Goal: Communication & Community: Answer question/provide support

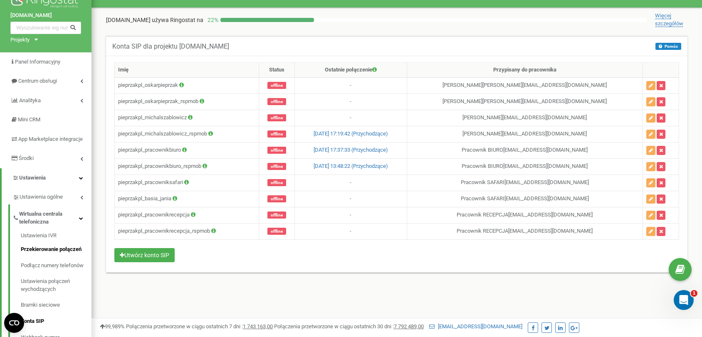
scroll to position [21, 0]
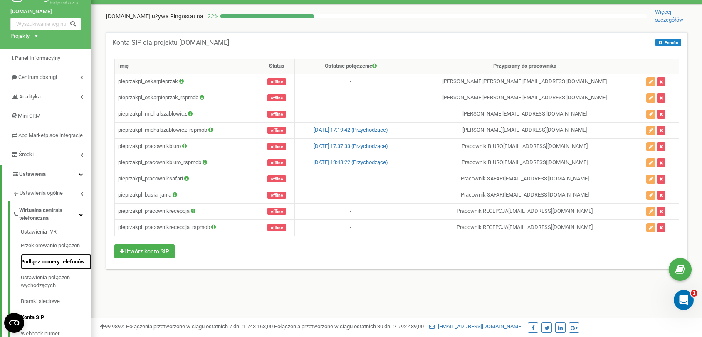
click at [45, 268] on link "Podłącz numery telefonów" at bounding box center [56, 262] width 71 height 16
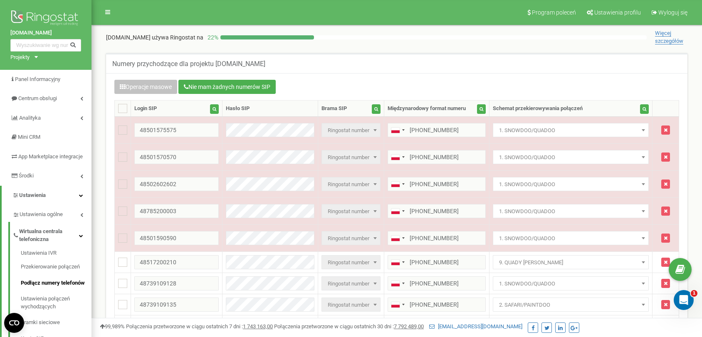
click at [583, 108] on div "Schemat przekierowywania połączeń" at bounding box center [538, 109] width 90 height 8
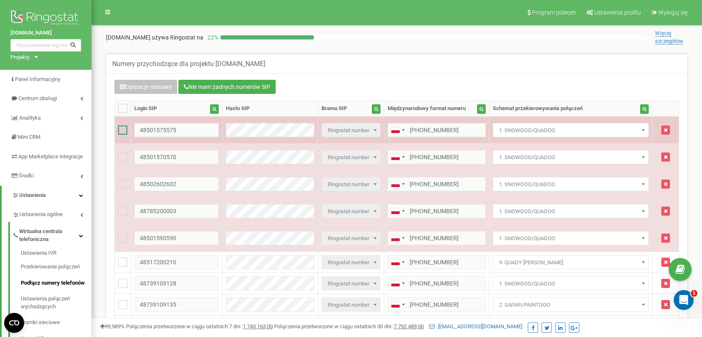
click at [124, 127] on ins at bounding box center [122, 130] width 9 height 9
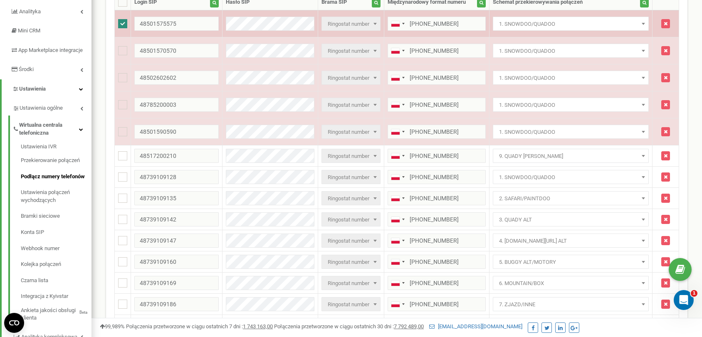
scroll to position [62, 0]
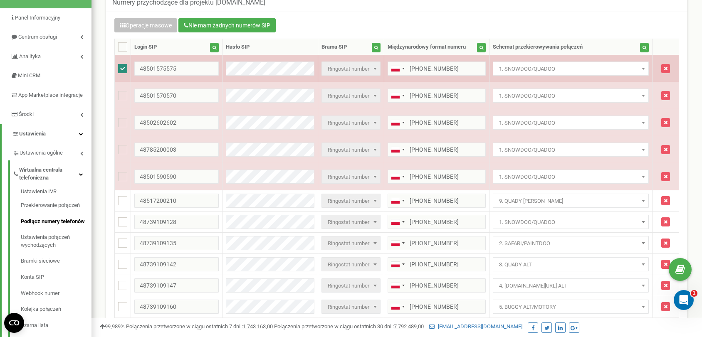
click at [121, 68] on ins at bounding box center [122, 68] width 9 height 9
checkbox input "false"
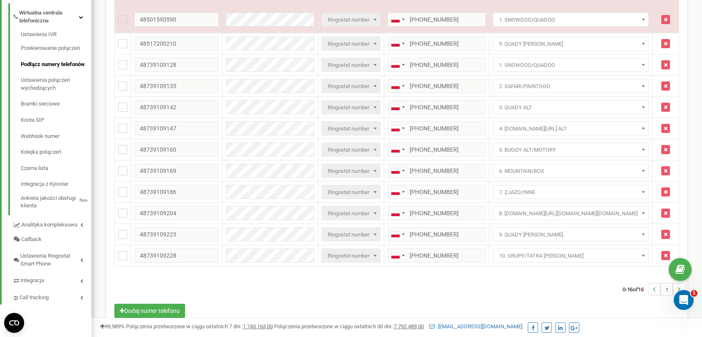
scroll to position [218, 0]
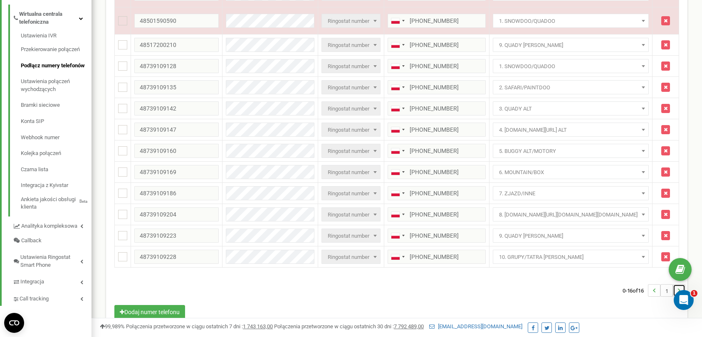
click at [679, 287] on icon "..." at bounding box center [679, 291] width 2 height 12
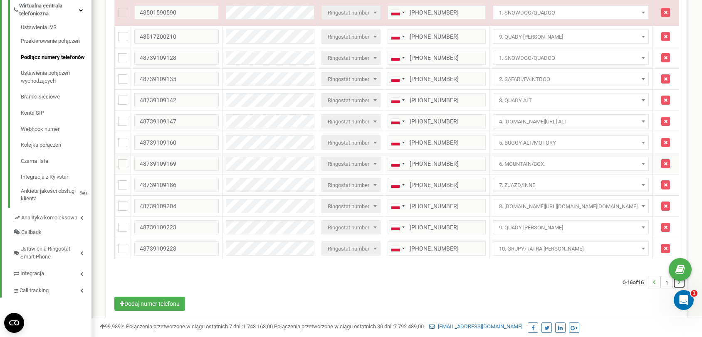
scroll to position [236, 0]
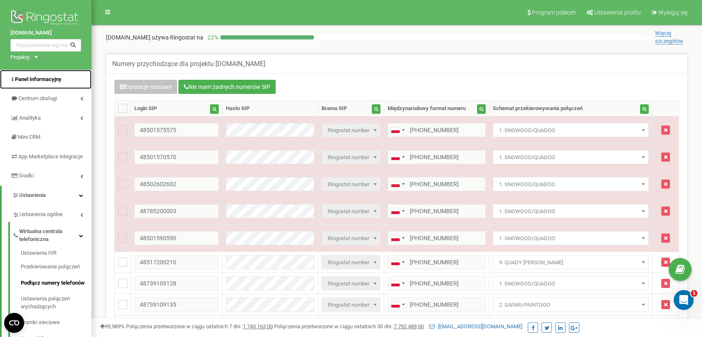
click at [39, 81] on span "Panel Informacyjny" at bounding box center [38, 79] width 47 height 6
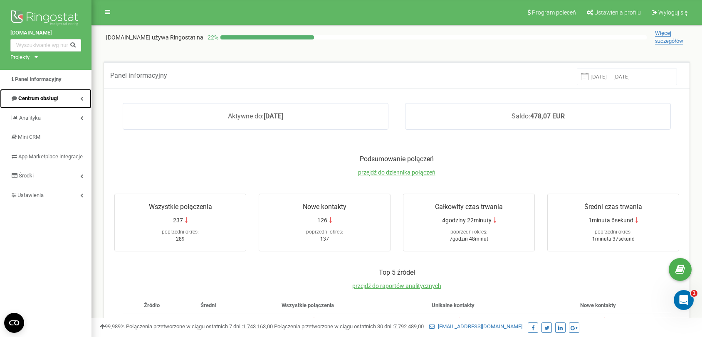
click at [71, 106] on link "Centrum obsługi" at bounding box center [46, 99] width 92 height 20
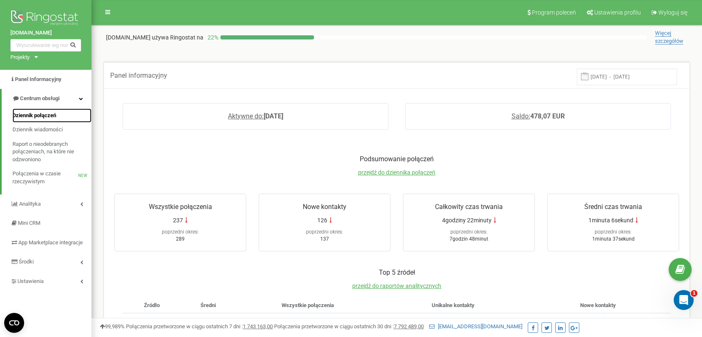
click at [53, 117] on span "Dziennik połączeń" at bounding box center [34, 116] width 44 height 8
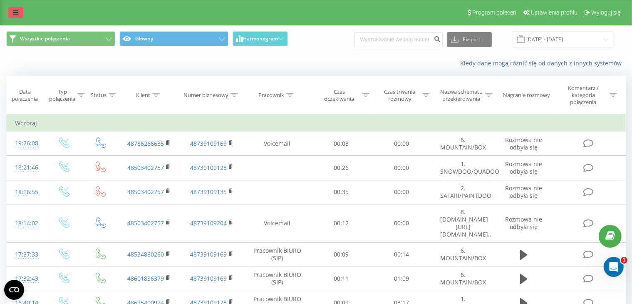
click at [13, 12] on icon at bounding box center [15, 13] width 5 height 6
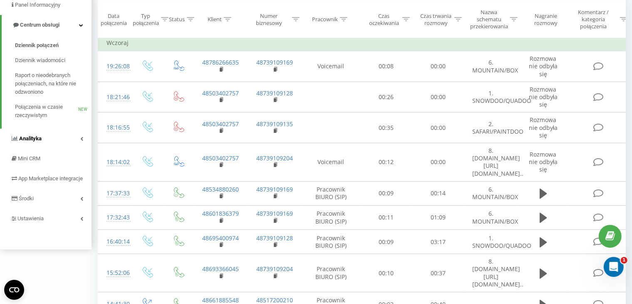
scroll to position [118, 0]
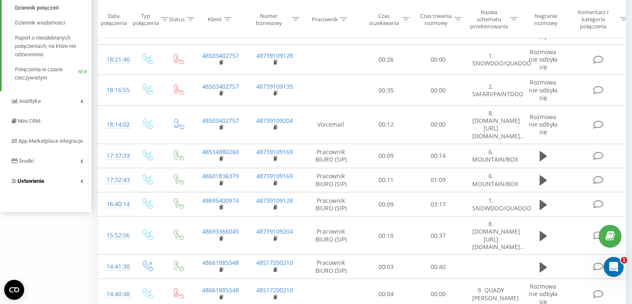
click at [50, 191] on link "Ustawienia" at bounding box center [46, 181] width 92 height 20
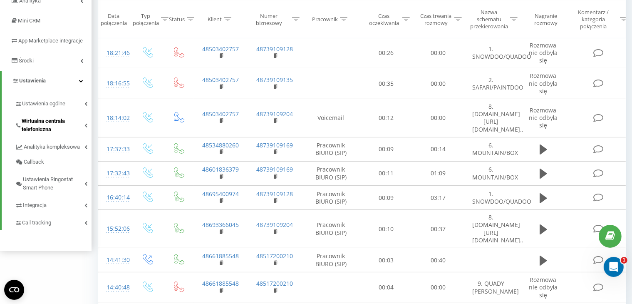
scroll to position [126, 0]
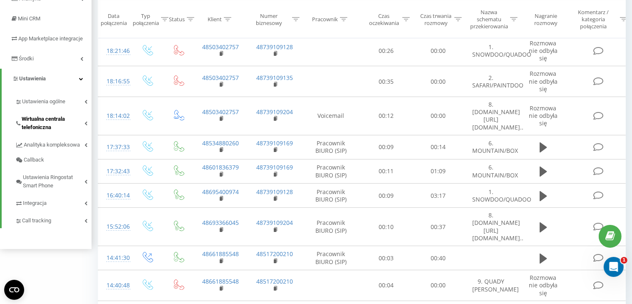
click at [40, 131] on span "Wirtualna centrala telefoniczna" at bounding box center [53, 123] width 63 height 17
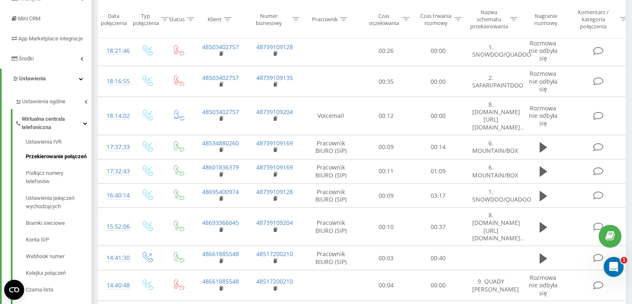
click at [45, 161] on span "Przekierowanie połączeń" at bounding box center [56, 156] width 61 height 8
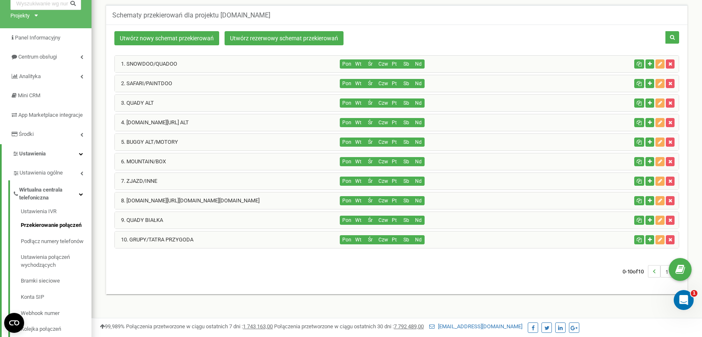
scroll to position [41, 0]
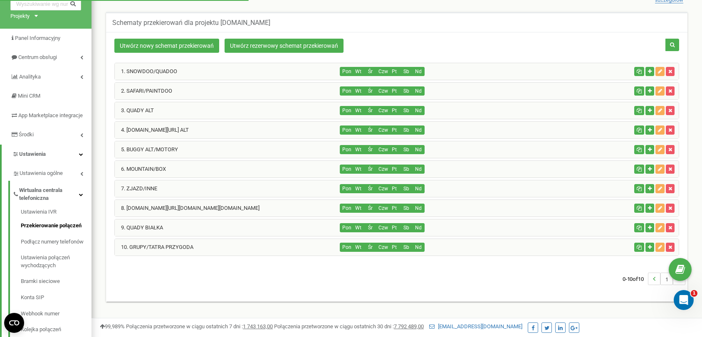
click at [235, 134] on div "4. KULIGI.pl/PAINTBALL ALT" at bounding box center [228, 130] width 226 height 17
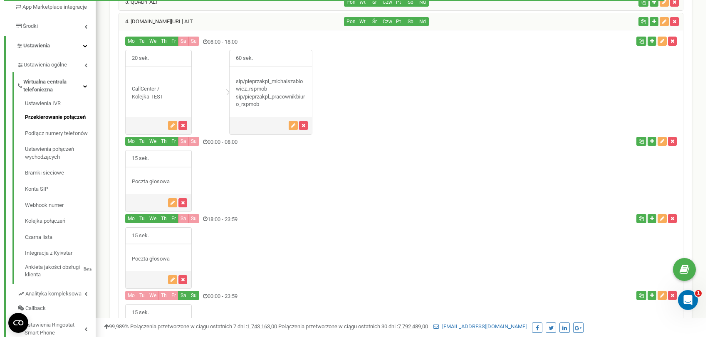
scroll to position [149, 0]
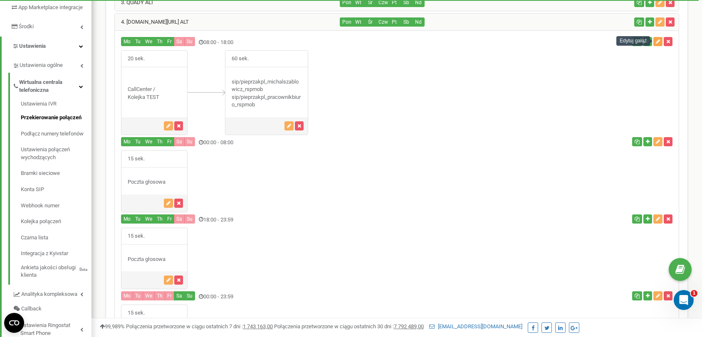
click at [658, 41] on icon "button" at bounding box center [658, 41] width 4 height 5
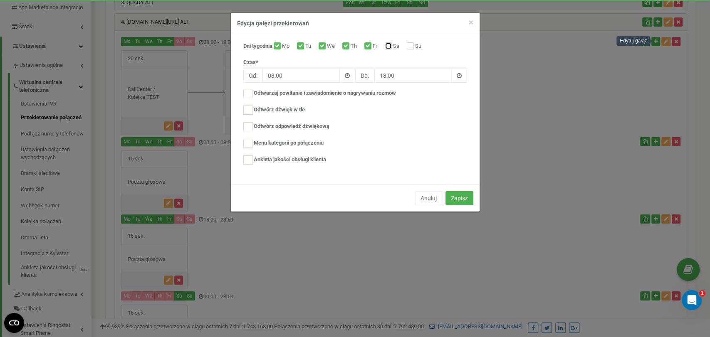
click at [390, 46] on input "Sa" at bounding box center [387, 46] width 5 height 5
checkbox input "true"
click at [415, 45] on label "Su" at bounding box center [419, 46] width 8 height 8
click at [412, 45] on input "Su" at bounding box center [409, 46] width 5 height 5
checkbox input "true"
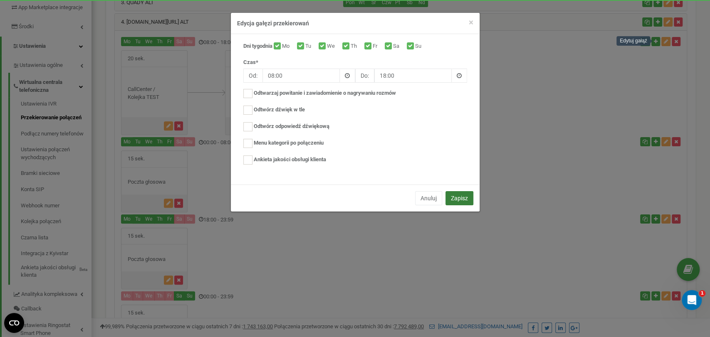
click at [463, 201] on button "Zapisz" at bounding box center [460, 198] width 28 height 14
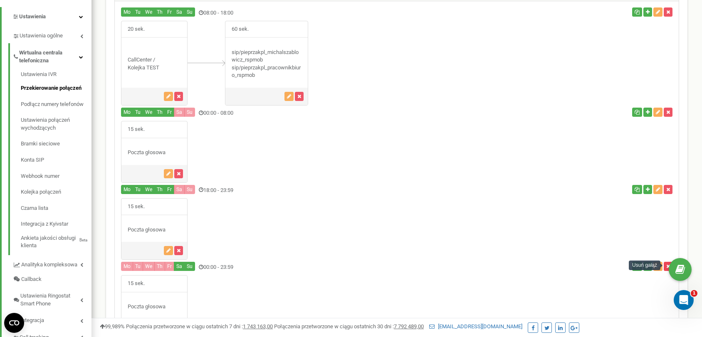
click at [666, 268] on button "button" at bounding box center [668, 266] width 9 height 9
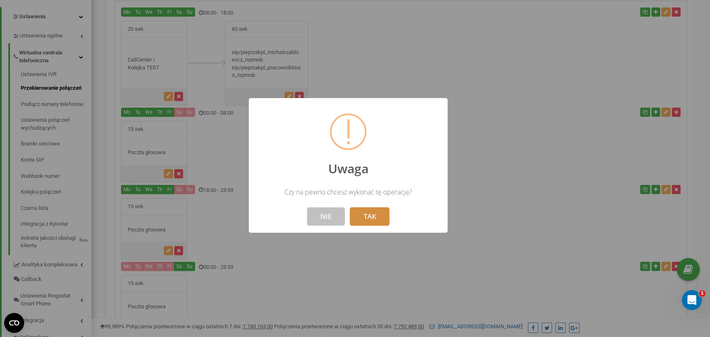
click at [381, 216] on button "TAK" at bounding box center [370, 217] width 40 height 18
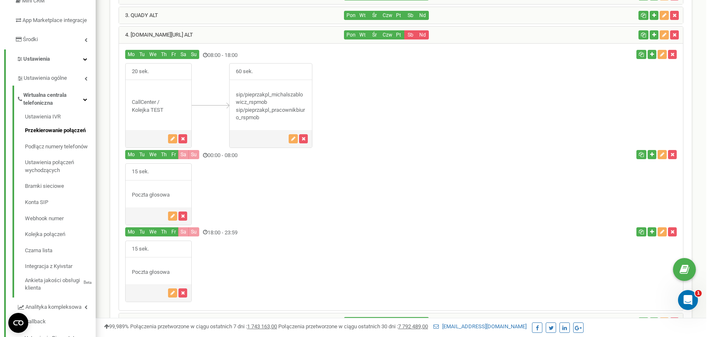
scroll to position [140, 0]
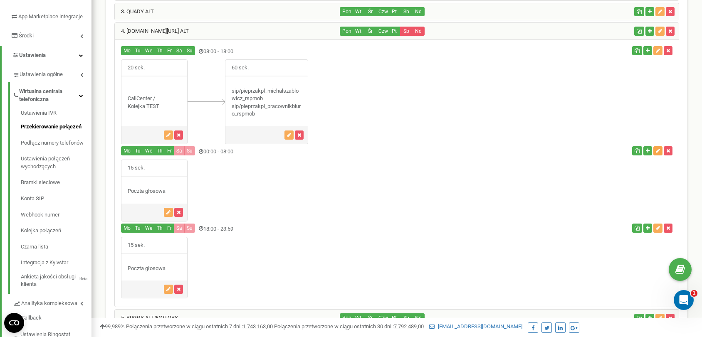
click at [657, 153] on button "button" at bounding box center [658, 150] width 9 height 9
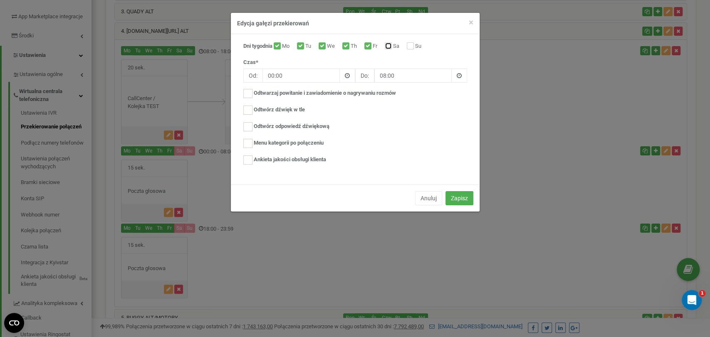
click at [389, 48] on input "Sa" at bounding box center [387, 46] width 5 height 5
checkbox input "true"
click at [415, 46] on label "Su" at bounding box center [419, 46] width 8 height 8
click at [412, 46] on input "Su" at bounding box center [409, 46] width 5 height 5
checkbox input "true"
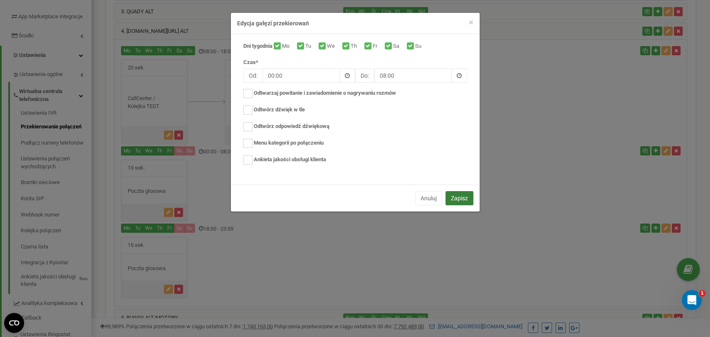
click at [455, 196] on button "Zapisz" at bounding box center [460, 198] width 28 height 14
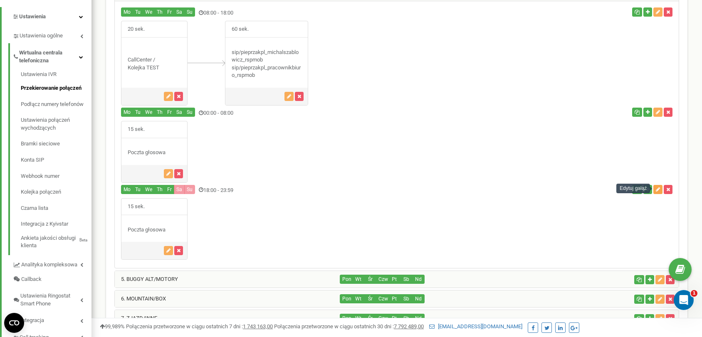
click at [659, 190] on icon "button" at bounding box center [658, 189] width 4 height 5
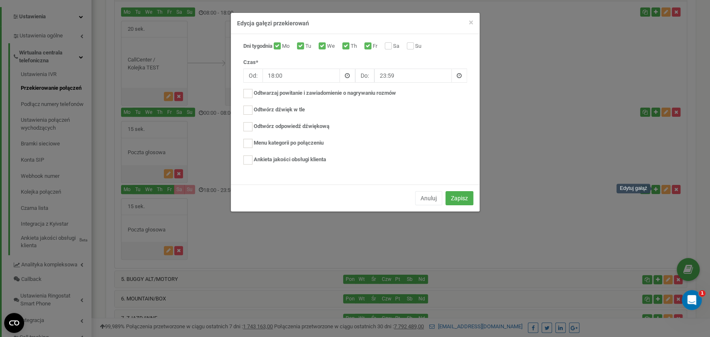
click at [393, 45] on label "Sa" at bounding box center [397, 46] width 8 height 8
click at [390, 45] on input "Sa" at bounding box center [387, 46] width 5 height 5
checkbox input "true"
click at [415, 47] on label "Su" at bounding box center [419, 46] width 8 height 8
click at [412, 47] on input "Su" at bounding box center [409, 46] width 5 height 5
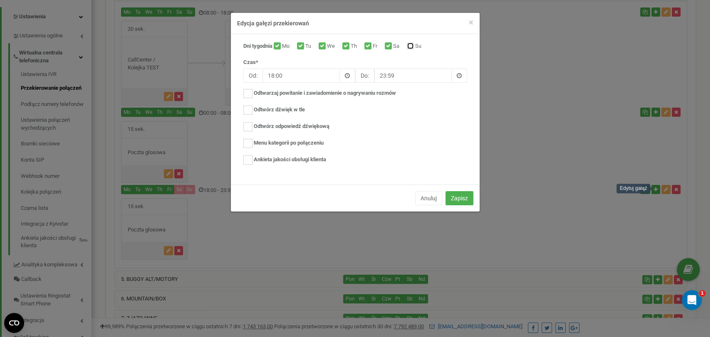
checkbox input "true"
click at [456, 196] on button "Zapisz" at bounding box center [460, 198] width 28 height 14
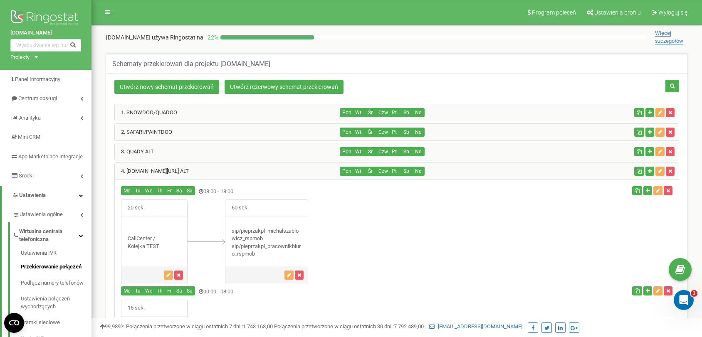
click at [201, 167] on div "4. [DOMAIN_NAME][URL] ALT" at bounding box center [228, 171] width 226 height 17
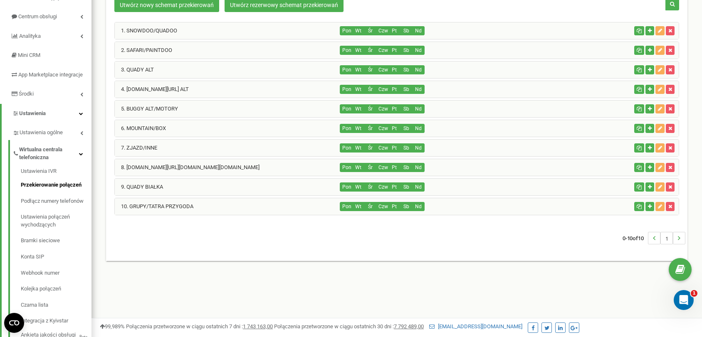
scroll to position [92, 0]
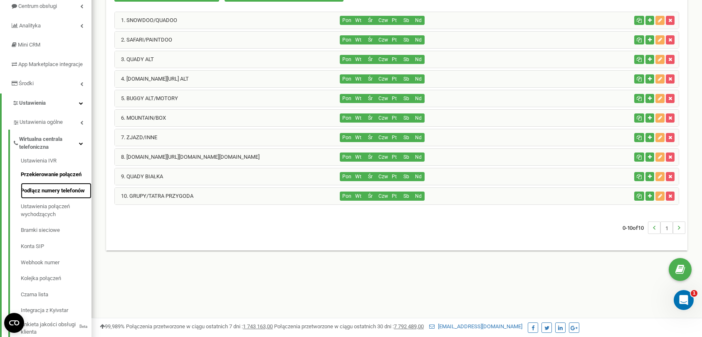
click at [42, 197] on link "Podłącz numery telefonów" at bounding box center [56, 191] width 71 height 16
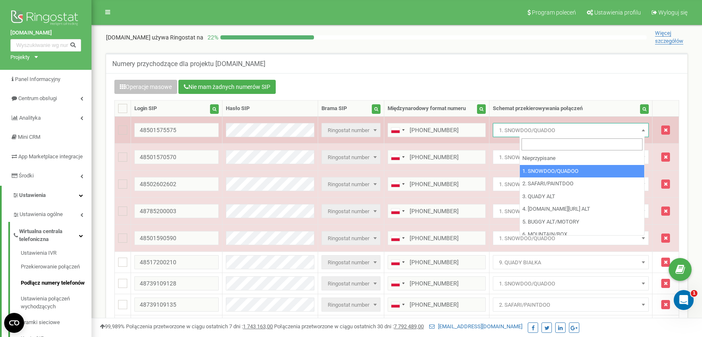
click at [578, 131] on span "1. SNOWDOO/QUADOO" at bounding box center [571, 131] width 150 height 12
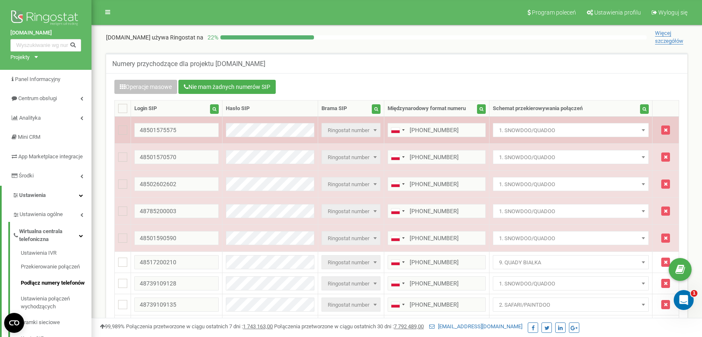
click at [578, 131] on span "1. SNOWDOO/QUADOO" at bounding box center [571, 131] width 150 height 12
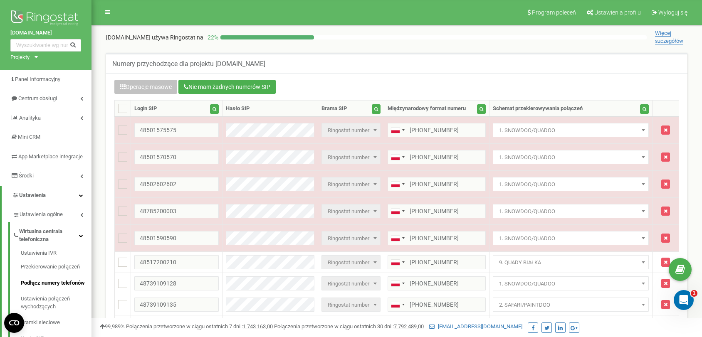
click at [493, 73] on div "Operacje masowe Nie mam żadnych numerów SIP Ustawienie Wybierz ustawienie do ed…" at bounding box center [397, 310] width 582 height 474
click at [23, 81] on span "Panel Informacyjny" at bounding box center [38, 79] width 47 height 6
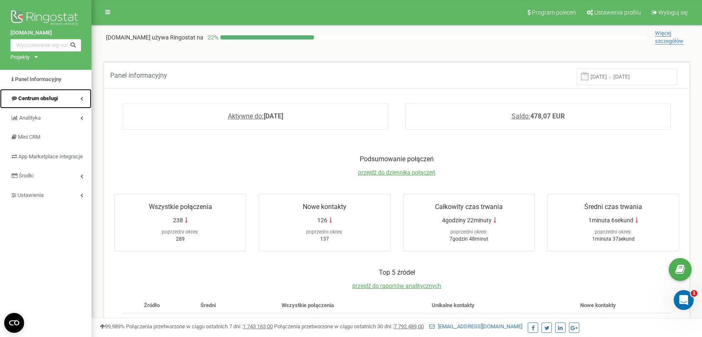
click at [45, 98] on span "Centrum obsługi" at bounding box center [38, 98] width 40 height 6
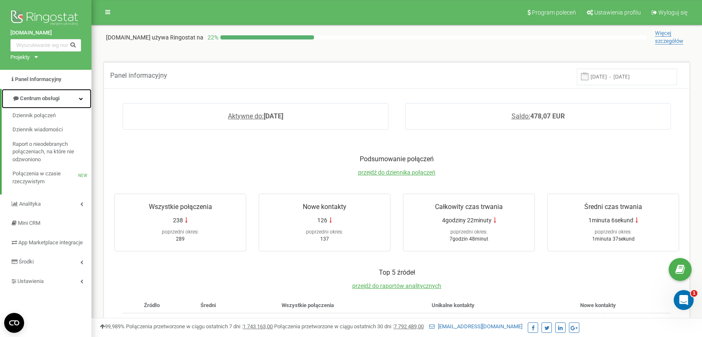
click at [44, 102] on span "Centrum obsługi" at bounding box center [35, 99] width 47 height 8
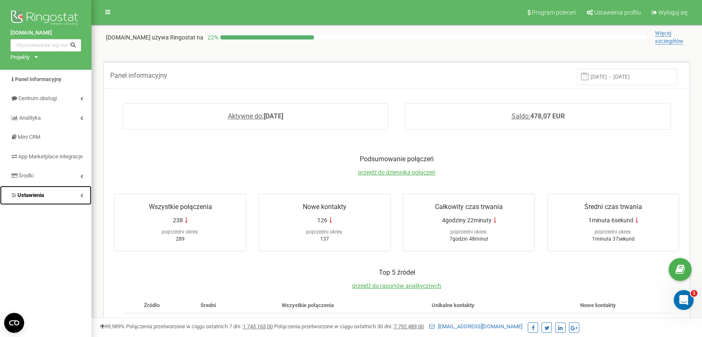
click at [35, 198] on span "Ustawienia" at bounding box center [30, 195] width 27 height 6
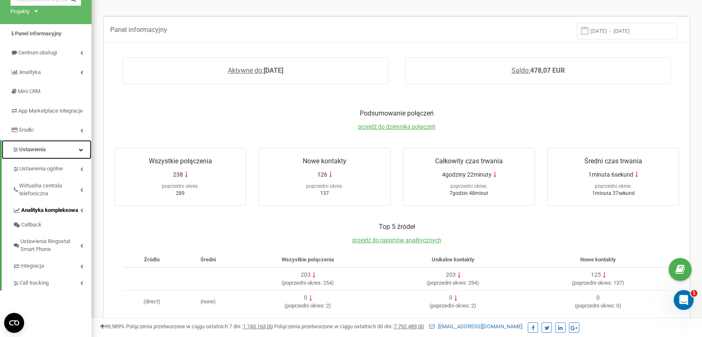
scroll to position [51, 0]
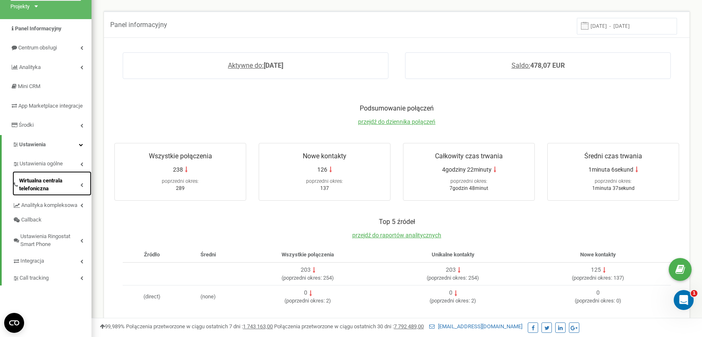
click at [57, 187] on span "Wirtualna centrala telefoniczna" at bounding box center [49, 184] width 61 height 15
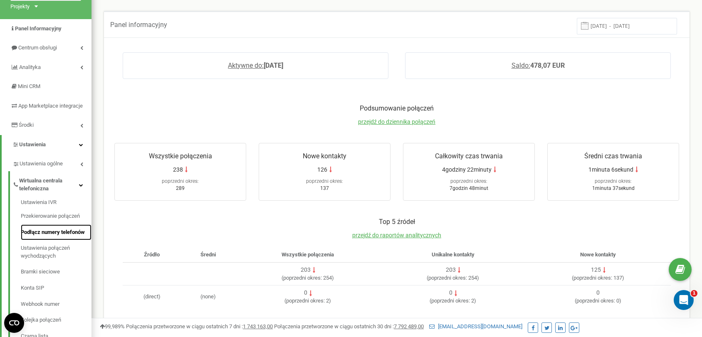
click at [47, 236] on link "Podłącz numery telefonów" at bounding box center [56, 233] width 71 height 16
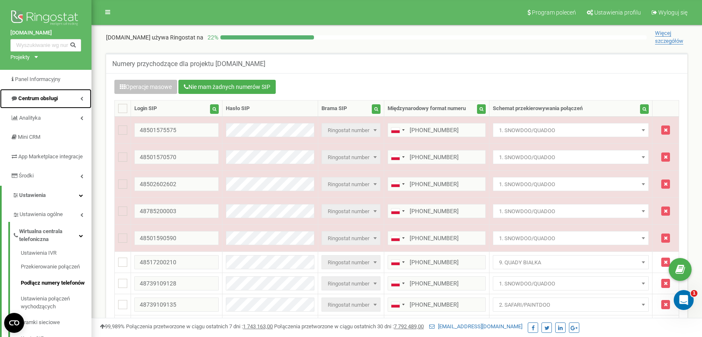
click at [39, 97] on span "Centrum obsługi" at bounding box center [38, 98] width 40 height 6
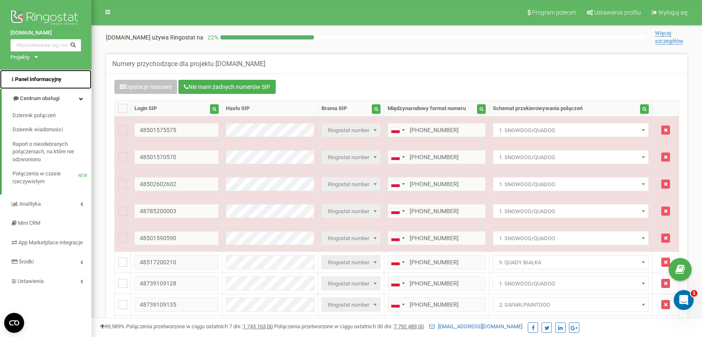
click at [46, 73] on link "Panel Informacyjny" at bounding box center [46, 80] width 92 height 20
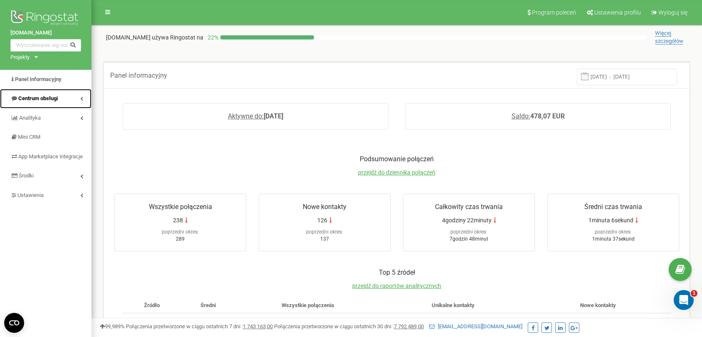
click at [59, 94] on link "Centrum obsługi" at bounding box center [46, 99] width 92 height 20
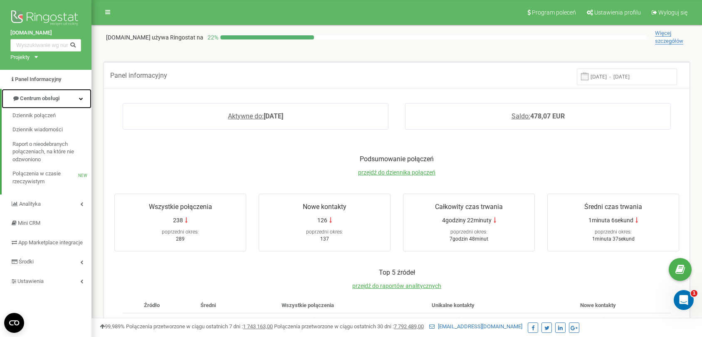
click at [67, 95] on link "Centrum obsługi" at bounding box center [47, 99] width 90 height 20
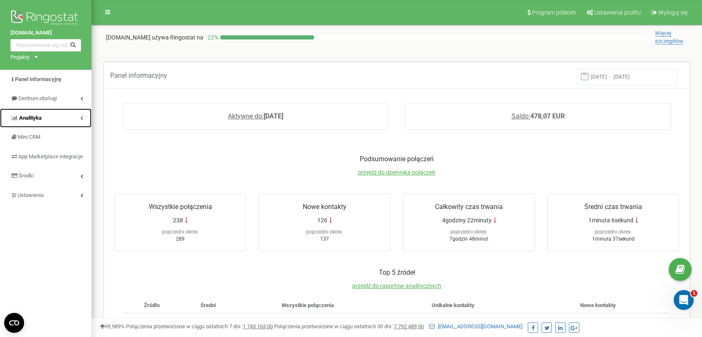
click at [70, 118] on link "Analityka" at bounding box center [46, 119] width 92 height 20
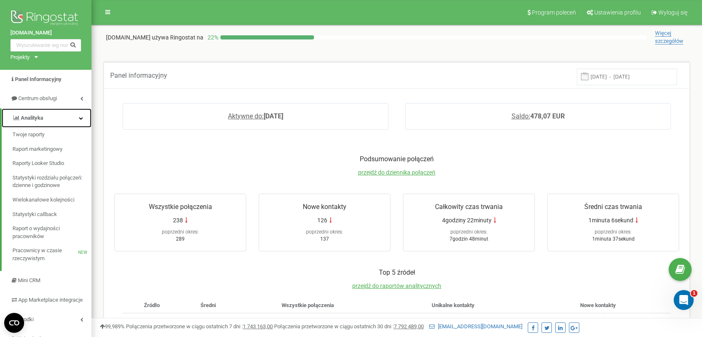
click at [77, 121] on link "Analityka" at bounding box center [47, 119] width 90 height 20
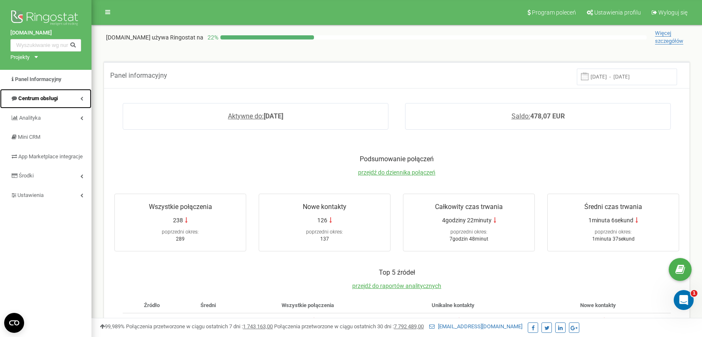
click at [80, 104] on link "Centrum obsługi" at bounding box center [46, 99] width 92 height 20
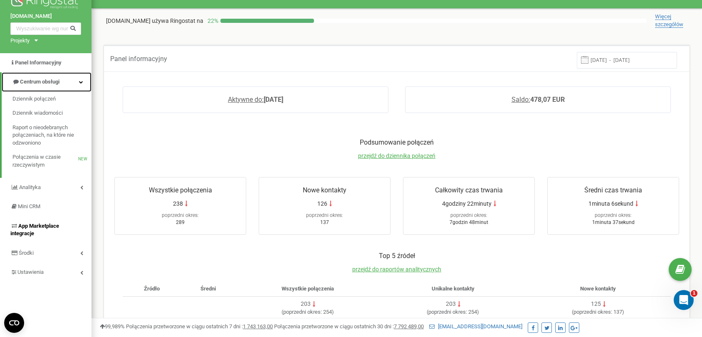
scroll to position [80, 0]
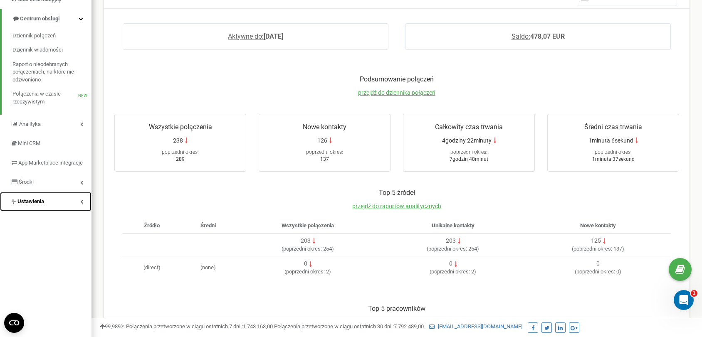
click at [62, 211] on link "Ustawienia" at bounding box center [46, 202] width 92 height 20
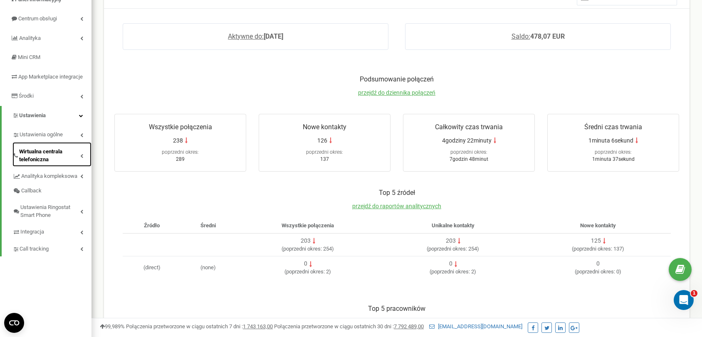
click at [70, 167] on link "Wirtualna centrala telefoniczna" at bounding box center [51, 154] width 79 height 25
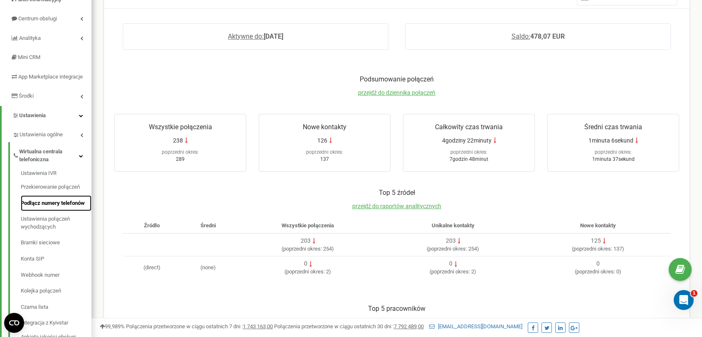
click at [50, 209] on link "Podłącz numery telefonów" at bounding box center [56, 204] width 71 height 16
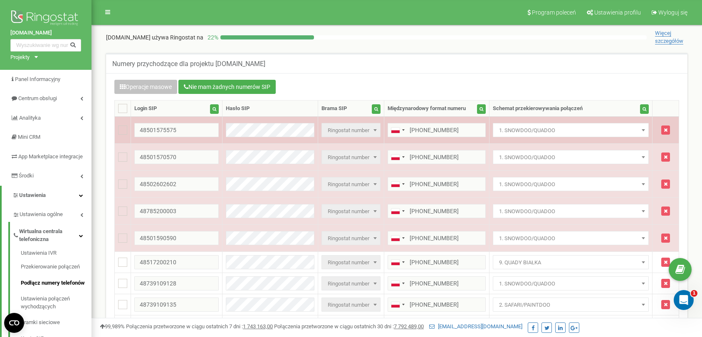
click at [374, 122] on td "Ringostat number Ringostat number" at bounding box center [351, 130] width 66 height 27
click at [373, 129] on span "Ringostat number" at bounding box center [351, 131] width 53 height 12
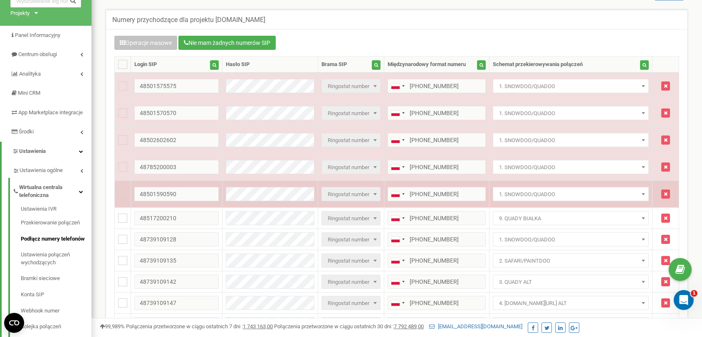
scroll to position [42, 0]
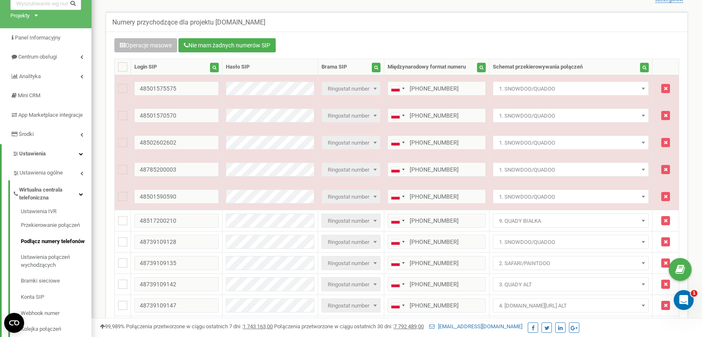
click at [164, 44] on button "Operacje masowe" at bounding box center [145, 45] width 63 height 14
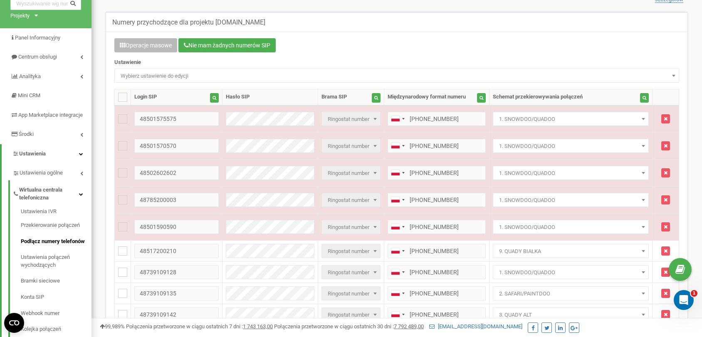
click at [131, 41] on button "Operacje masowe" at bounding box center [145, 45] width 63 height 14
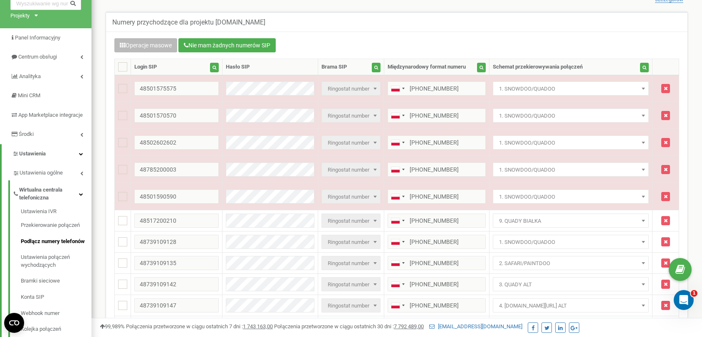
click at [131, 41] on button "Operacje masowe" at bounding box center [145, 45] width 63 height 14
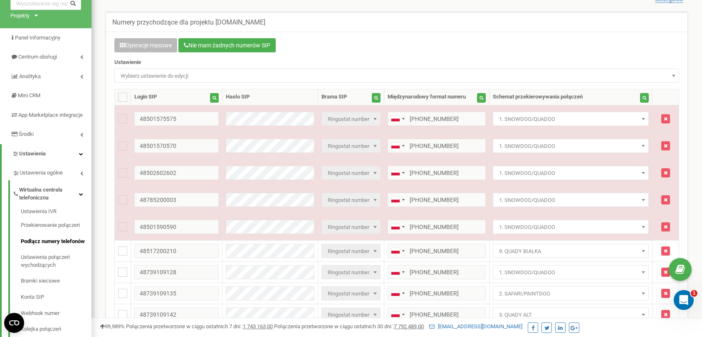
click at [131, 41] on button "Operacje masowe" at bounding box center [145, 45] width 63 height 14
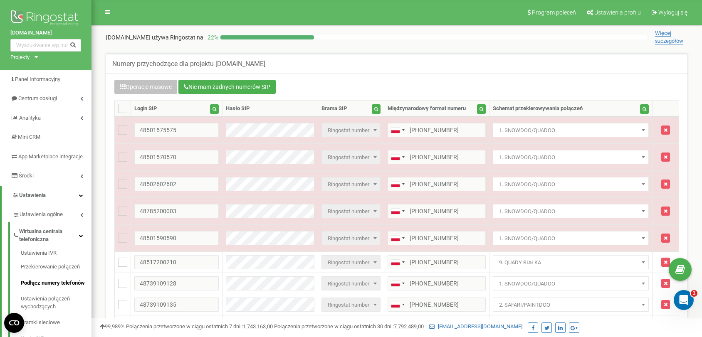
click at [428, 28] on div "[DOMAIN_NAME] używa Ringostat na 22 % Więcej szczegółów" at bounding box center [397, 35] width 598 height 20
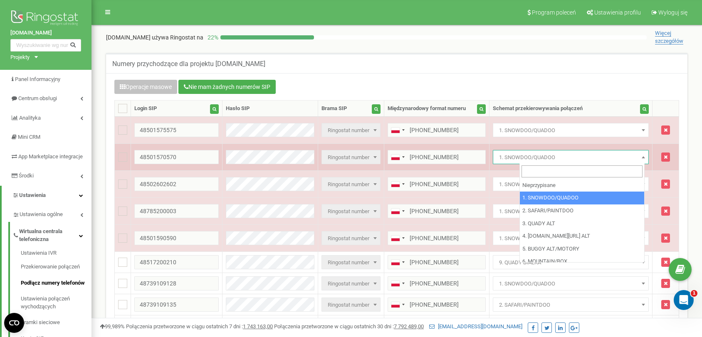
click at [615, 159] on span "1. SNOWDOO/QUADOO" at bounding box center [571, 158] width 150 height 12
click at [556, 152] on span "1. SNOWDOO/QUADOO" at bounding box center [571, 158] width 150 height 12
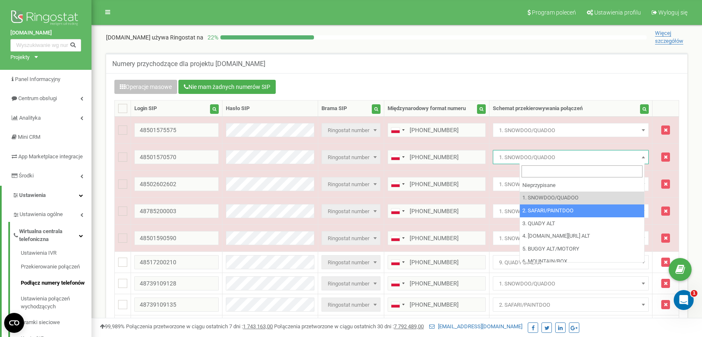
select select "243071"
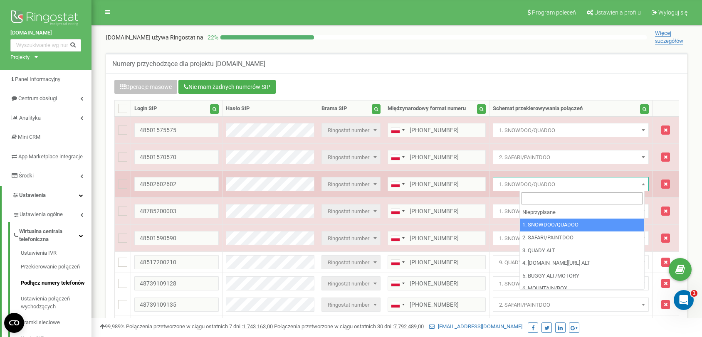
click at [568, 181] on span "1. SNOWDOO/QUADOO" at bounding box center [571, 185] width 150 height 12
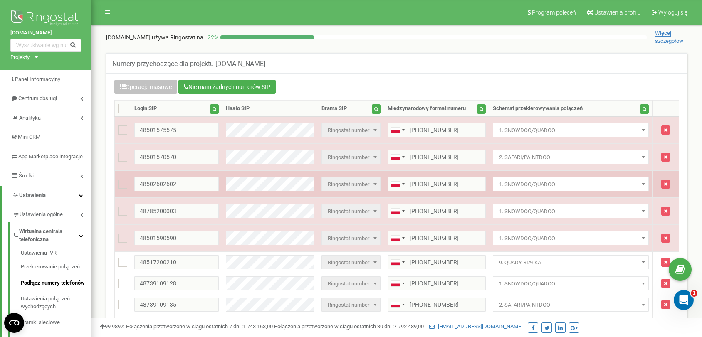
click at [568, 181] on span "1. SNOWDOO/QUADOO" at bounding box center [571, 185] width 150 height 12
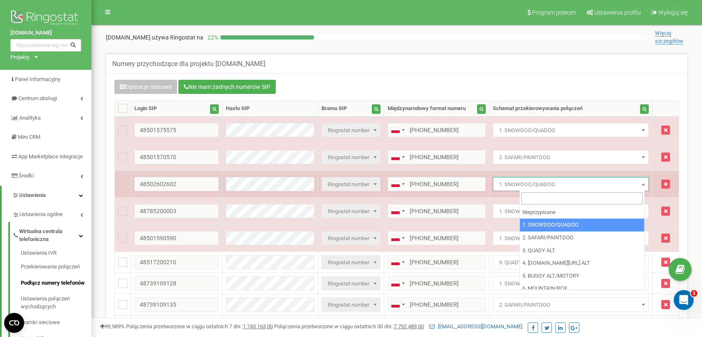
click at [559, 184] on span "1. SNOWDOO/QUADOO" at bounding box center [571, 185] width 150 height 12
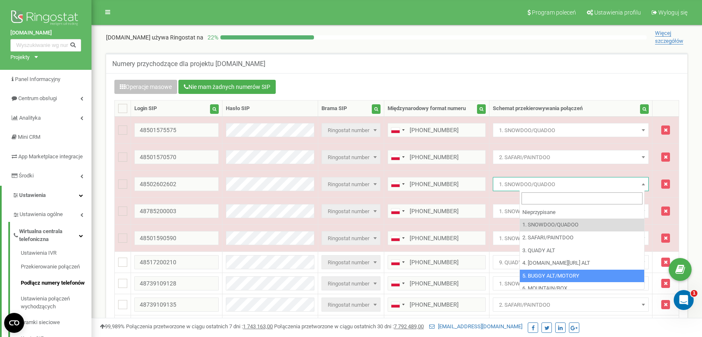
select select "243086"
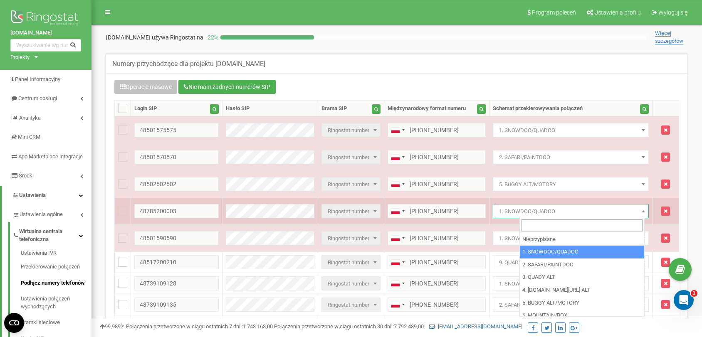
click at [599, 216] on span "1. SNOWDOO/QUADOO" at bounding box center [571, 212] width 150 height 12
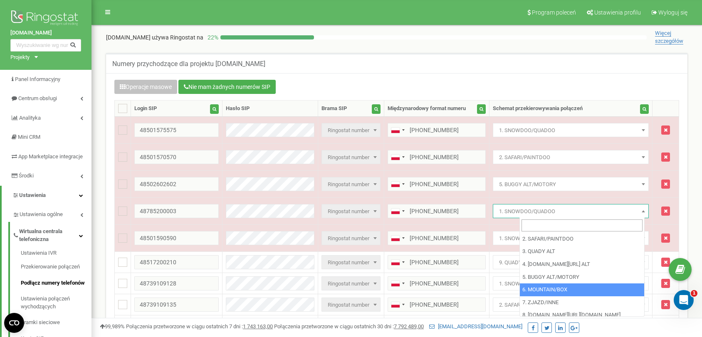
scroll to position [26, 0]
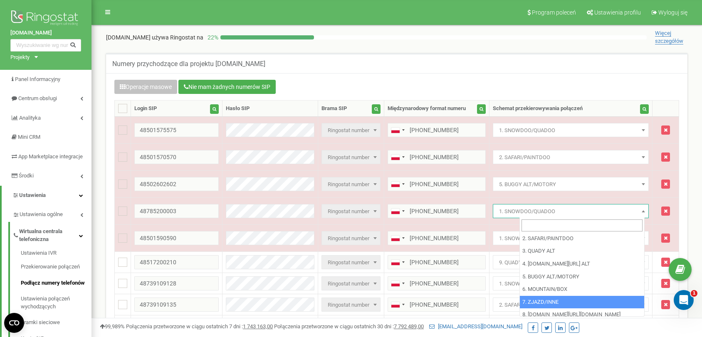
select select "243096"
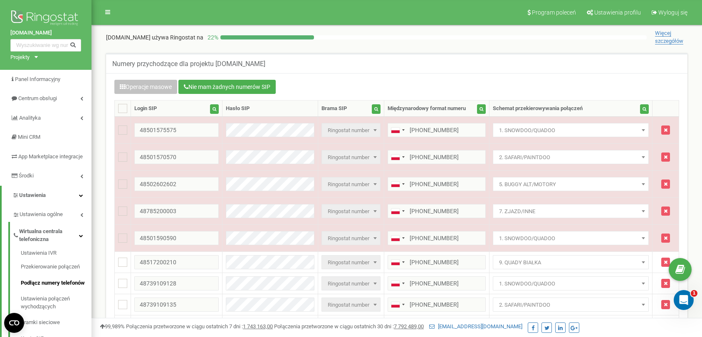
scroll to position [1, 0]
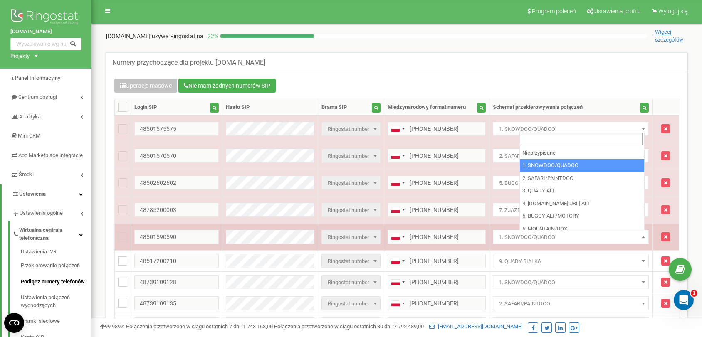
click at [600, 239] on span "1. SNOWDOO/QUADOO" at bounding box center [571, 238] width 150 height 12
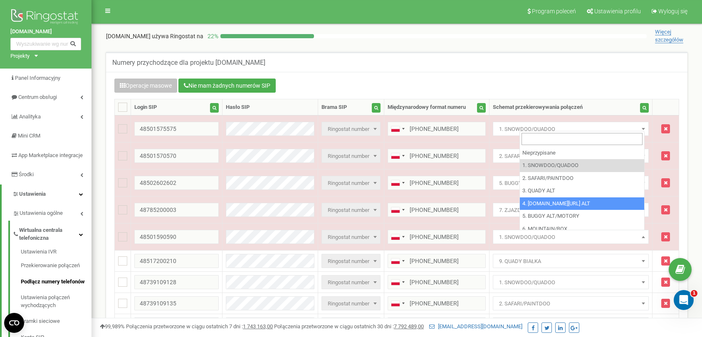
select select "243081"
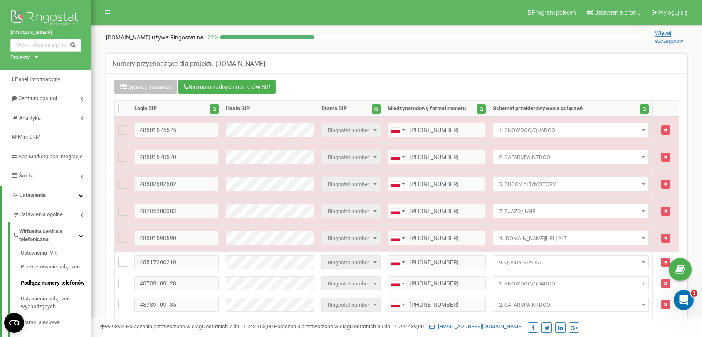
click at [418, 69] on div "Numery przychodzące dla projektu [DOMAIN_NAME]" at bounding box center [397, 63] width 582 height 20
click at [683, 296] on icon "Otwórz komunikator Intercom" at bounding box center [683, 299] width 14 height 14
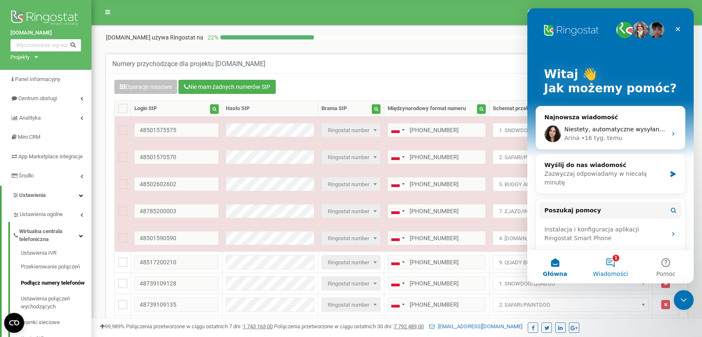
click at [606, 265] on button "1 Wiadomości" at bounding box center [610, 266] width 55 height 33
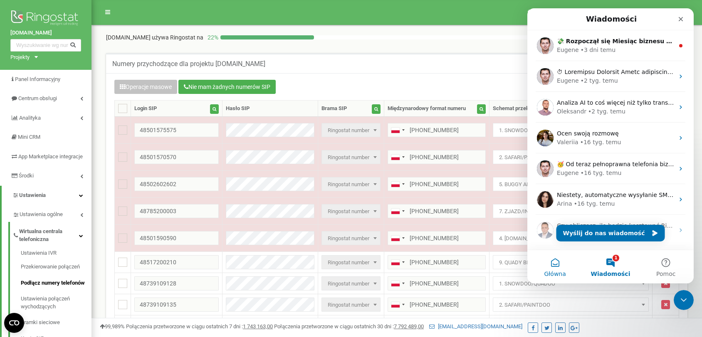
click at [561, 264] on button "Główna" at bounding box center [555, 266] width 55 height 33
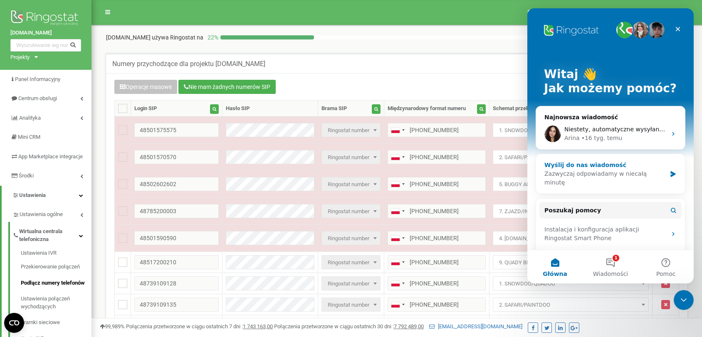
click at [643, 177] on div "Zazwyczaj odpowiadamy w niecałą minutę" at bounding box center [606, 178] width 122 height 17
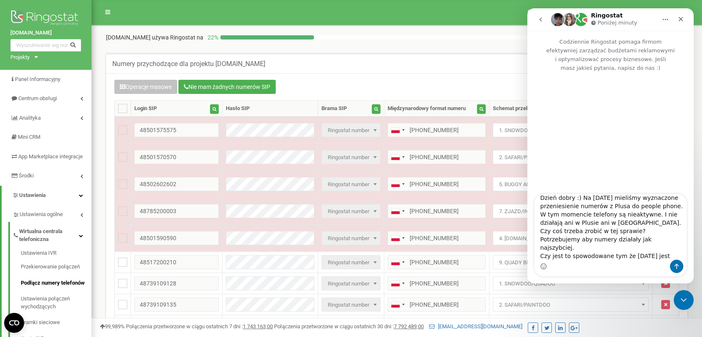
scroll to position [13, 0]
type textarea "Dzień dobry :) Na dzisiaj mieliśmy wyznaczone przeniesienie numerów z Plusa do …"
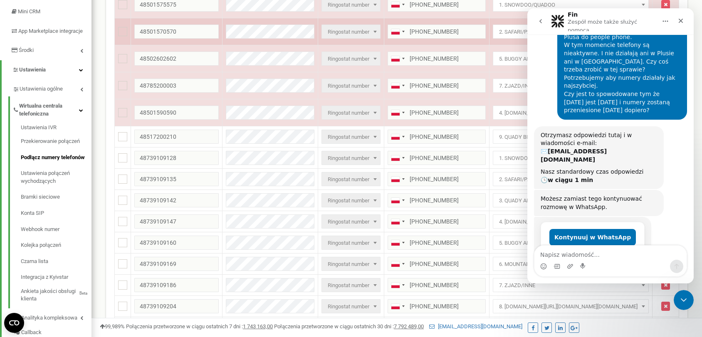
scroll to position [0, 0]
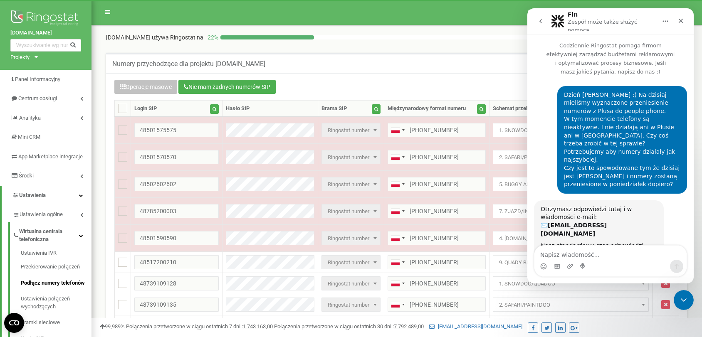
scroll to position [74, 0]
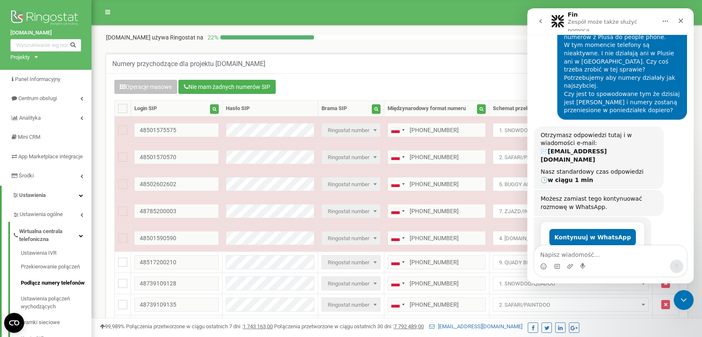
click at [536, 19] on button "go back" at bounding box center [541, 21] width 16 height 16
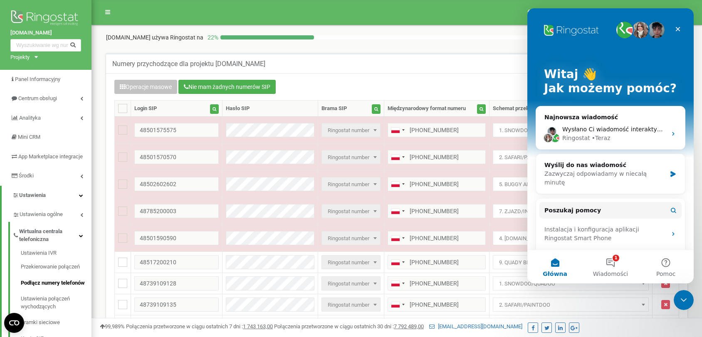
scroll to position [0, 0]
click at [677, 31] on icon "Zamknij" at bounding box center [678, 29] width 7 height 7
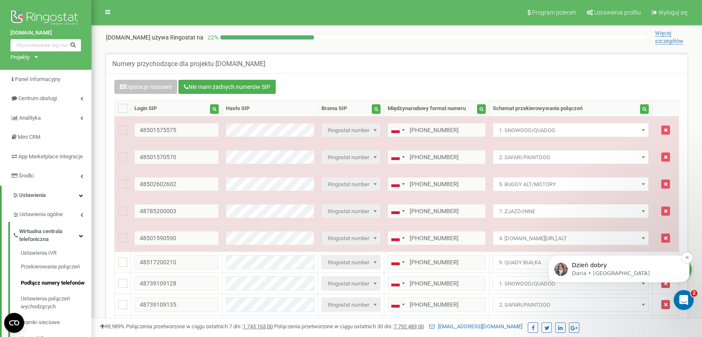
click at [594, 268] on p "Dzień dobry" at bounding box center [625, 266] width 107 height 8
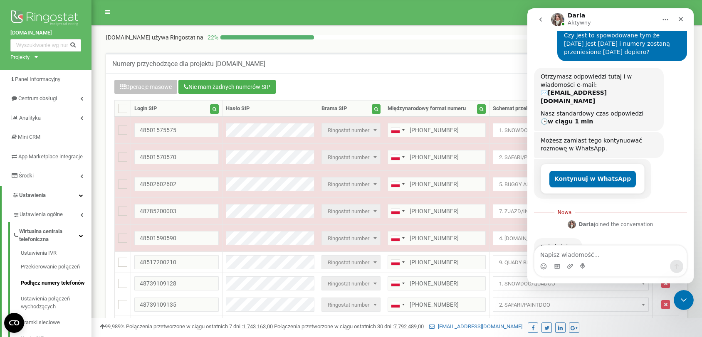
scroll to position [132, 0]
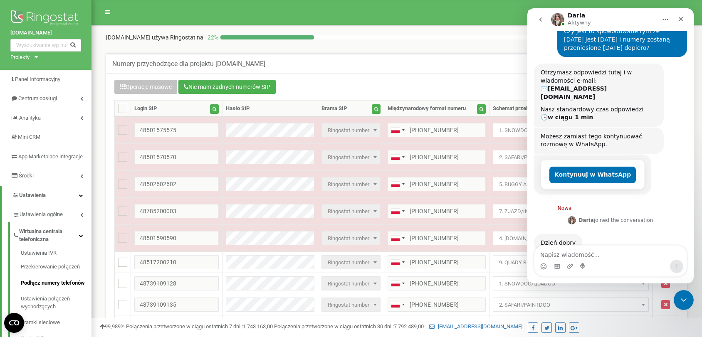
click at [406, 52] on div "Numery przychodzące dla projektu [DOMAIN_NAME] Operacje masowe Nie mam żadnych …" at bounding box center [397, 310] width 598 height 530
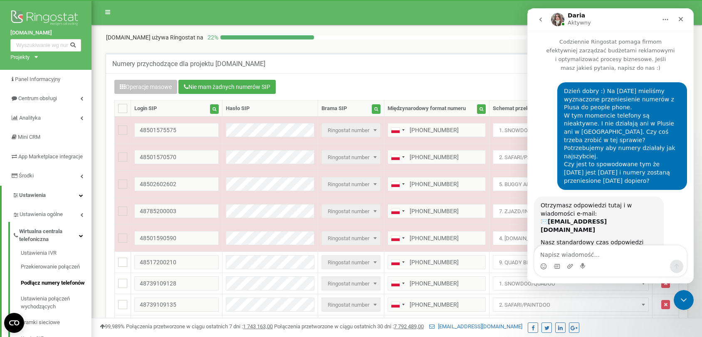
scroll to position [118, 0]
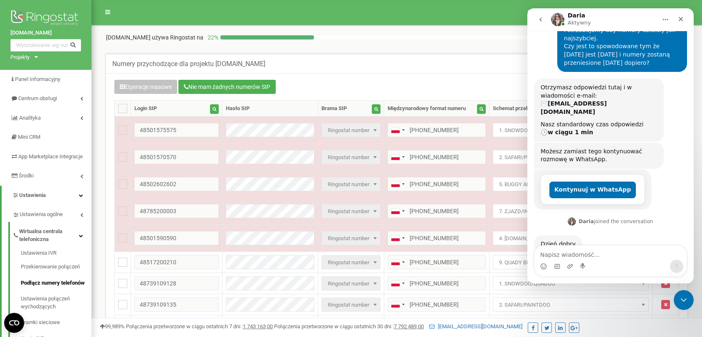
click at [539, 17] on icon "go back" at bounding box center [541, 19] width 7 height 7
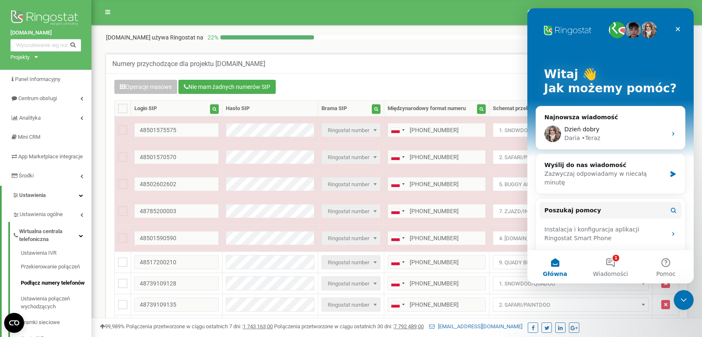
scroll to position [0, 0]
click at [571, 134] on div "Daria" at bounding box center [573, 138] width 16 height 9
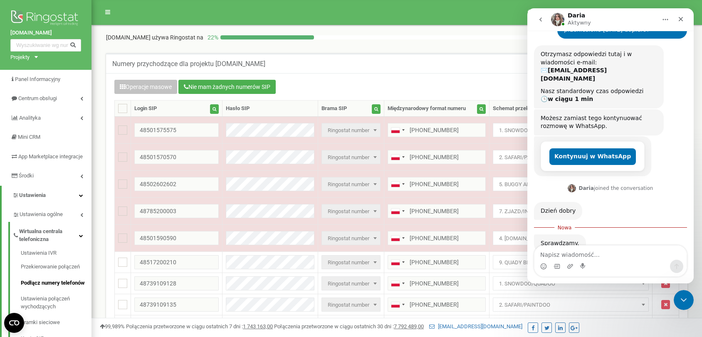
scroll to position [1, 0]
click at [583, 255] on textarea "Napisz wiadomość..." at bounding box center [611, 253] width 152 height 14
type textarea "Super dziękuje :) Czekam na informacje"
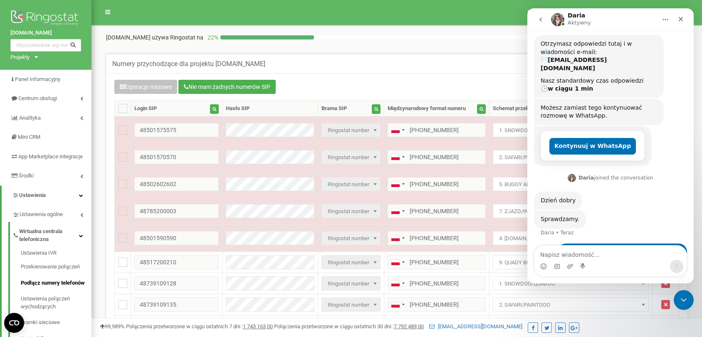
scroll to position [162, 0]
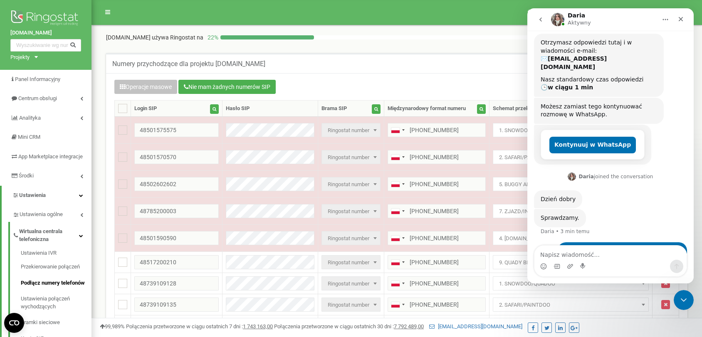
click at [464, 35] on div at bounding box center [434, 37] width 426 height 4
click at [536, 21] on button "go back" at bounding box center [541, 20] width 16 height 16
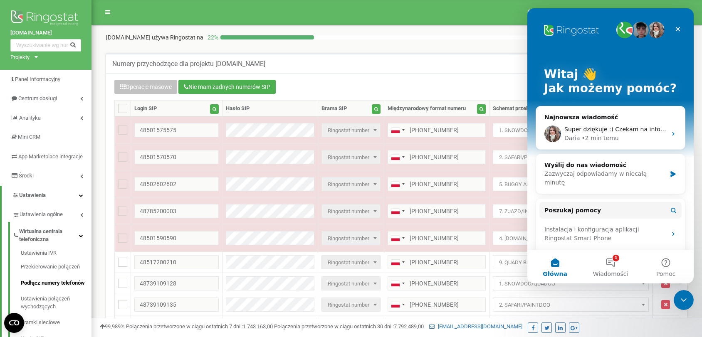
scroll to position [0, 0]
click at [491, 55] on div "Numery przychodzące dla projektu [DOMAIN_NAME]" at bounding box center [397, 63] width 582 height 20
click at [682, 30] on div "Zamknij" at bounding box center [678, 29] width 15 height 15
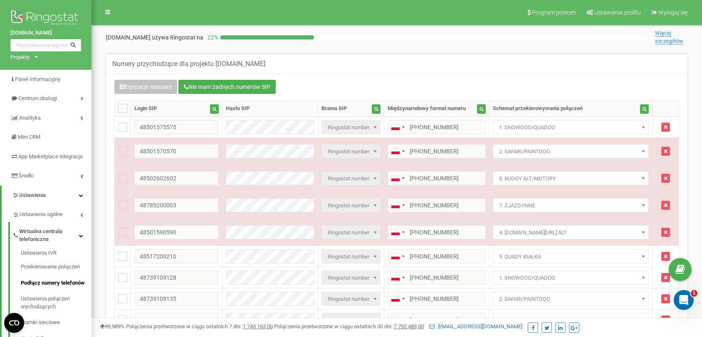
click at [394, 75] on div "Operacje masowe Nie mam żadnych numerów SIP Ustawienie Wybierz ustawienie do ed…" at bounding box center [397, 307] width 582 height 468
click at [382, 56] on div "Numery przychodzące dla projektu [DOMAIN_NAME]" at bounding box center [397, 63] width 582 height 20
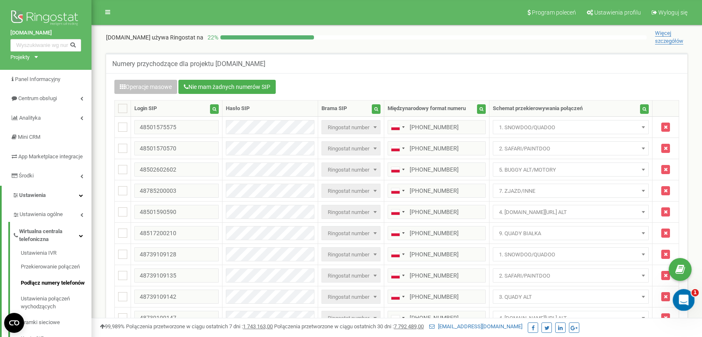
click at [686, 303] on div "Otwórz komunikator Intercom" at bounding box center [682, 298] width 27 height 27
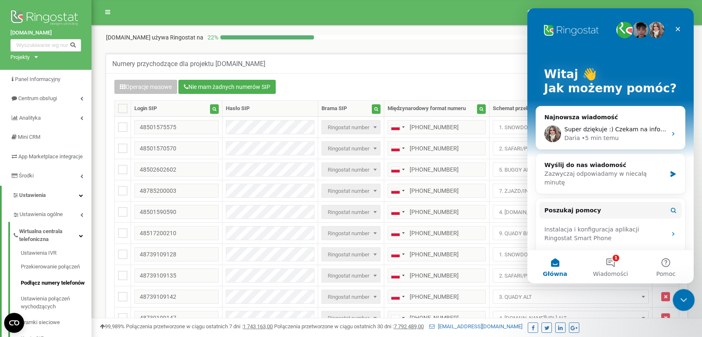
click at [686, 303] on icon "Zamknij komunikator Intercom" at bounding box center [683, 299] width 10 height 10
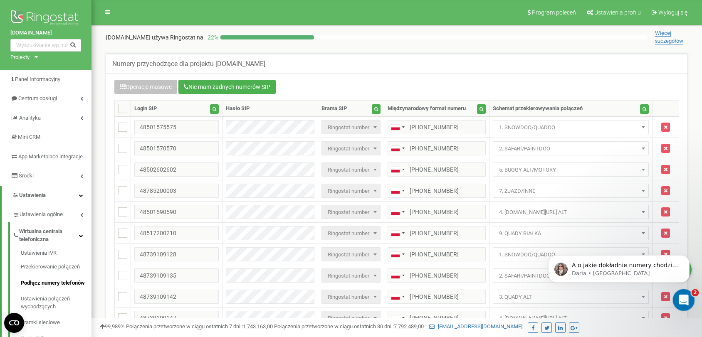
click at [686, 299] on icon "Otwórz komunikator Intercom" at bounding box center [683, 299] width 14 height 14
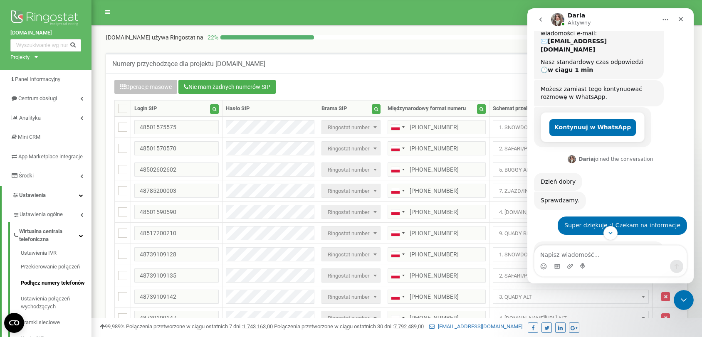
scroll to position [268, 0]
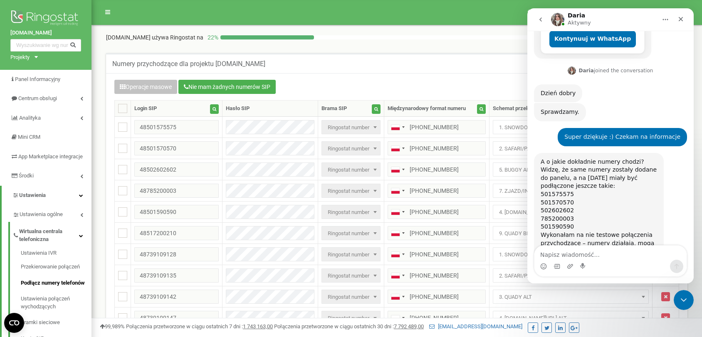
click at [612, 231] on div "Wykonałam na nie testowe połączenia przychodzące – numery działają, mogą Państw…" at bounding box center [599, 243] width 116 height 25
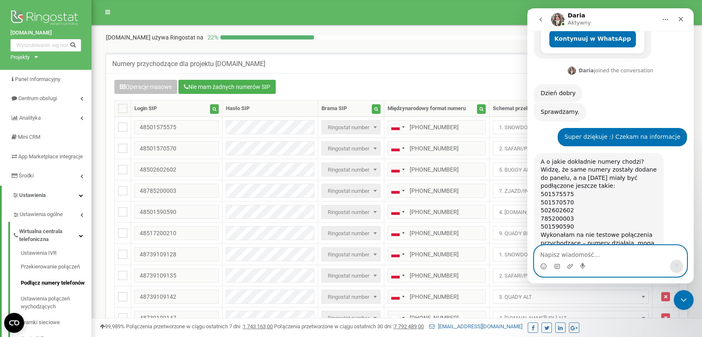
click at [604, 253] on textarea "Napisz wiadomość..." at bounding box center [611, 253] width 152 height 14
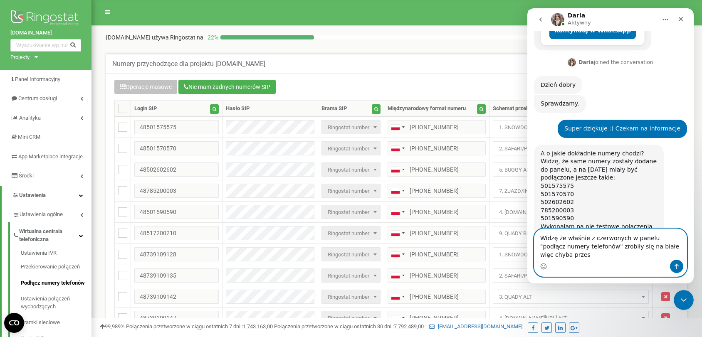
scroll to position [285, 0]
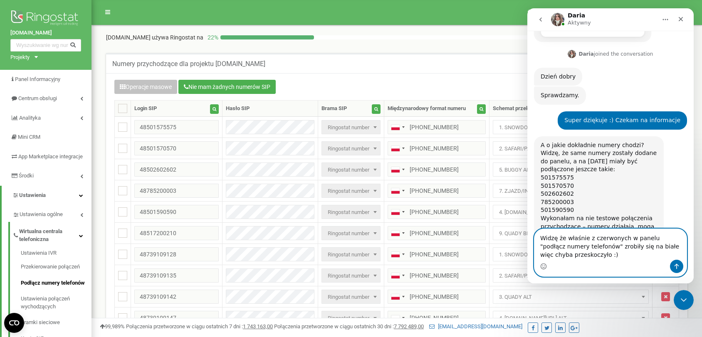
type textarea "Widzę że właśnie z czerwonych w panelu "podłącz numery telefonów" zrobiły się n…"
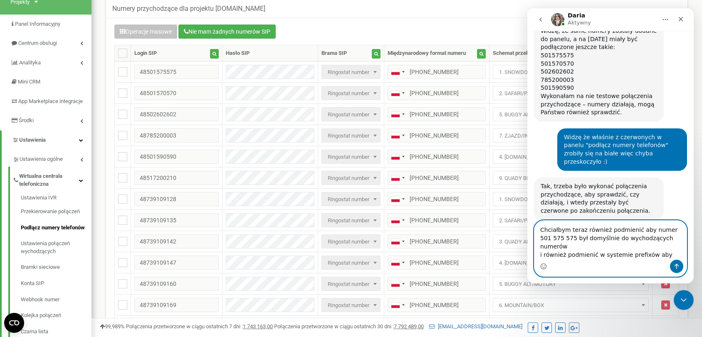
scroll to position [375, 0]
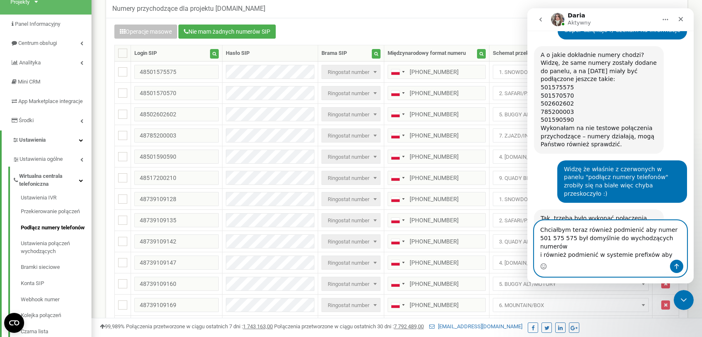
click at [543, 237] on textarea "Chciałbym teraz również podmienić aby numer 501 575 575 był domyślnie do wychod…" at bounding box center [611, 240] width 152 height 39
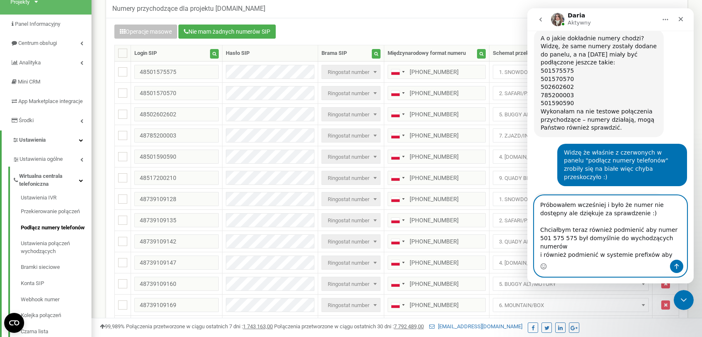
scroll to position [400, 0]
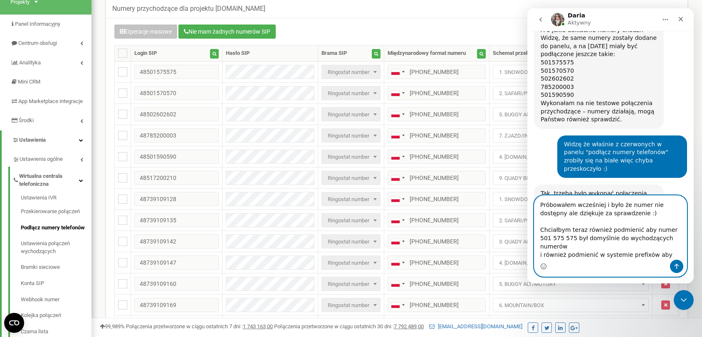
click at [661, 254] on textarea "Próbowałem wcześniej i było że numer nie dostępny ale dziękuje za sprawdzenie :…" at bounding box center [611, 228] width 152 height 64
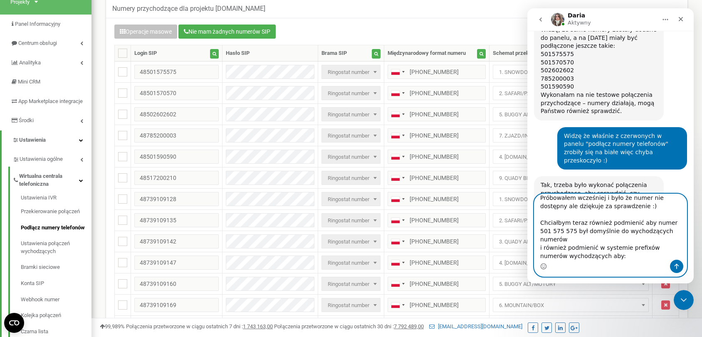
scroll to position [410, 0]
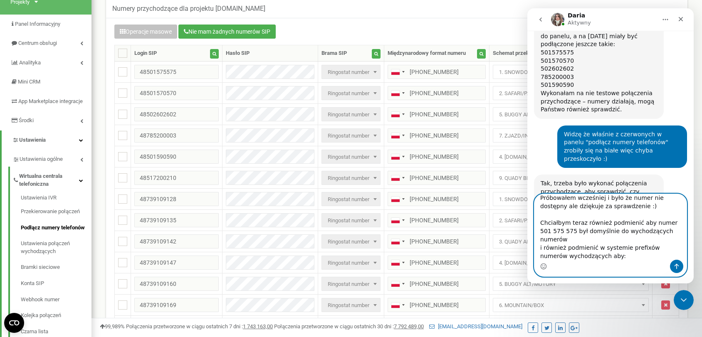
type textarea "Próbowałem wcześniej i było że numer nie dostępny ale dziękuje za sprawdzenie :…"
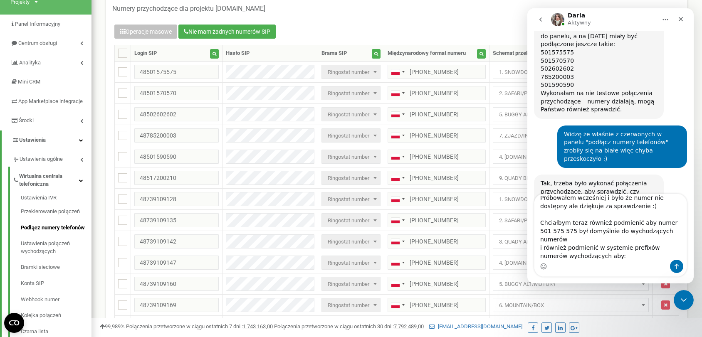
click at [541, 21] on icon "go back" at bounding box center [541, 19] width 2 height 4
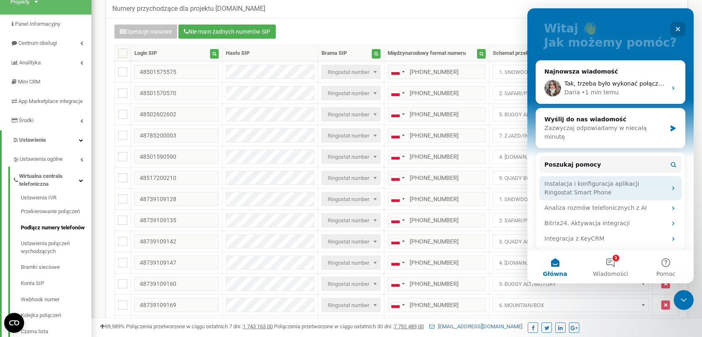
scroll to position [22, 0]
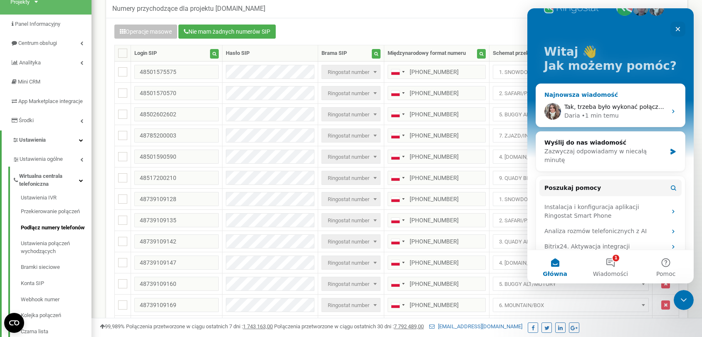
click at [625, 112] on div "Daria • 1 min temu" at bounding box center [616, 116] width 102 height 9
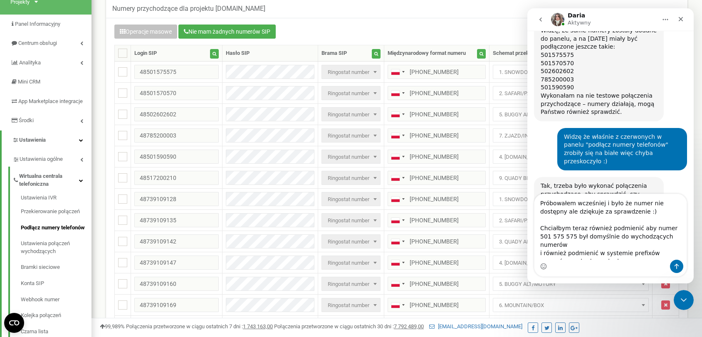
scroll to position [410, 0]
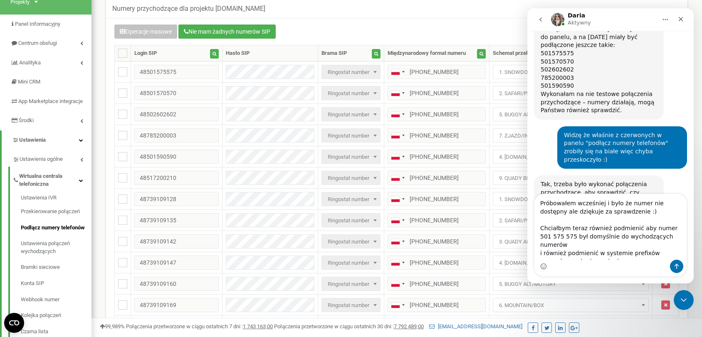
click at [596, 255] on textarea "Próbowałem wcześniej i było że numer nie dostępny ale dziękuje za sprawdzenie :…" at bounding box center [611, 227] width 152 height 66
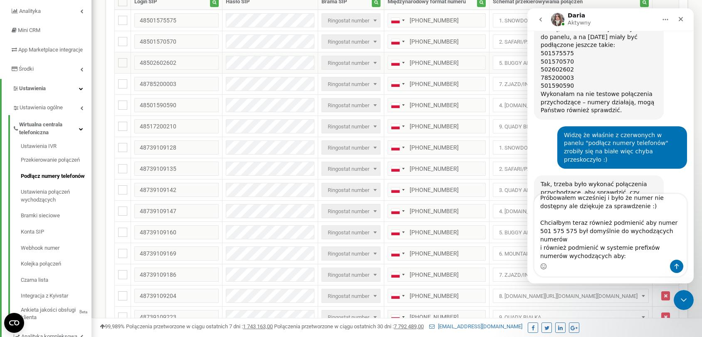
scroll to position [108, 0]
click at [582, 255] on textarea "Próbowałem wcześniej i było że numer nie dostępny ale dziękuje za sprawdzenie :…" at bounding box center [611, 227] width 152 height 66
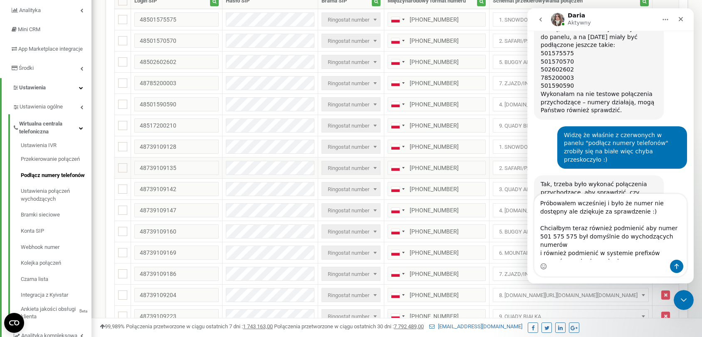
scroll to position [0, 0]
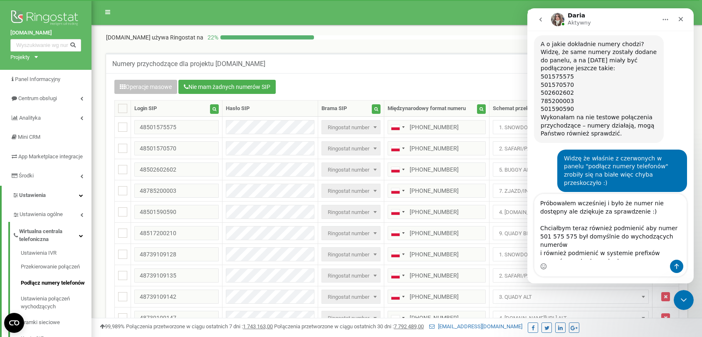
scroll to position [410, 0]
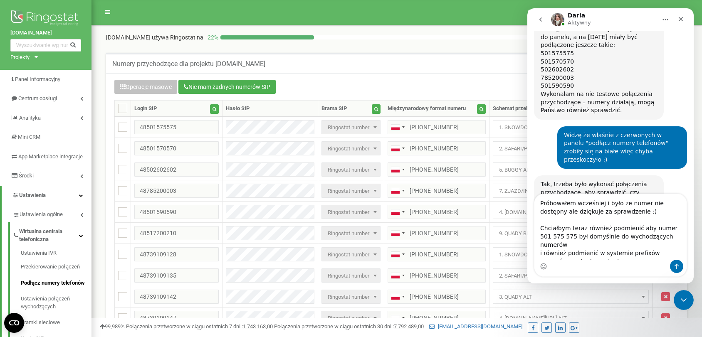
click at [600, 230] on textarea "Próbowałem wcześniej i było że numer nie dostępny ale dziękuje za sprawdzenie :…" at bounding box center [611, 227] width 152 height 66
type textarea "M"
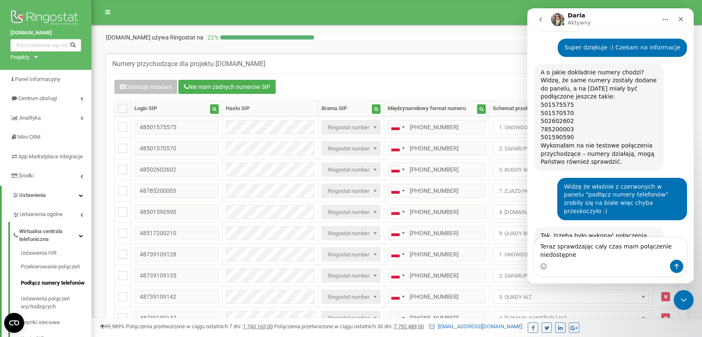
scroll to position [367, 0]
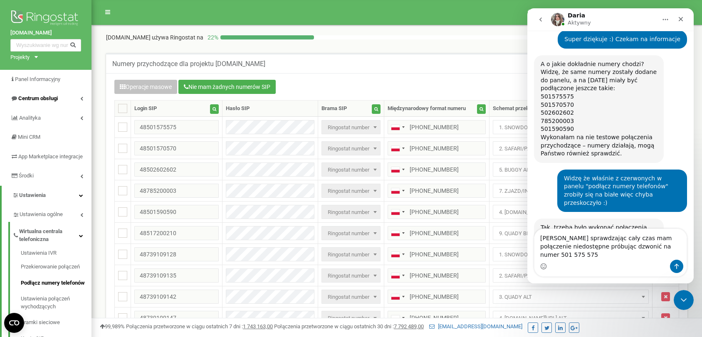
type textarea "Teraz sprawdzając cały czas mam połączenie niedostępne próbując dzwonić na nume…"
click at [43, 99] on span "Centrum obsługi" at bounding box center [38, 98] width 40 height 6
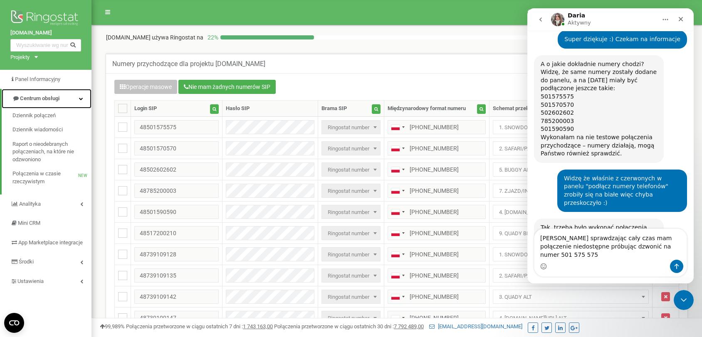
click at [48, 104] on link "Centrum obsługi" at bounding box center [47, 99] width 90 height 20
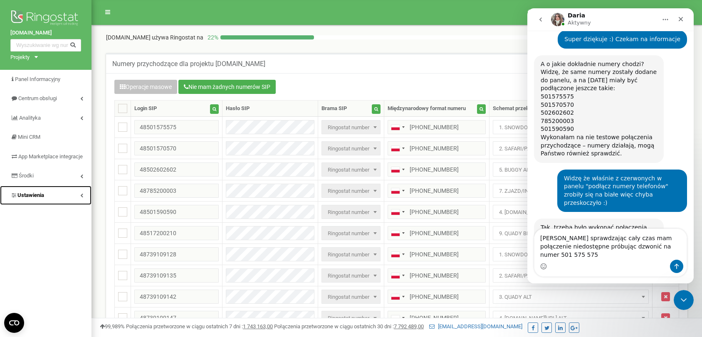
click at [50, 201] on link "Ustawienia" at bounding box center [46, 196] width 92 height 20
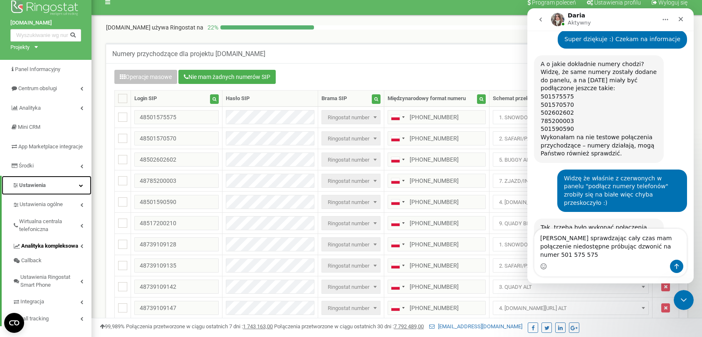
scroll to position [14, 0]
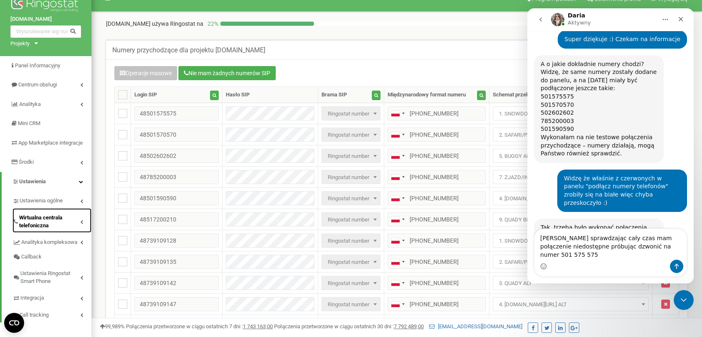
click at [63, 230] on span "Wirtualna centrala telefoniczna" at bounding box center [49, 221] width 61 height 15
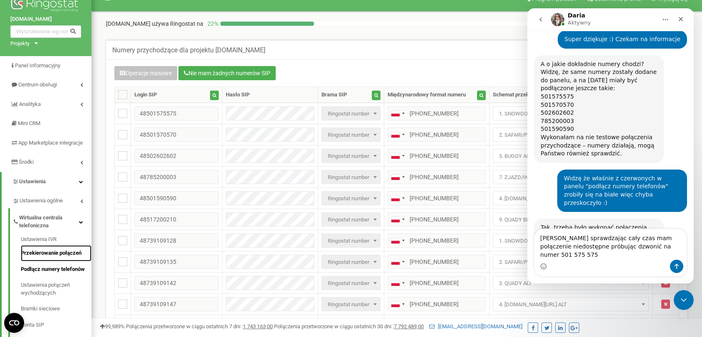
click at [53, 260] on link "Przekierowanie połączeń" at bounding box center [56, 253] width 71 height 16
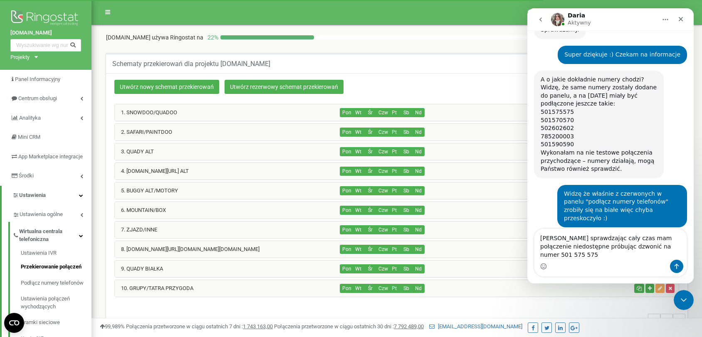
scroll to position [367, 0]
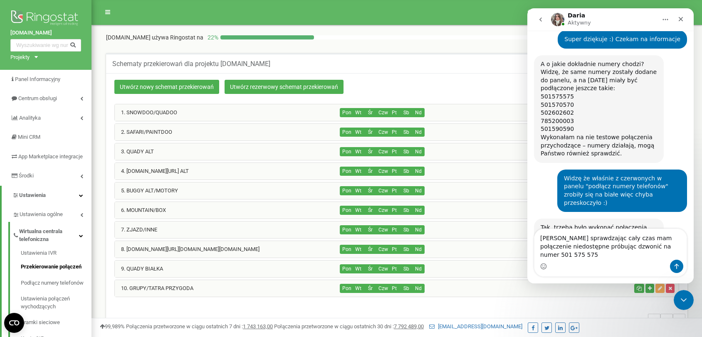
click at [237, 113] on div "1. SNOWDOO/QUADOO" at bounding box center [228, 112] width 226 height 17
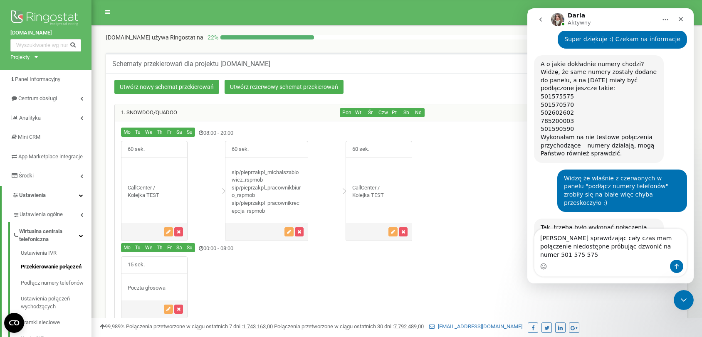
click at [546, 19] on button "go back" at bounding box center [541, 20] width 16 height 16
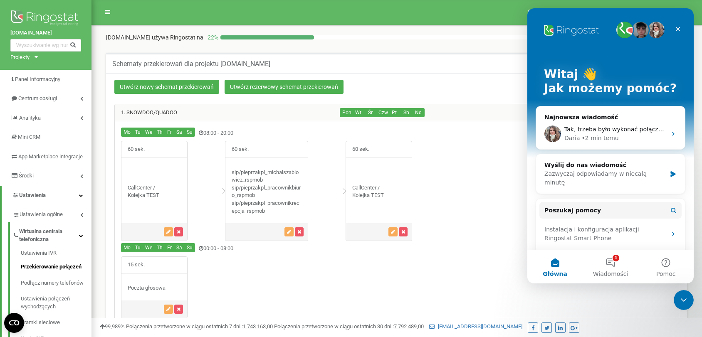
scroll to position [0, 0]
click at [681, 33] on div "Zamknij" at bounding box center [678, 29] width 15 height 15
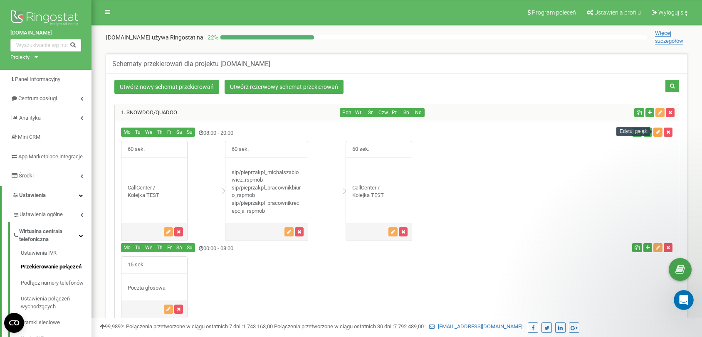
click at [660, 135] on button "button" at bounding box center [658, 132] width 9 height 9
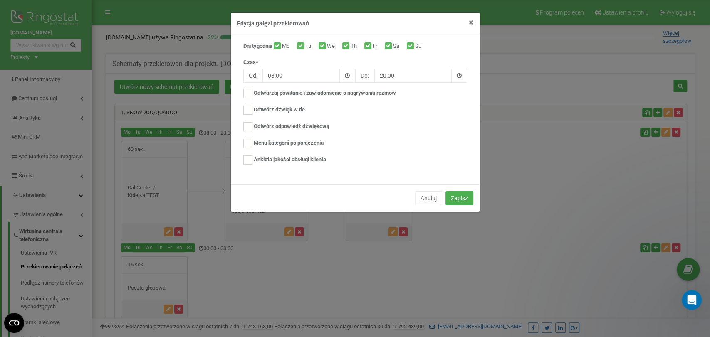
click at [473, 22] on span "×" at bounding box center [471, 22] width 5 height 10
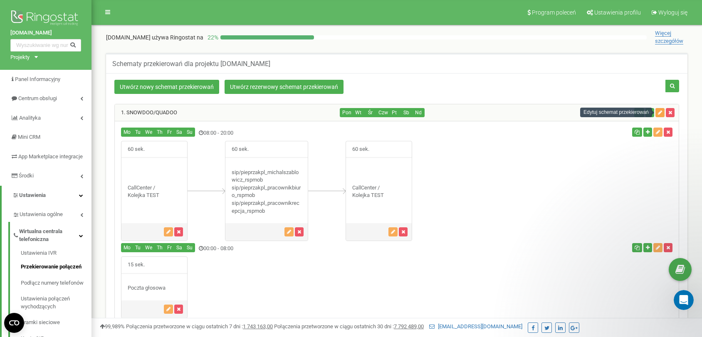
click at [659, 112] on icon "button" at bounding box center [660, 112] width 4 height 5
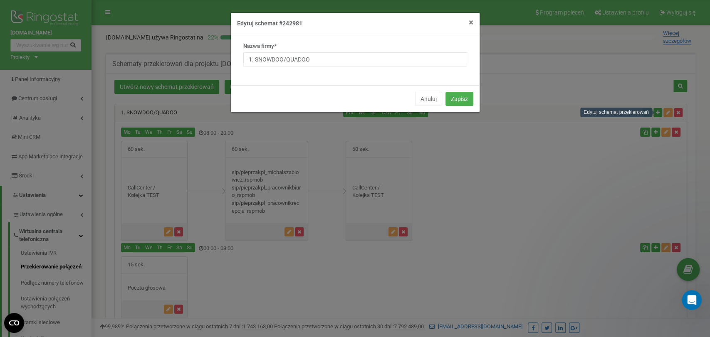
click at [473, 22] on span "×" at bounding box center [471, 22] width 5 height 10
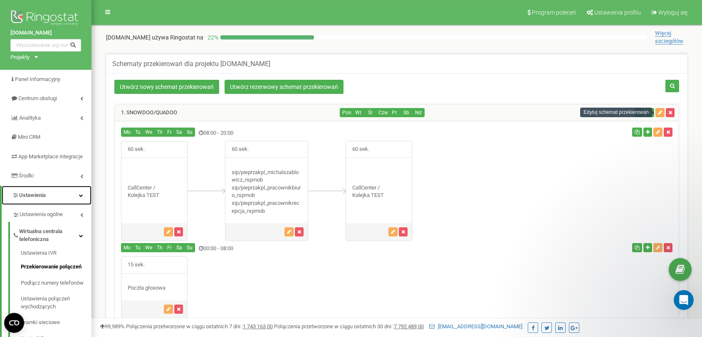
click at [70, 206] on link "Ustawienia" at bounding box center [47, 196] width 90 height 20
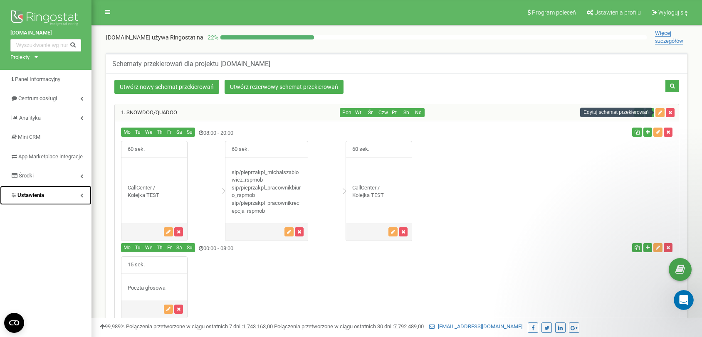
click at [70, 206] on link "Ustawienia" at bounding box center [46, 196] width 92 height 20
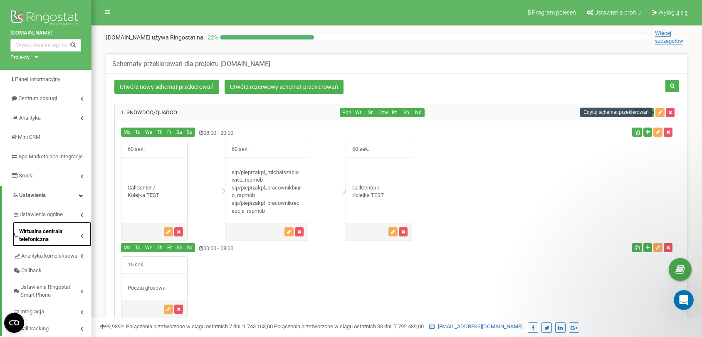
click at [54, 243] on span "Wirtualna centrala telefoniczna" at bounding box center [49, 235] width 61 height 15
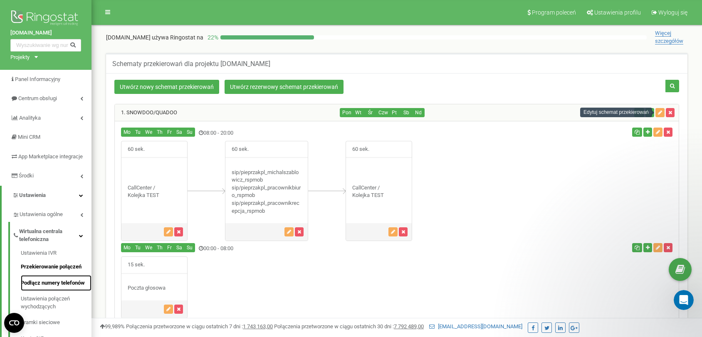
click at [48, 289] on link "Podłącz numery telefonów" at bounding box center [56, 283] width 71 height 16
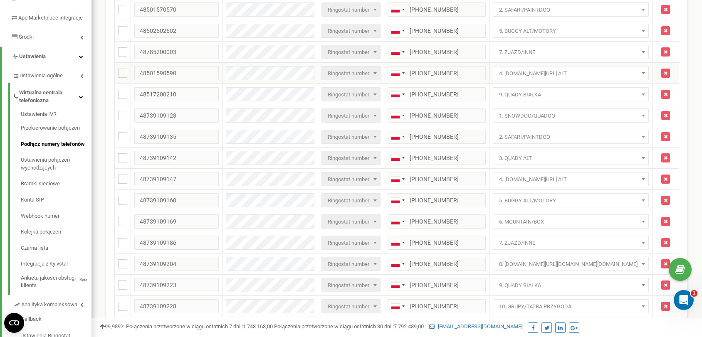
scroll to position [134, 0]
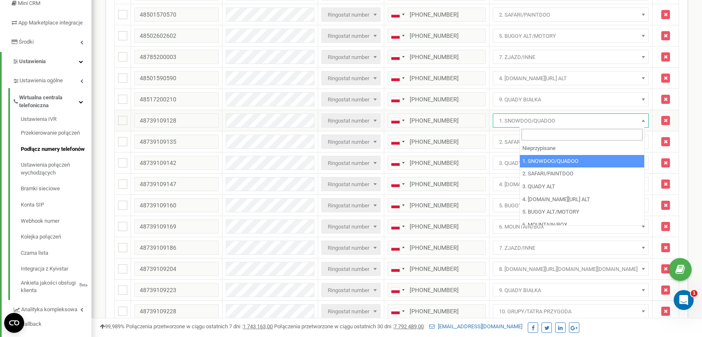
click at [563, 116] on span "1. SNOWDOO/QUADOO" at bounding box center [571, 121] width 150 height 12
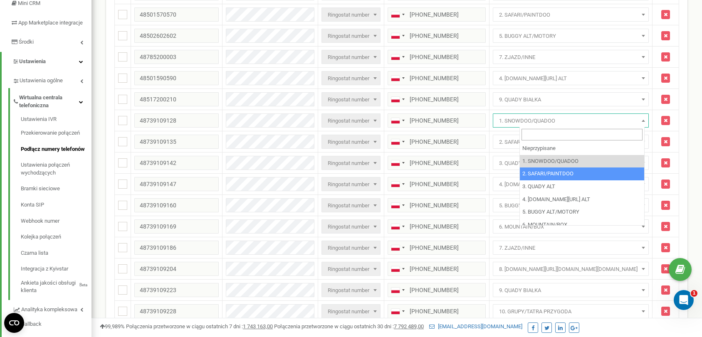
select select "243071"
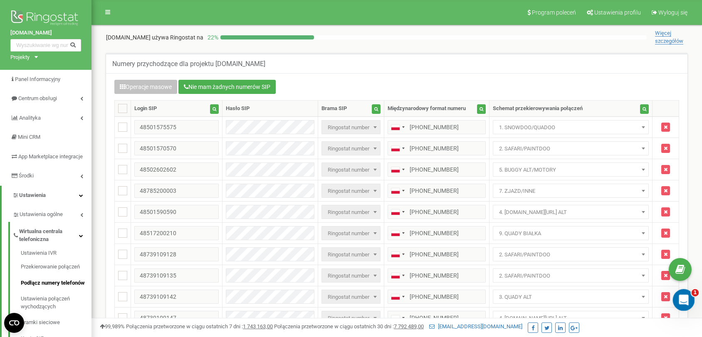
click at [691, 302] on div "Otwórz komunikator Intercom" at bounding box center [682, 298] width 27 height 27
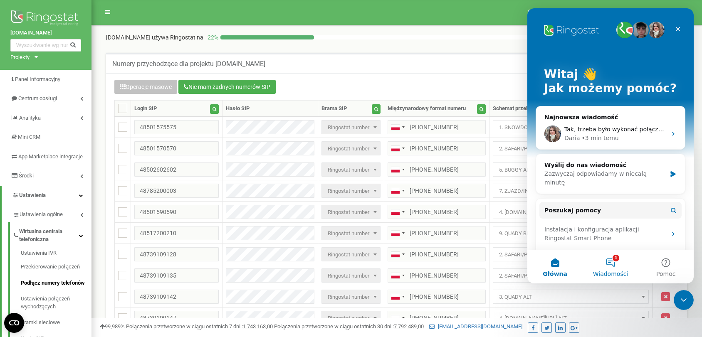
click at [625, 265] on button "1 Wiadomości" at bounding box center [610, 266] width 55 height 33
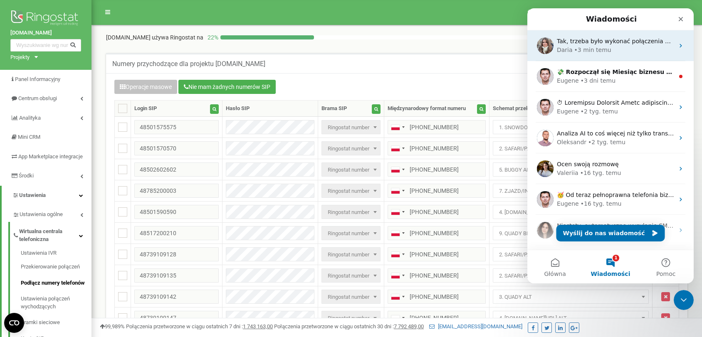
click at [607, 46] on div "Daria • 3 min temu" at bounding box center [615, 50] width 117 height 9
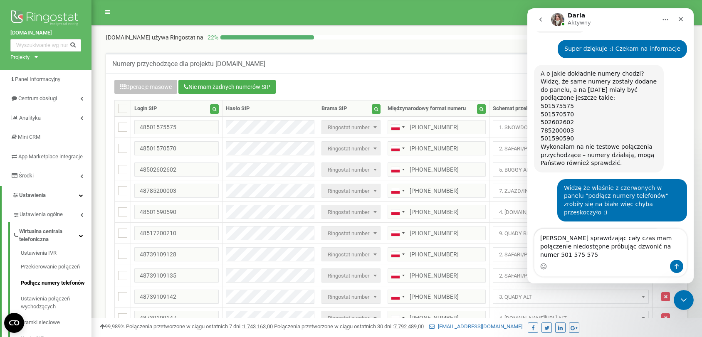
scroll to position [367, 0]
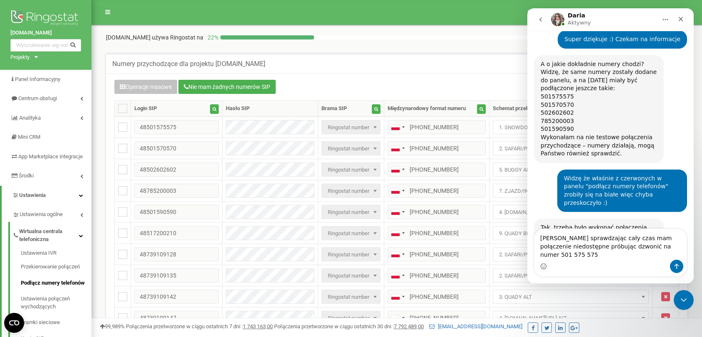
click at [598, 258] on textarea "Teraz sprawdzając cały czas mam połączenie niedostępne próbując dzwonić na nume…" at bounding box center [611, 244] width 152 height 31
click at [625, 255] on textarea "Teraz sprawdzając cały czas mam połączenie niedostępne próbując dzwonić na nume…" at bounding box center [611, 244] width 152 height 31
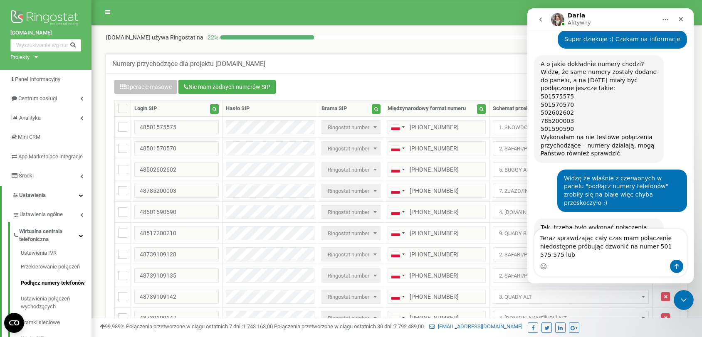
scroll to position [375, 0]
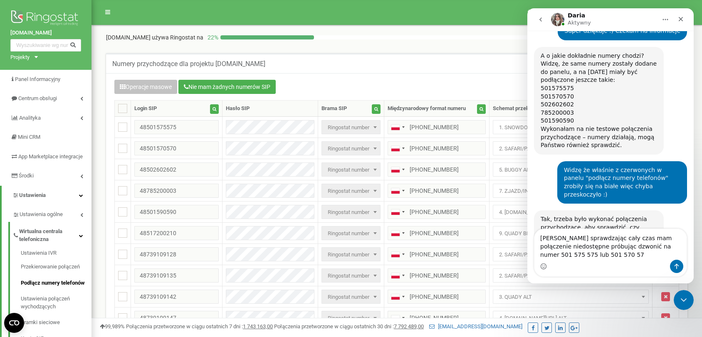
type textarea "Teraz sprawdzając cały czas mam połączenie niedostępne próbując dzwonić na nume…"
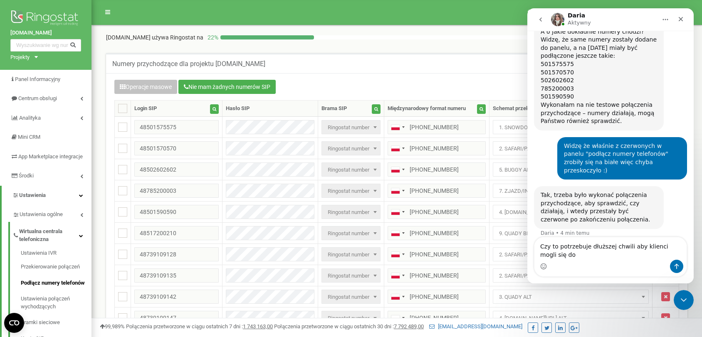
scroll to position [408, 0]
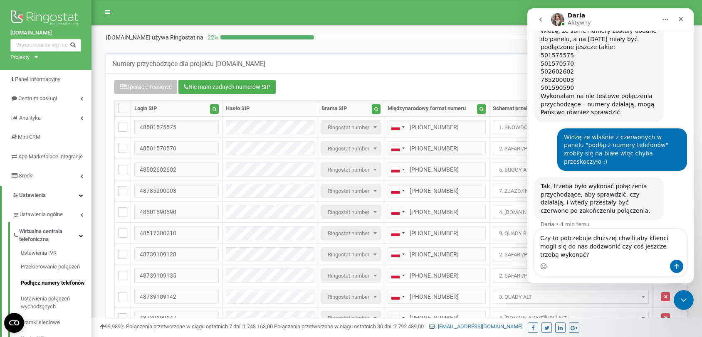
type textarea "Czy to potrzebuje dłuższej chwili aby klienci mogli się do nas dodzwonić czy co…"
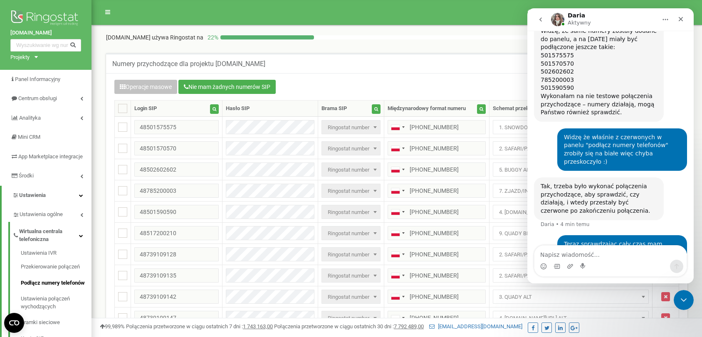
scroll to position [435, 0]
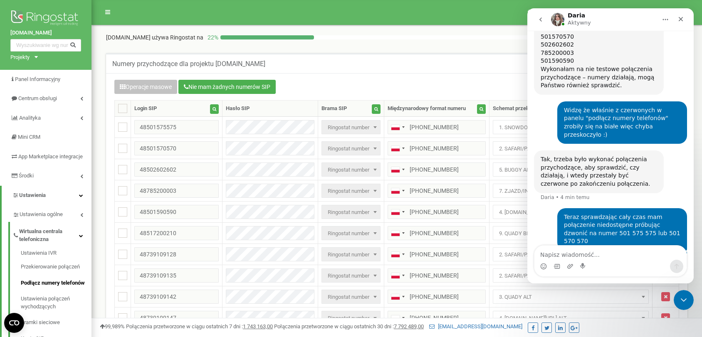
click at [625, 255] on textarea "Napisz wiadomość..." at bounding box center [611, 253] width 152 height 14
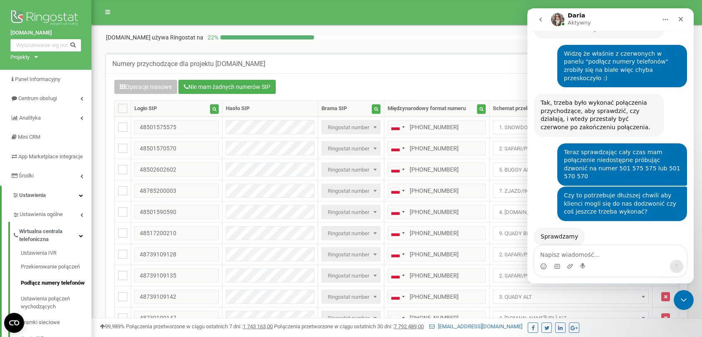
scroll to position [460, 0]
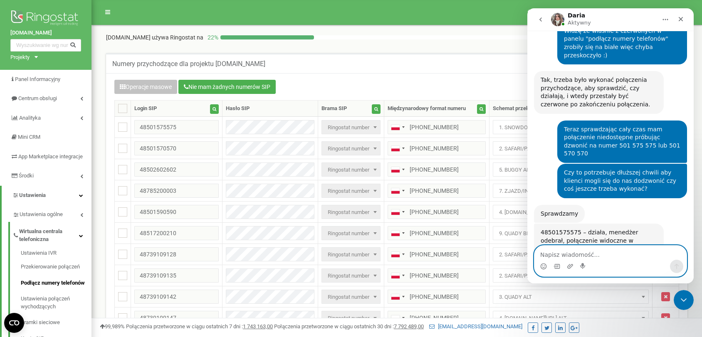
scroll to position [519, 0]
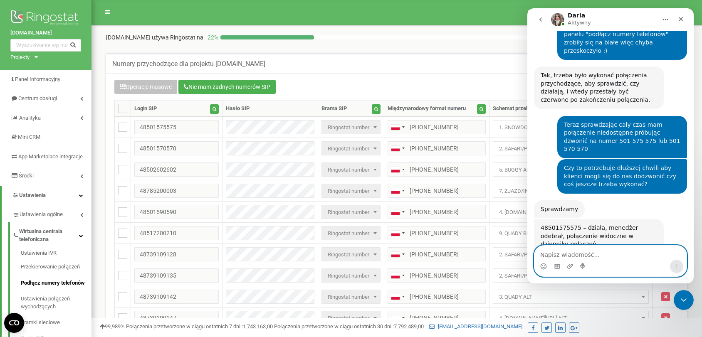
click at [587, 256] on textarea "Napisz wiadomość..." at bounding box center [611, 253] width 152 height 14
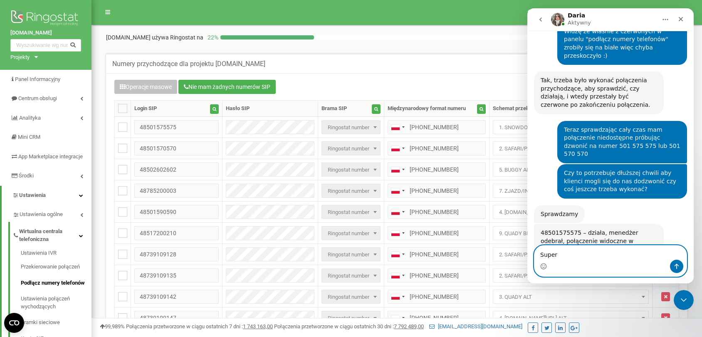
scroll to position [514, 0]
type textarea "S"
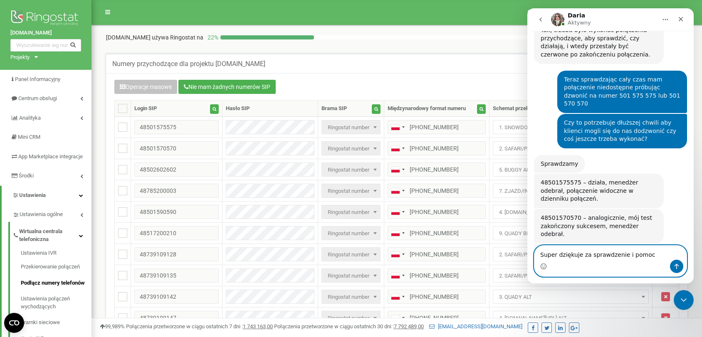
scroll to position [533, 0]
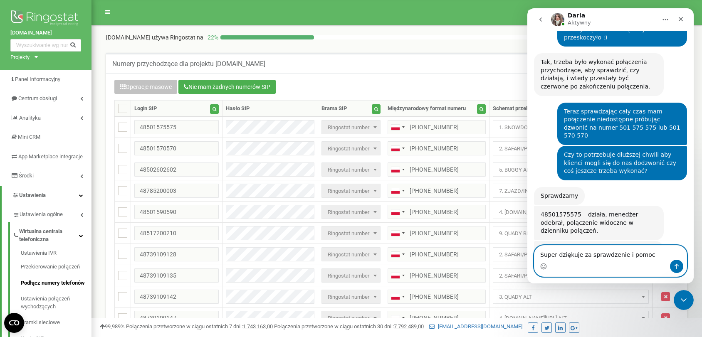
type textarea "Super dziękuje za sprawdzenie i pomoc"
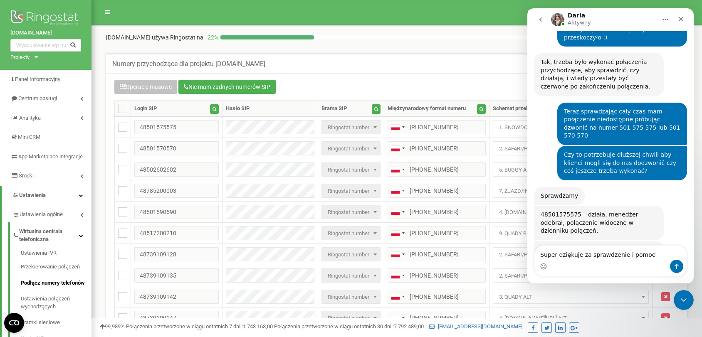
click at [364, 80] on div "Operacje masowe Nie mam żadnych numerów SIP" at bounding box center [396, 88] width 565 height 16
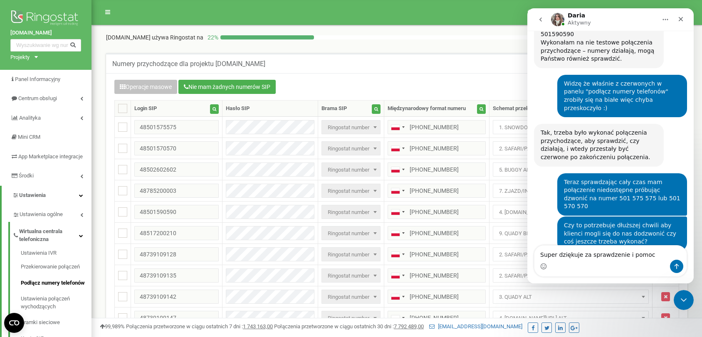
scroll to position [533, 0]
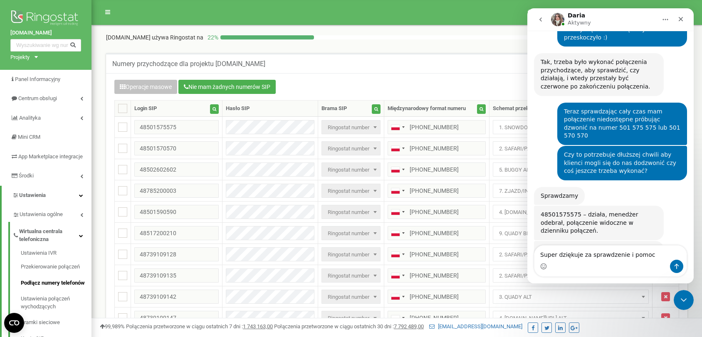
click at [590, 282] on img "Daria mówi…" at bounding box center [597, 286] width 112 height 8
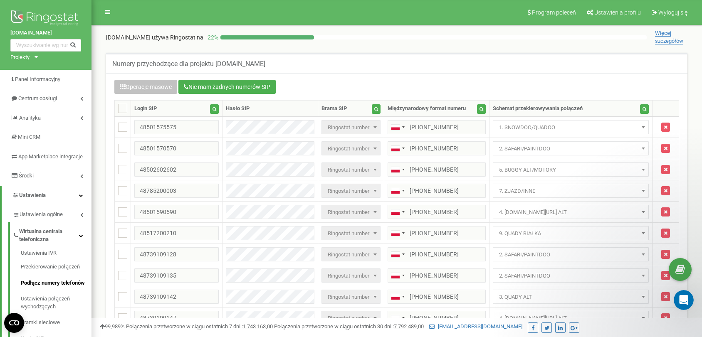
click at [489, 80] on div "Operacje masowe Nie mam żadnych numerów SIP" at bounding box center [396, 88] width 565 height 16
click at [679, 294] on icon "Otwórz komunikator Intercom" at bounding box center [683, 299] width 14 height 14
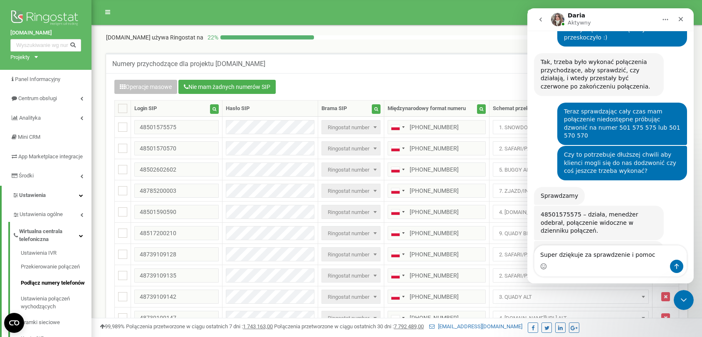
click at [603, 255] on textarea "Super dziękuje za sprawdzenie i pomoc" at bounding box center [611, 253] width 152 height 14
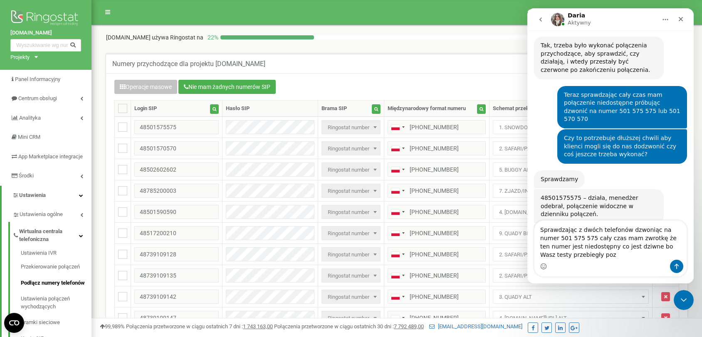
scroll to position [558, 0]
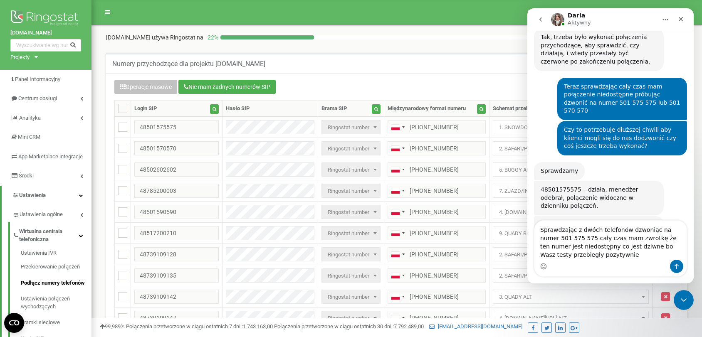
click at [596, 227] on textarea "Sprawdzając z dwóch telefonów dzwoniąc na numer 501 575 575 cały czas mam zwrot…" at bounding box center [611, 240] width 152 height 39
type textarea "Sprawdzając z dwóch różnych telefonów dzwoniąc na numer 501 575 575 cały czas m…"
click at [608, 254] on textarea "Sprawdzając z dwóch różnych telefonów dzwoniąc na numer 501 575 575 cały czas m…" at bounding box center [611, 240] width 152 height 39
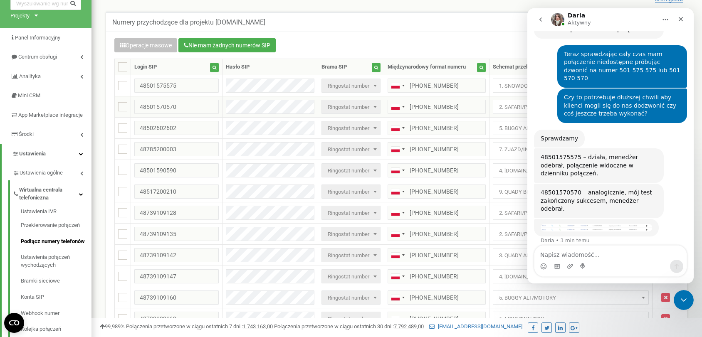
scroll to position [0, 0]
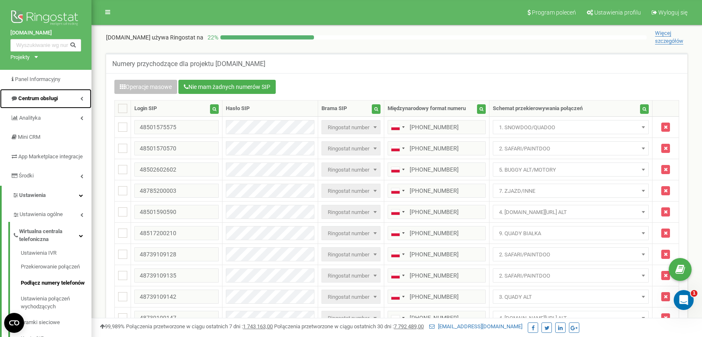
click at [47, 104] on link "Centrum obsługi" at bounding box center [46, 99] width 92 height 20
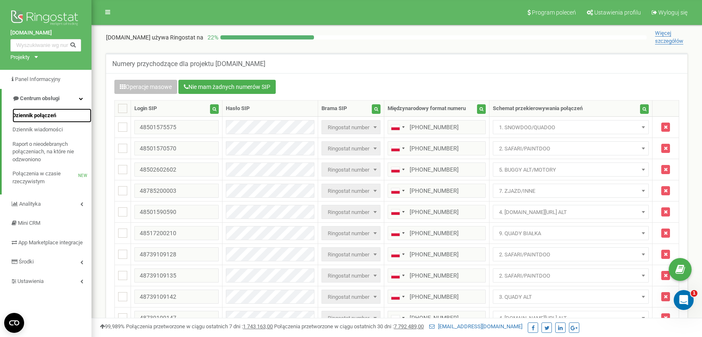
click at [47, 114] on span "Dziennik połączeń" at bounding box center [34, 116] width 44 height 8
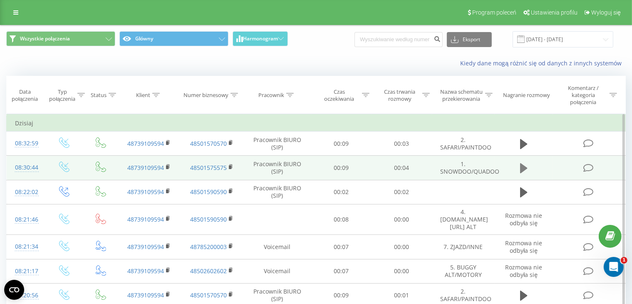
click at [523, 169] on icon at bounding box center [523, 168] width 7 height 10
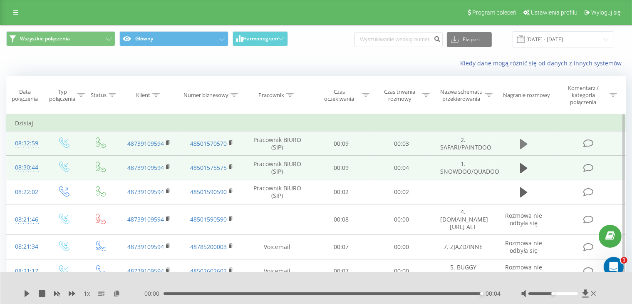
click at [521, 144] on icon at bounding box center [523, 144] width 7 height 10
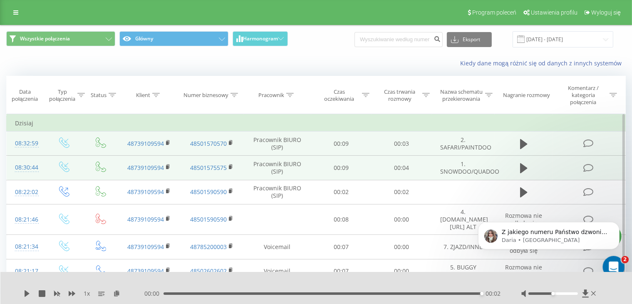
click at [607, 261] on div "Otwórz komunikator Intercom" at bounding box center [612, 265] width 27 height 27
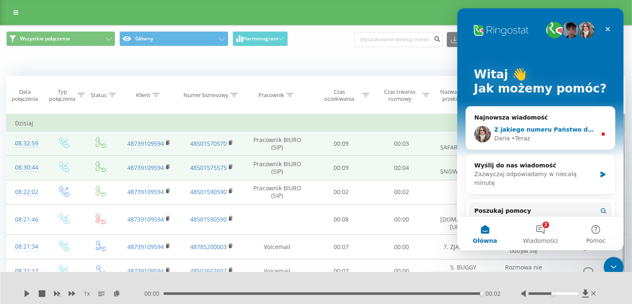
click at [560, 132] on span "Z jakiego numeru Państwo dzwonią i jaki jest operator tego numeru?" at bounding box center [607, 129] width 227 height 7
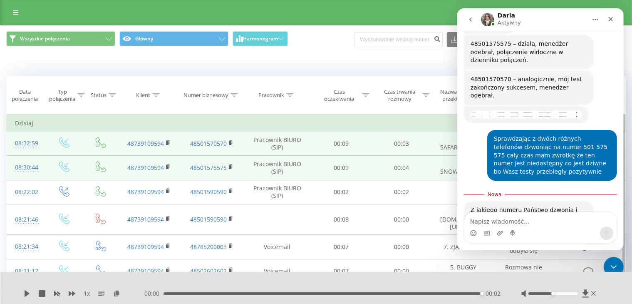
scroll to position [670, 0]
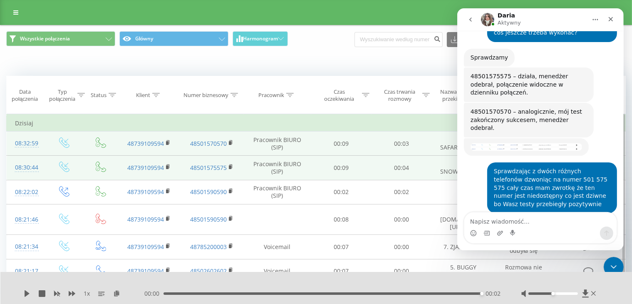
click at [536, 221] on textarea "Napisz wiadomość..." at bounding box center [540, 219] width 152 height 14
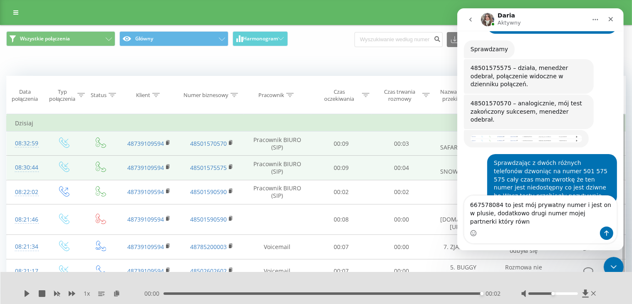
scroll to position [687, 0]
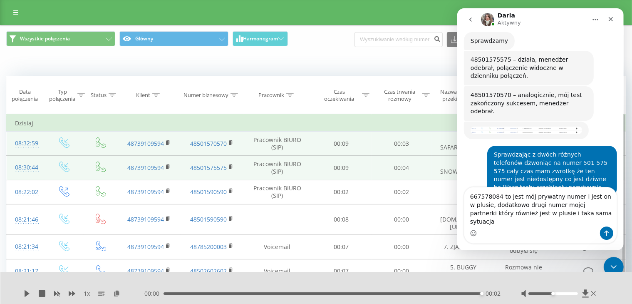
type textarea "667578084 to jest mój prywatny numer i jest on w plusie, dodatkowo drugi numer …"
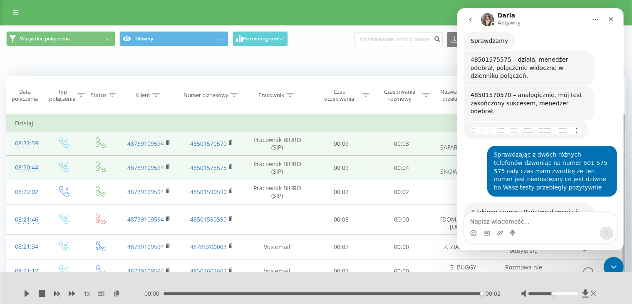
scroll to position [706, 0]
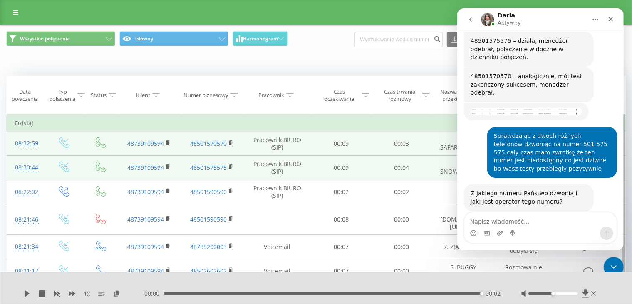
click at [282, 72] on div "Kiedy dane mogą różnić się od danych z innych systemów" at bounding box center [315, 63] width 631 height 20
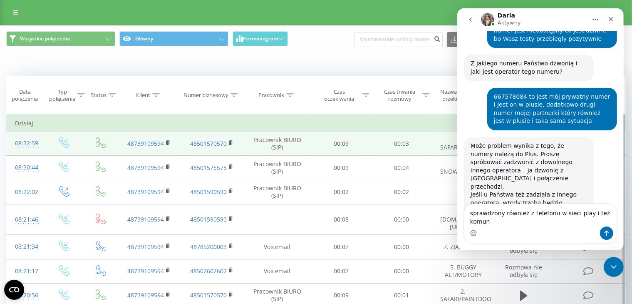
scroll to position [828, 0]
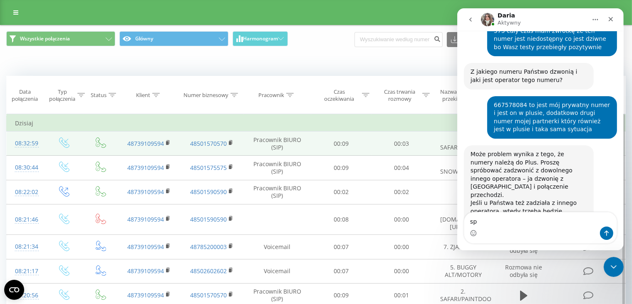
type textarea "s"
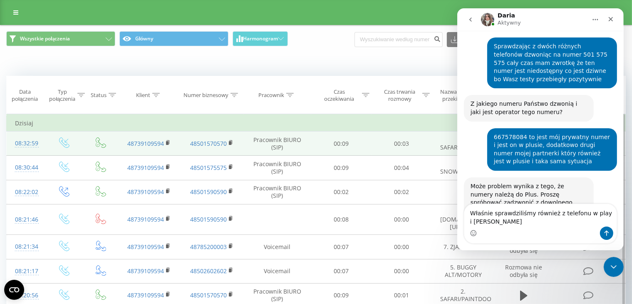
scroll to position [804, 0]
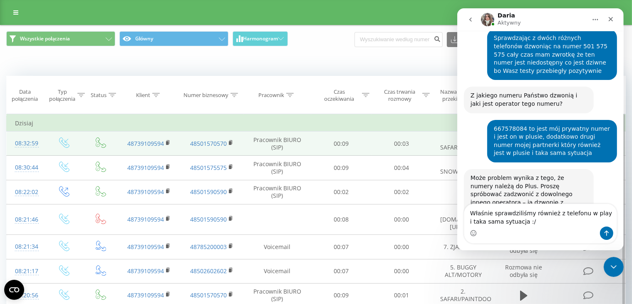
type textarea "Właśnie sprawdziliśmy również z telefonu w play i taka sama sytuacja :/"
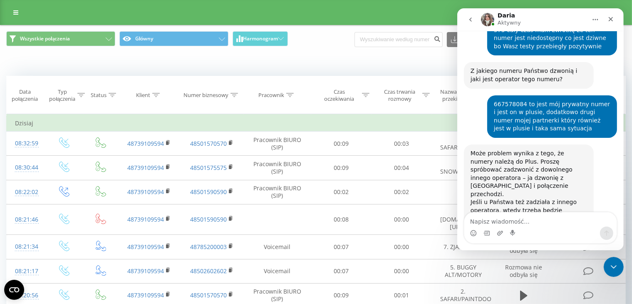
click at [57, 57] on div "Kiedy dane mogą różnić się od danych z innych systemów" at bounding box center [315, 63] width 631 height 20
click at [375, 67] on div "Kiedy dane mogą różnić się od danych z innych systemów" at bounding box center [434, 63] width 394 height 8
click at [13, 11] on link at bounding box center [15, 13] width 15 height 12
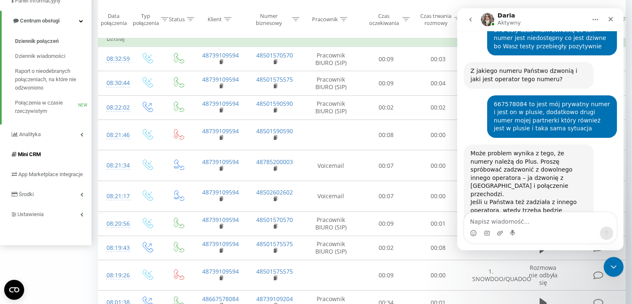
scroll to position [89, 0]
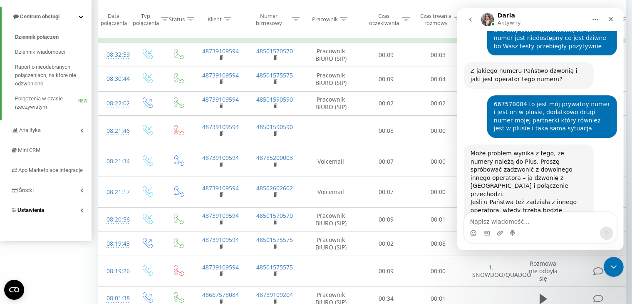
click at [58, 214] on link "Ustawienia" at bounding box center [46, 210] width 92 height 20
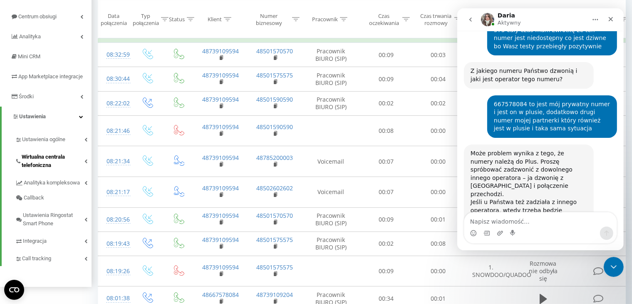
click at [59, 163] on span "Wirtualna centrala telefoniczna" at bounding box center [53, 161] width 63 height 17
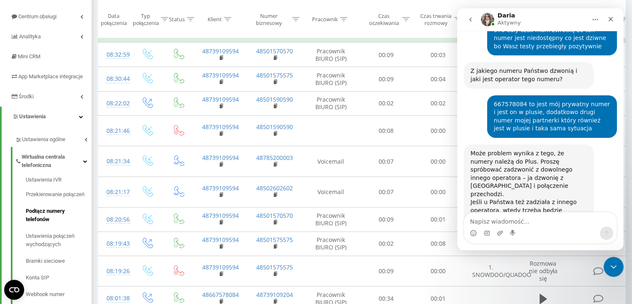
click at [55, 217] on span "Podłącz numery telefonów" at bounding box center [57, 215] width 62 height 17
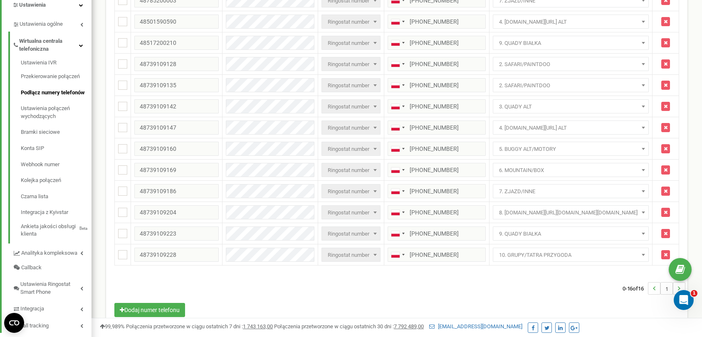
scroll to position [191, 0]
click at [42, 119] on link "Ustawienia połączeń wychodzących" at bounding box center [56, 112] width 71 height 24
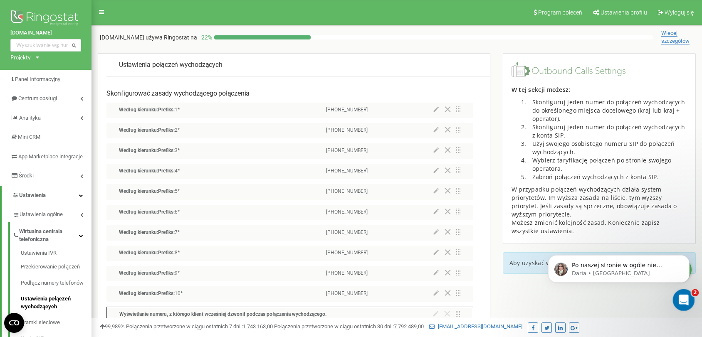
click at [682, 301] on icon "Otwórz komunikator Intercom" at bounding box center [683, 299] width 14 height 14
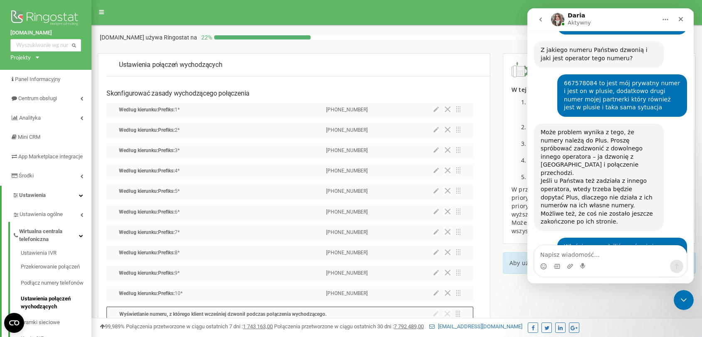
scroll to position [850, 0]
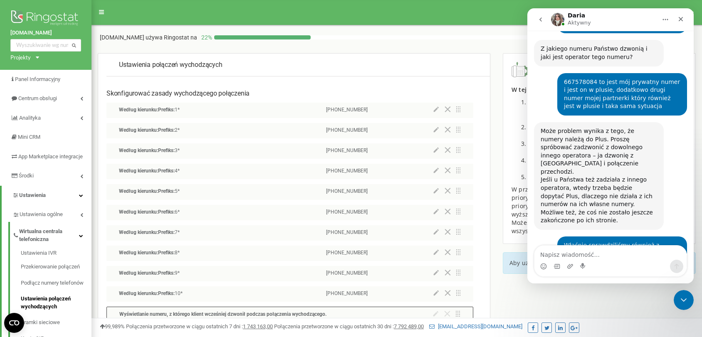
click at [589, 251] on textarea "Napisz wiadomość..." at bounding box center [611, 253] width 152 height 14
click at [600, 288] on div "Po naszej stronie w ogóle nie rejestruje się połączenie, nie widzimy żadnych pr…" at bounding box center [599, 304] width 116 height 32
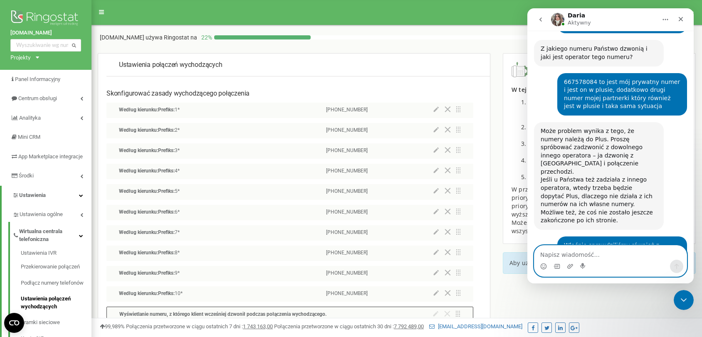
click at [546, 248] on textarea "Napisz wiadomość..." at bounding box center [611, 253] width 152 height 14
type textarea "Jasne, dziękuje"
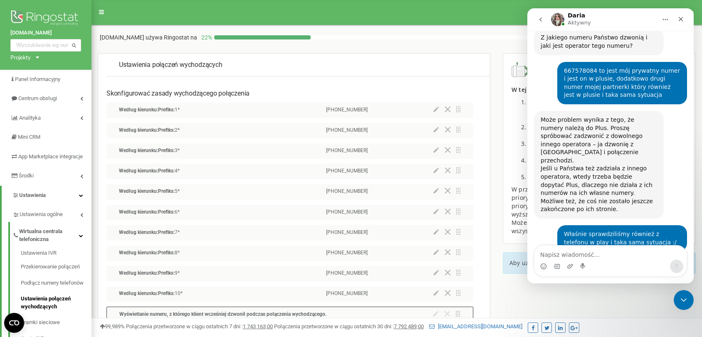
click at [541, 16] on icon "go back" at bounding box center [541, 19] width 7 height 7
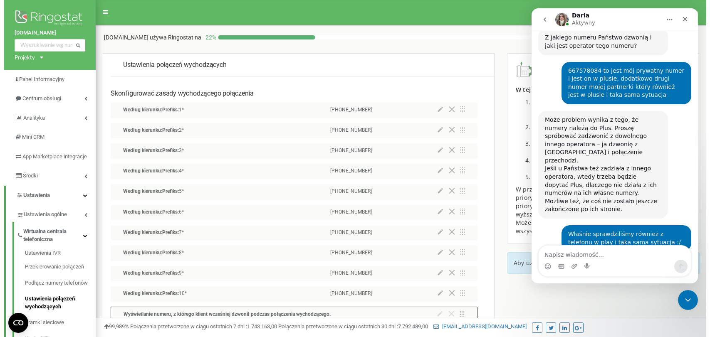
scroll to position [0, 0]
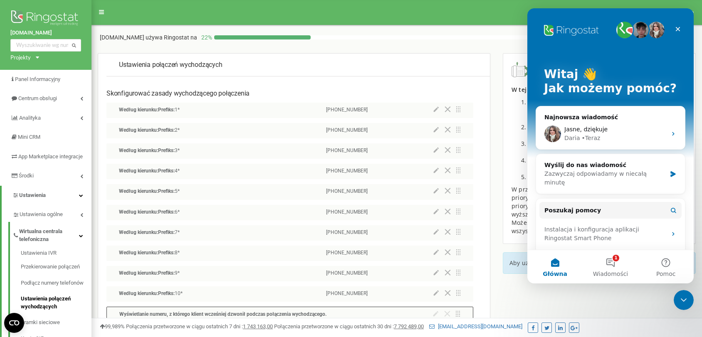
click at [435, 112] on button at bounding box center [436, 110] width 5 height 6
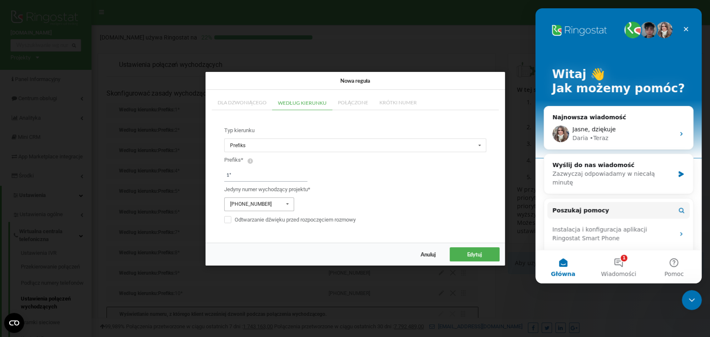
click at [241, 206] on div "[PHONE_NUMBER]" at bounding box center [251, 204] width 42 height 5
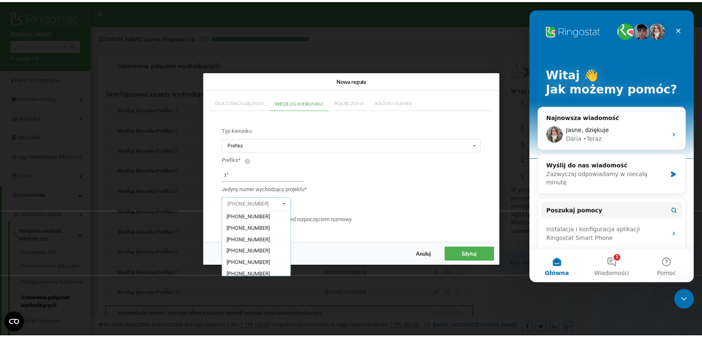
scroll to position [100, 0]
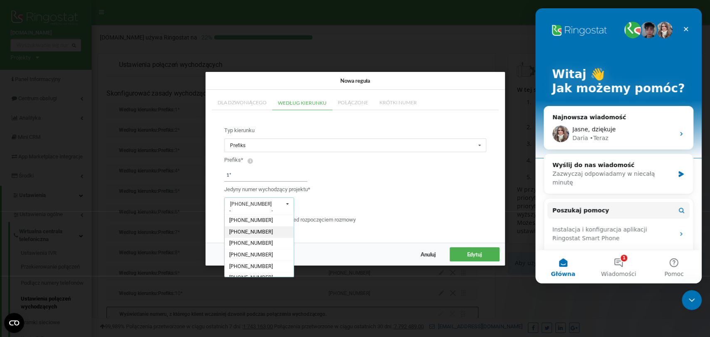
click at [265, 228] on div "+48501575575" at bounding box center [259, 232] width 69 height 12
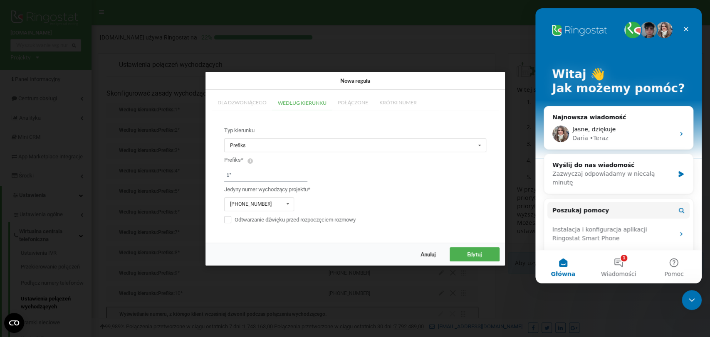
click at [471, 253] on span "Edytuj" at bounding box center [474, 254] width 15 height 7
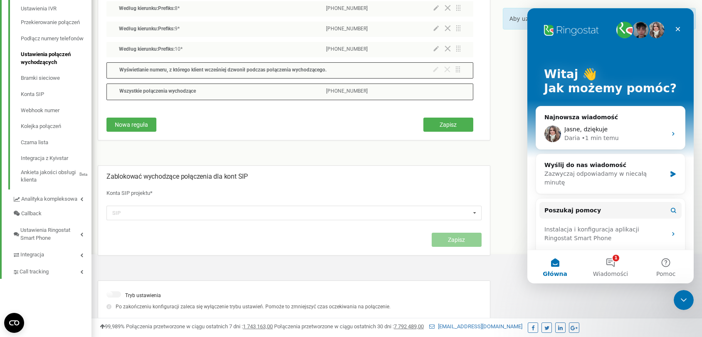
scroll to position [249, 0]
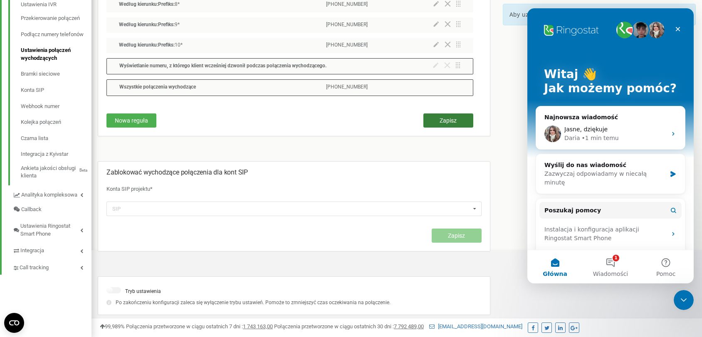
click at [456, 118] on span "Zapisz" at bounding box center [448, 120] width 17 height 7
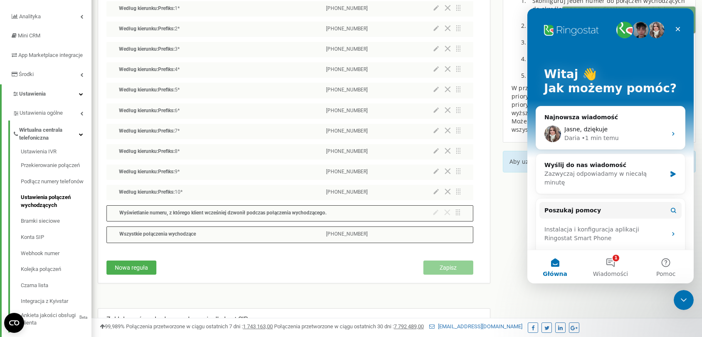
scroll to position [107, 0]
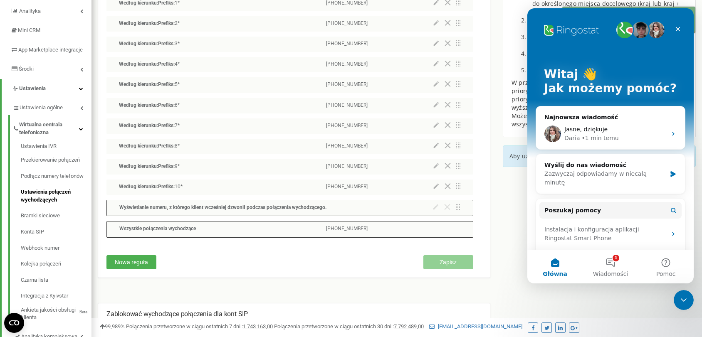
click at [426, 229] on div "Wszystkie połączenia wychodzące +48739109128" at bounding box center [290, 229] width 367 height 16
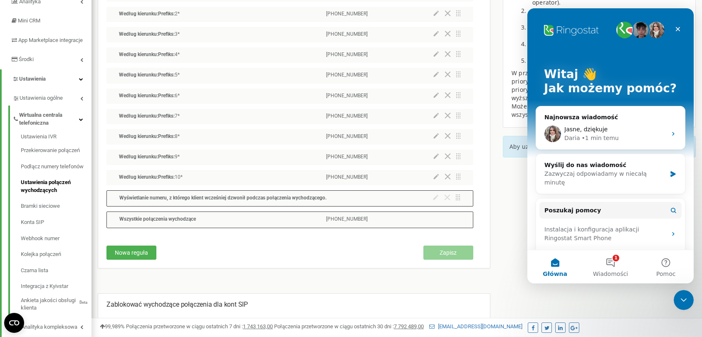
scroll to position [117, 0]
click at [69, 159] on link "Przekierowanie połączeń" at bounding box center [56, 150] width 71 height 16
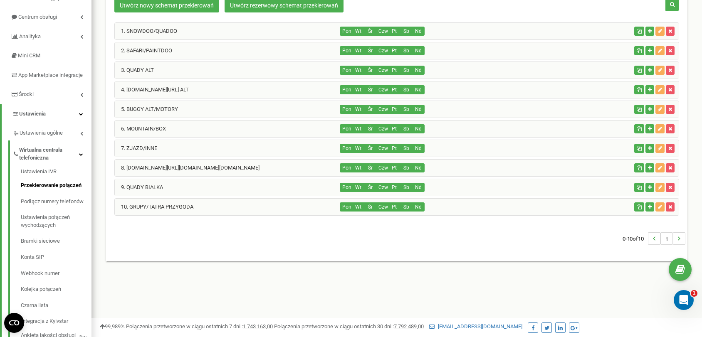
scroll to position [72, 0]
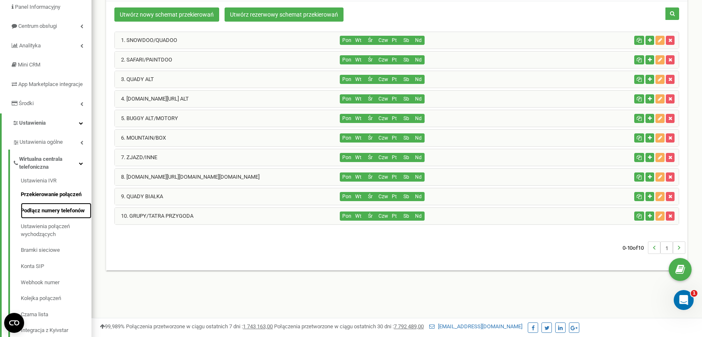
click at [37, 219] on link "Podłącz numery telefonów" at bounding box center [56, 211] width 71 height 16
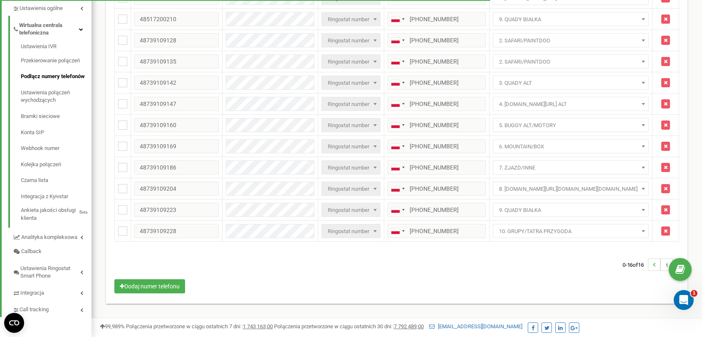
scroll to position [215, 0]
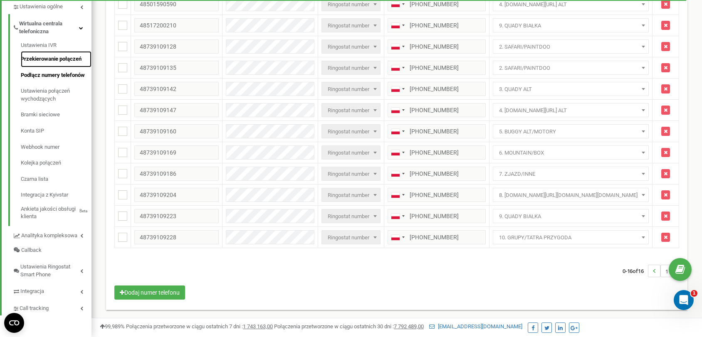
click at [63, 58] on link "Przekierowanie połączeń" at bounding box center [56, 59] width 71 height 16
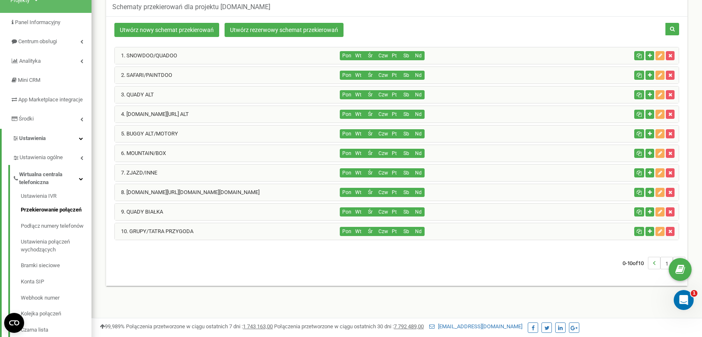
scroll to position [10, 0]
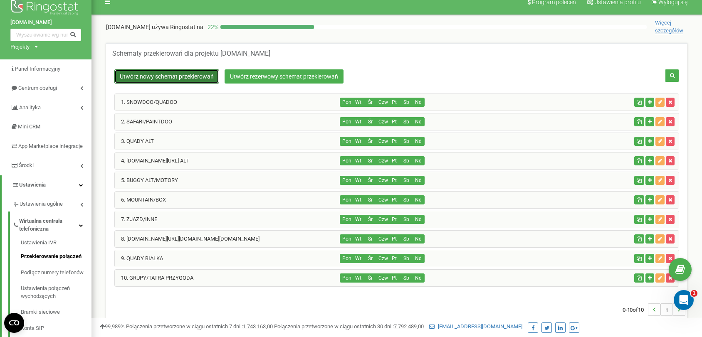
click at [175, 73] on link "Utwórz nowy schemat przekierowań" at bounding box center [166, 76] width 105 height 14
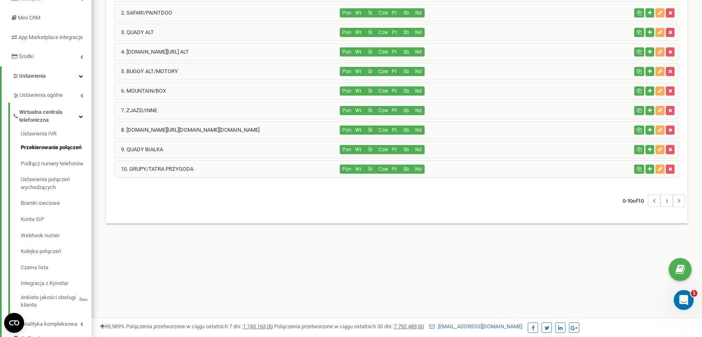
scroll to position [121, 0]
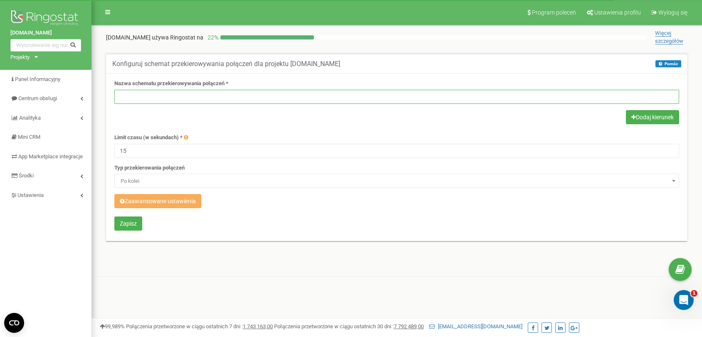
click at [166, 99] on input "text" at bounding box center [396, 97] width 565 height 14
type input "TESTOWY"
click at [160, 150] on input "15" at bounding box center [396, 151] width 565 height 14
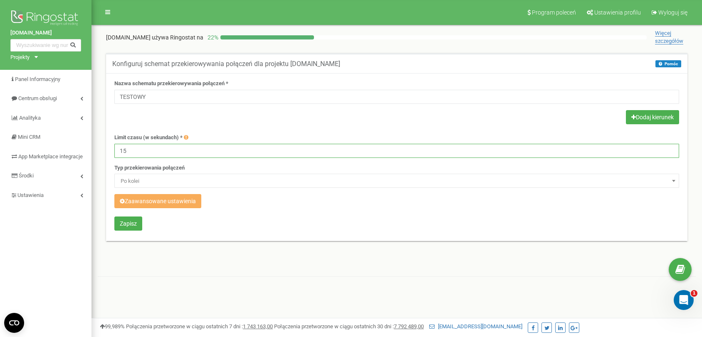
click at [160, 150] on input "15" at bounding box center [396, 151] width 565 height 14
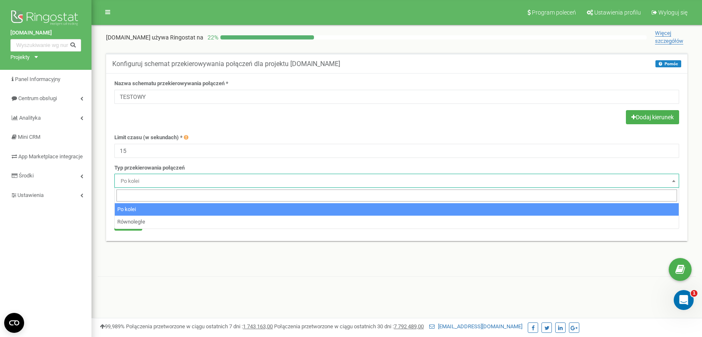
click at [161, 180] on span "Po kolei" at bounding box center [396, 182] width 559 height 12
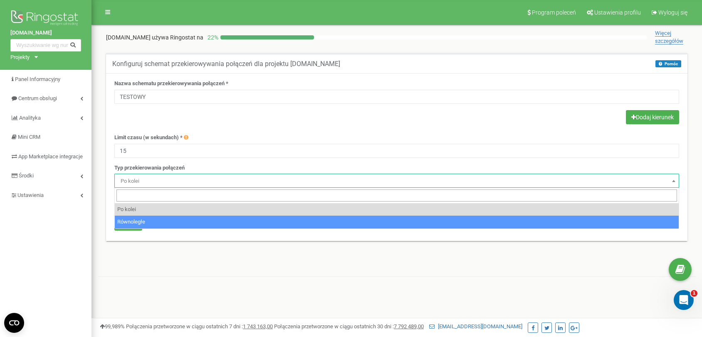
select select "parallel"
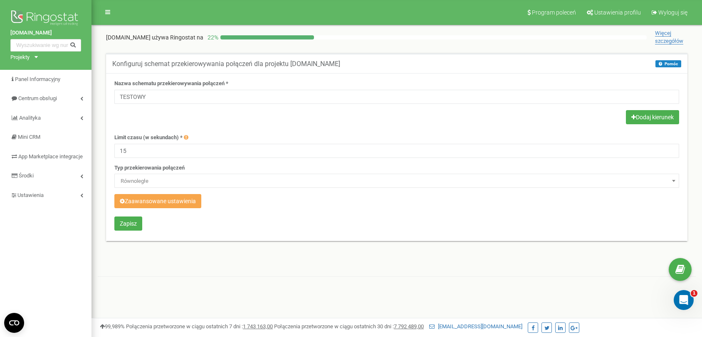
click at [154, 202] on button "Zaawansowane ustawienia" at bounding box center [157, 201] width 87 height 14
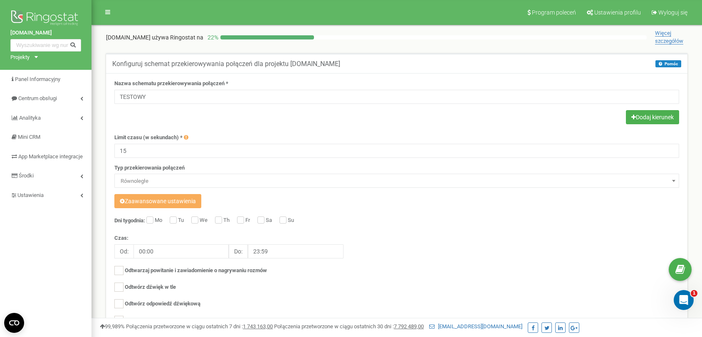
click at [155, 219] on label "Mo" at bounding box center [160, 221] width 10 height 8
click at [152, 219] on input "Mo" at bounding box center [148, 220] width 5 height 5
checkbox input "true"
click at [172, 221] on input "Tu" at bounding box center [172, 220] width 5 height 5
checkbox input "true"
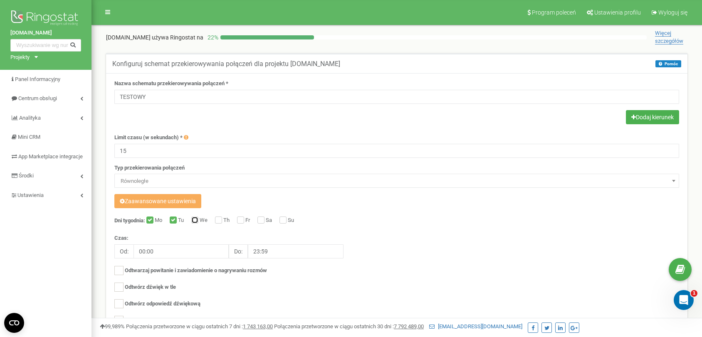
click at [197, 221] on input "We" at bounding box center [193, 220] width 5 height 5
checkbox input "true"
click at [224, 220] on div "Th" at bounding box center [223, 221] width 17 height 8
click at [245, 221] on label "Fr" at bounding box center [248, 221] width 7 height 8
click at [243, 221] on input "Fr" at bounding box center [239, 220] width 5 height 5
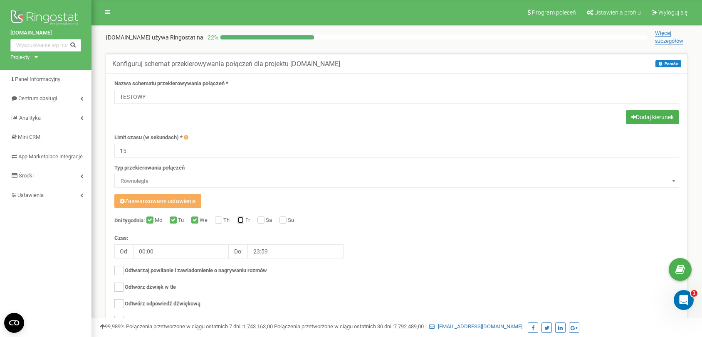
checkbox input "true"
click at [219, 221] on input "Th" at bounding box center [217, 220] width 5 height 5
checkbox input "true"
click at [262, 220] on input "Sa" at bounding box center [260, 220] width 5 height 5
checkbox input "true"
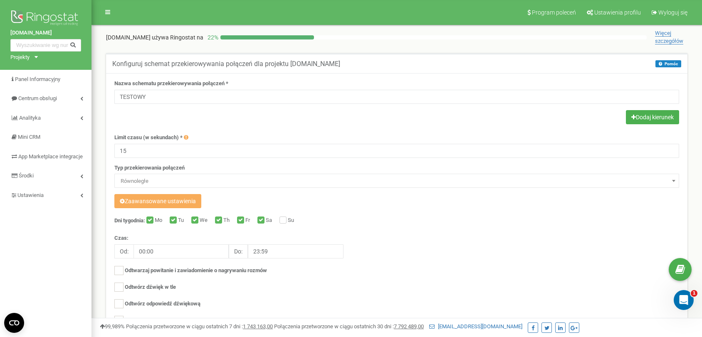
click at [280, 220] on div "Dni tygodnia: Mo Tu We Th Fr Sa Su Czas: Od: 00:00 Do: 23:59 Odtwarzaj powitani…" at bounding box center [396, 283] width 565 height 133
click at [284, 221] on input "Su" at bounding box center [282, 220] width 5 height 5
checkbox input "true"
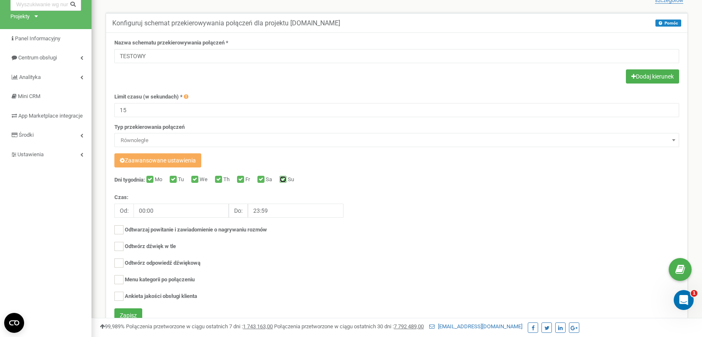
scroll to position [30, 0]
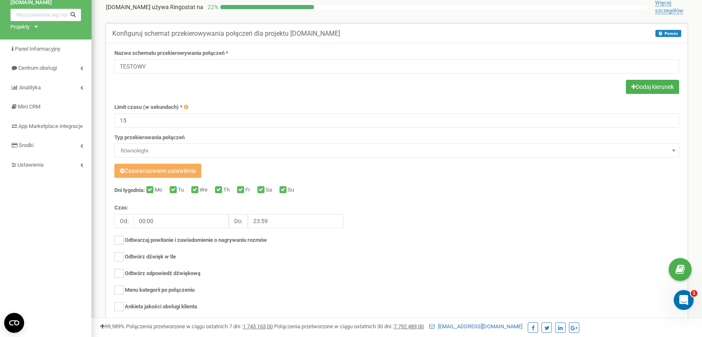
click at [325, 169] on div "Zaawansowane ustawienia" at bounding box center [396, 172] width 565 height 16
click at [639, 84] on button "Dodaj kierunek" at bounding box center [652, 87] width 53 height 14
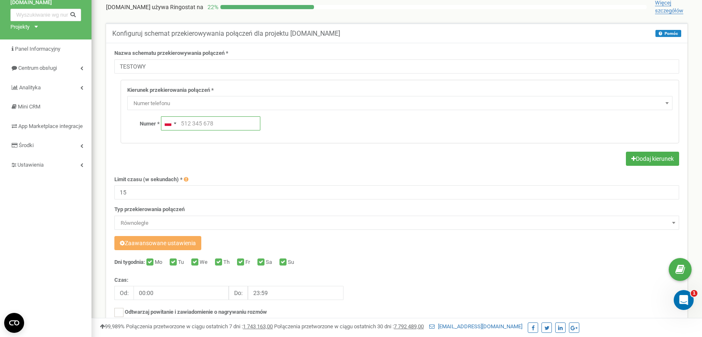
click at [197, 124] on input "text" at bounding box center [210, 123] width 99 height 14
click at [188, 97] on span "Numer telefonu" at bounding box center [399, 103] width 545 height 14
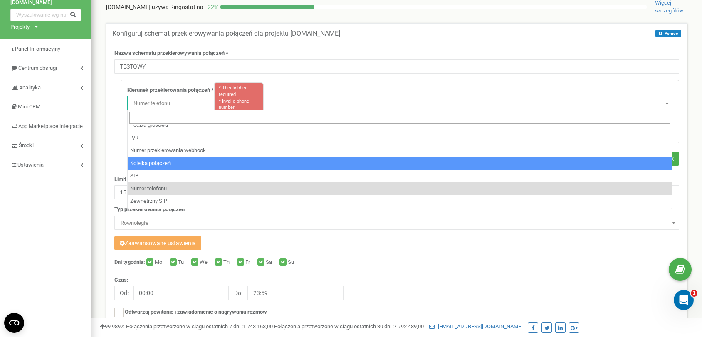
scroll to position [25, 0]
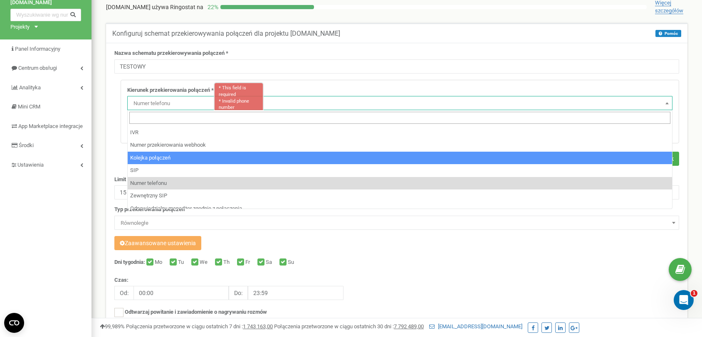
select select "CallCenter"
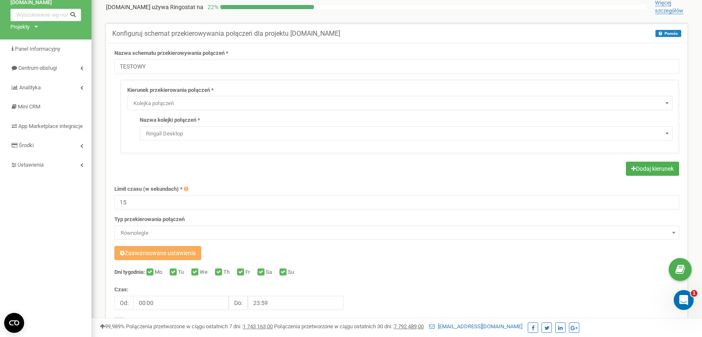
click at [174, 135] on span "Ringall Desktop" at bounding box center [406, 134] width 527 height 12
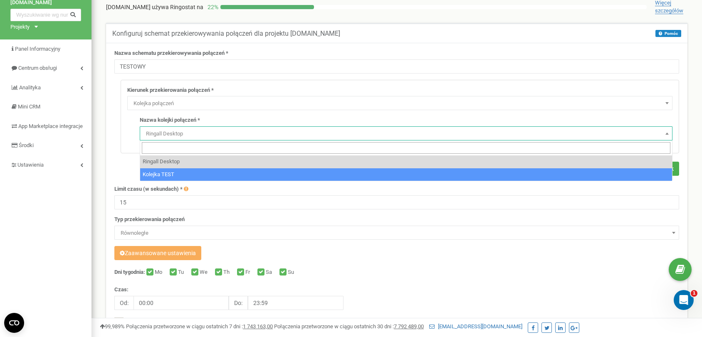
select select "18461"
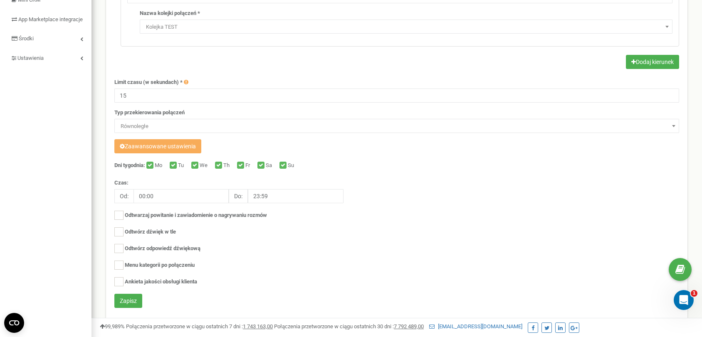
scroll to position [162, 0]
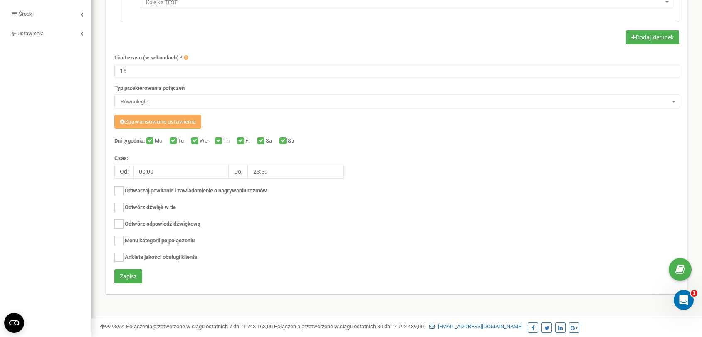
click at [127, 283] on div "Zapisz" at bounding box center [396, 278] width 577 height 16
click at [131, 279] on button "Zapisz" at bounding box center [128, 277] width 28 height 14
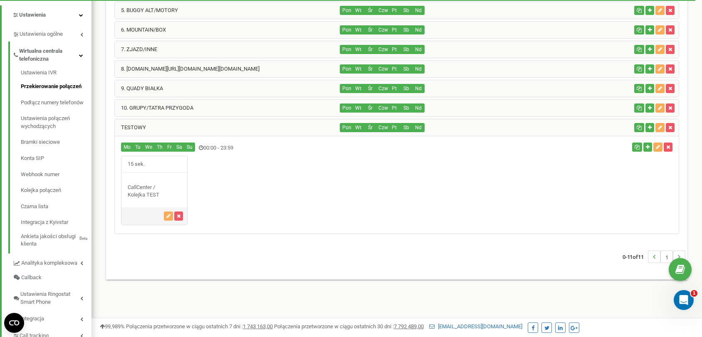
scroll to position [180, 0]
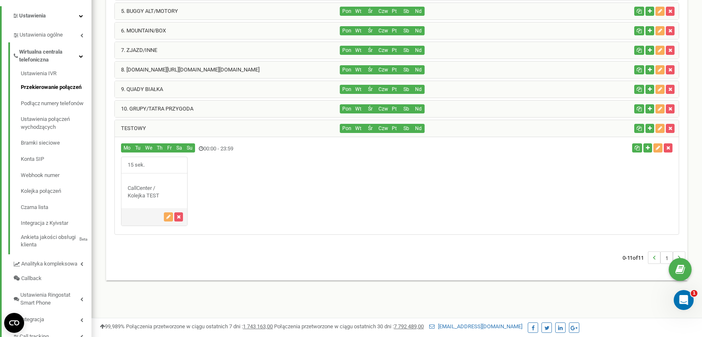
click at [211, 125] on div "TESTOWY" at bounding box center [228, 128] width 226 height 17
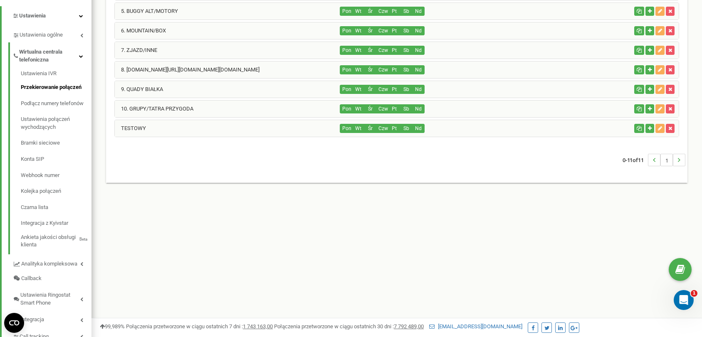
click at [211, 125] on div "TESTOWY" at bounding box center [228, 128] width 226 height 17
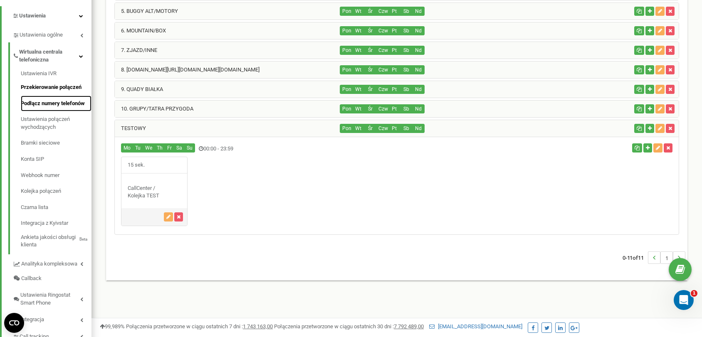
click at [54, 104] on link "Podłącz numery telefonów" at bounding box center [56, 104] width 71 height 16
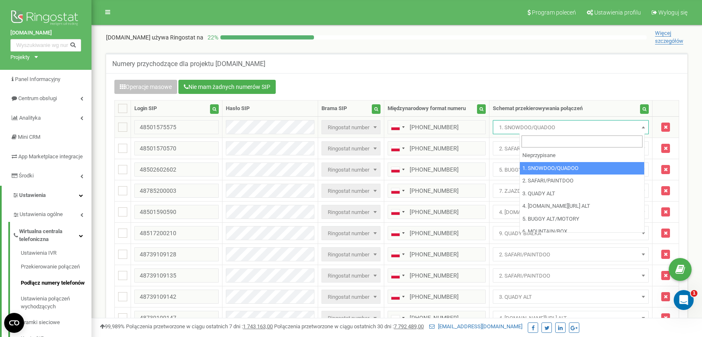
click at [528, 131] on span "1. SNOWDOO/QUADOO" at bounding box center [571, 128] width 150 height 12
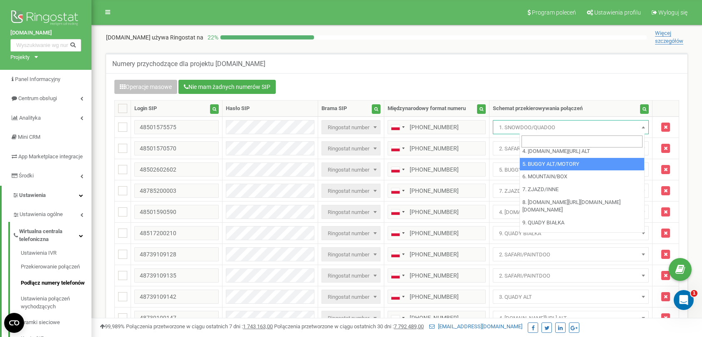
scroll to position [69, 0]
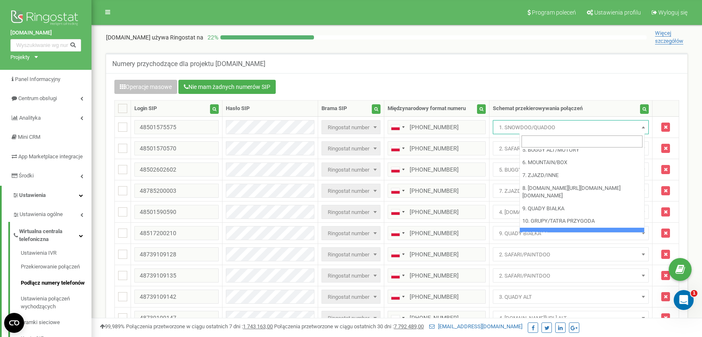
select select "269601"
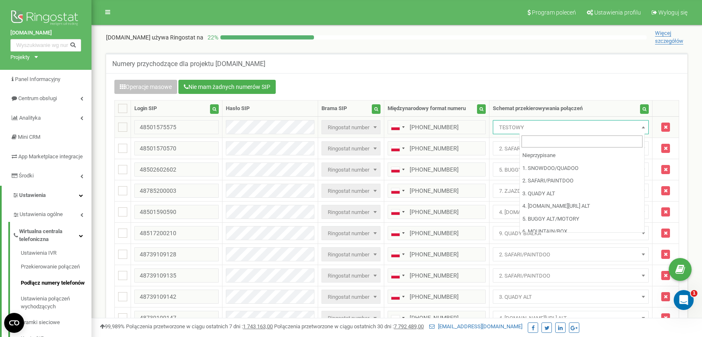
click at [563, 128] on span "TESTOWY" at bounding box center [571, 128] width 150 height 12
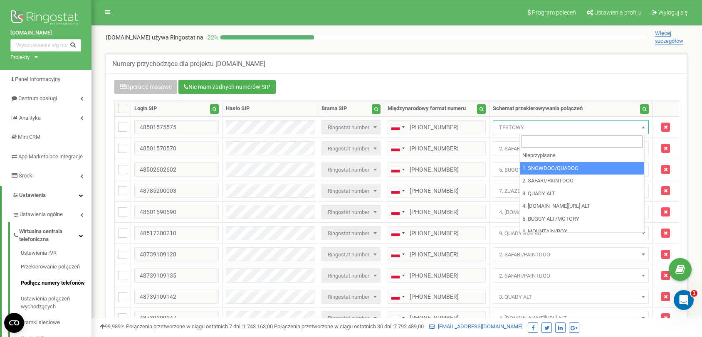
select select "242981"
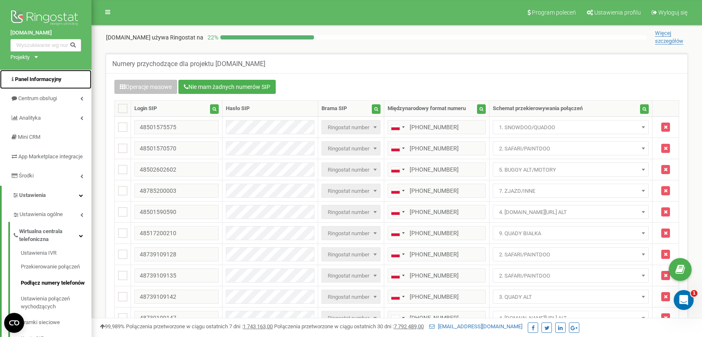
click at [33, 74] on link "Panel Informacyjny" at bounding box center [46, 80] width 92 height 20
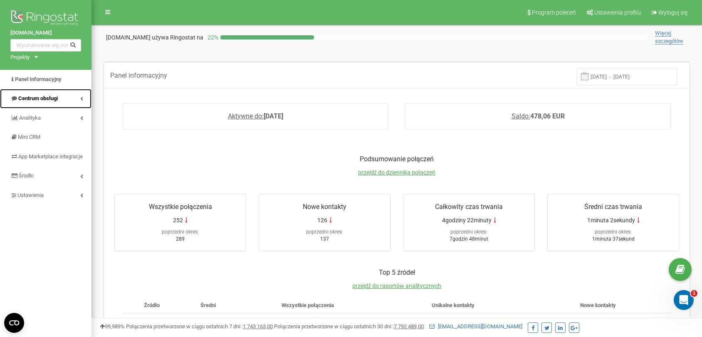
click at [57, 97] on span "Centrum obsługi" at bounding box center [38, 98] width 40 height 6
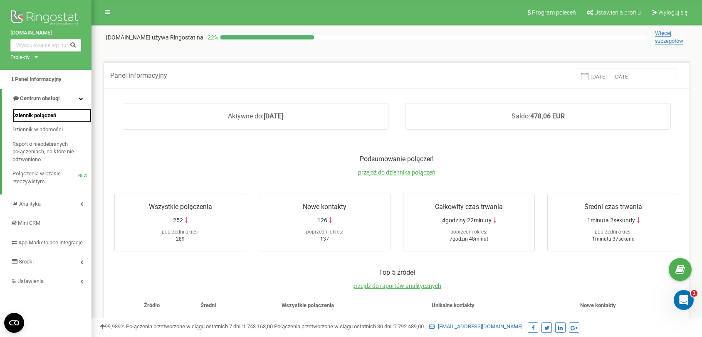
click at [46, 121] on link "Dziennik połączeń" at bounding box center [51, 116] width 79 height 15
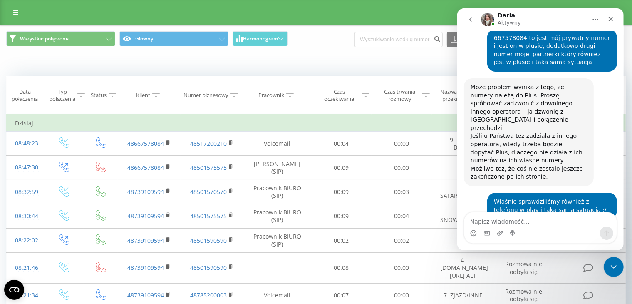
click at [280, 71] on div "Kiedy dane mogą różnić się od danych z innych systemów" at bounding box center [315, 63] width 631 height 20
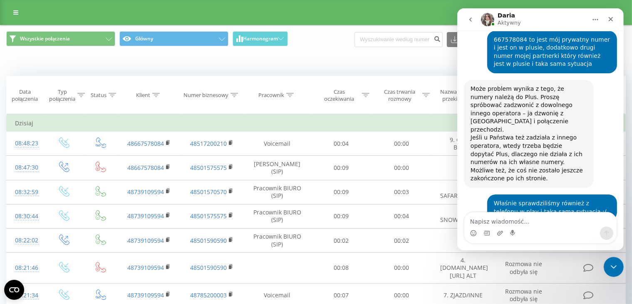
scroll to position [895, 0]
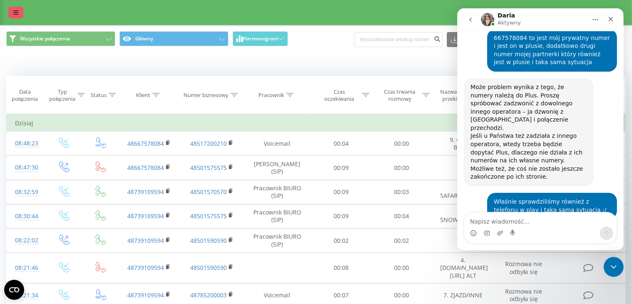
click at [12, 13] on link at bounding box center [15, 13] width 15 height 12
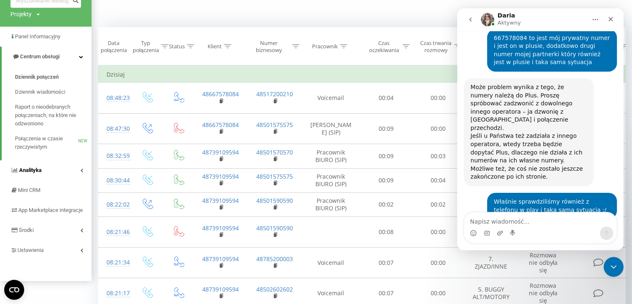
scroll to position [50, 0]
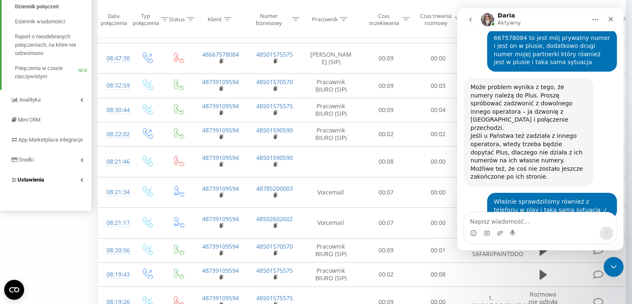
click at [37, 183] on span "Ustawienia" at bounding box center [30, 179] width 27 height 6
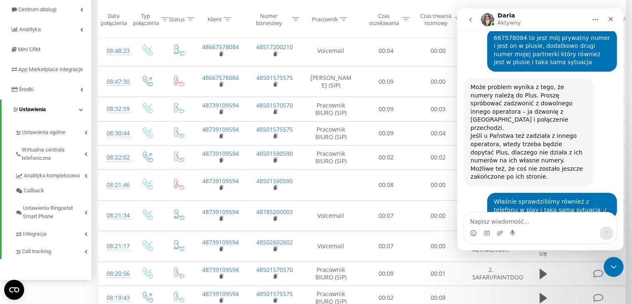
scroll to position [99, 0]
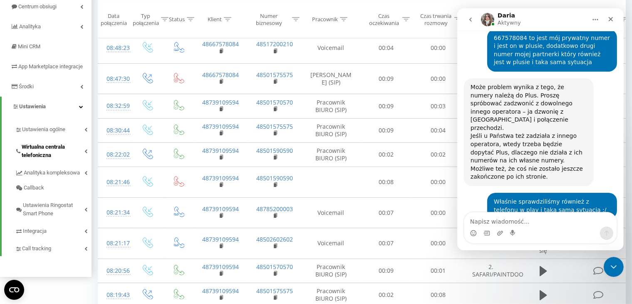
click at [63, 159] on span "Wirtualna centrala telefoniczna" at bounding box center [53, 151] width 63 height 17
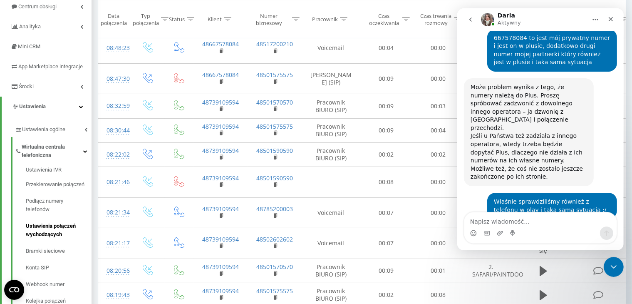
click at [47, 238] on span "Ustawienia połączeń wychodzących" at bounding box center [57, 230] width 62 height 17
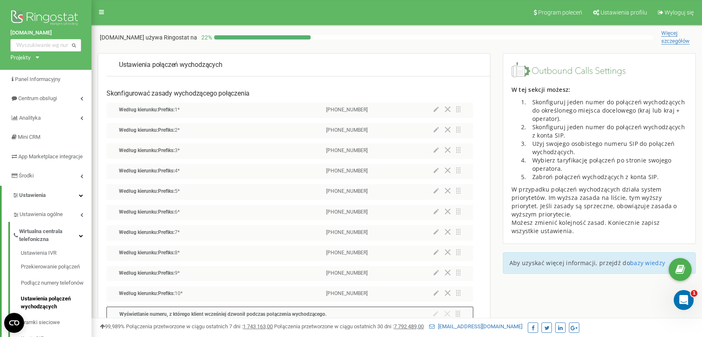
click at [434, 131] on icon at bounding box center [436, 129] width 5 height 5
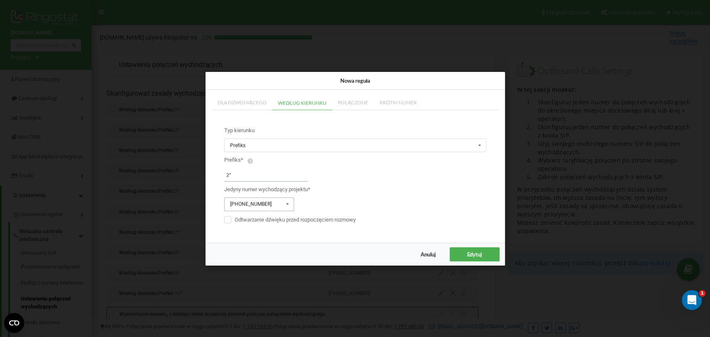
click at [281, 203] on input "text" at bounding box center [259, 204] width 69 height 13
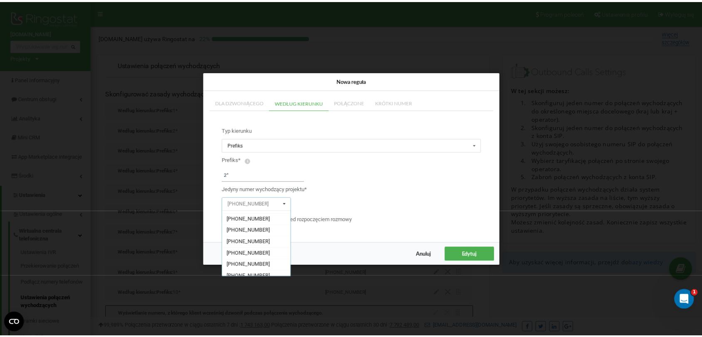
scroll to position [79, 0]
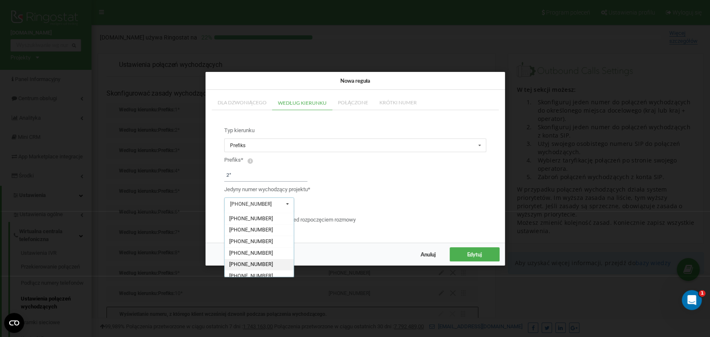
click at [261, 261] on span "[PHONE_NUMBER]" at bounding box center [251, 264] width 44 height 6
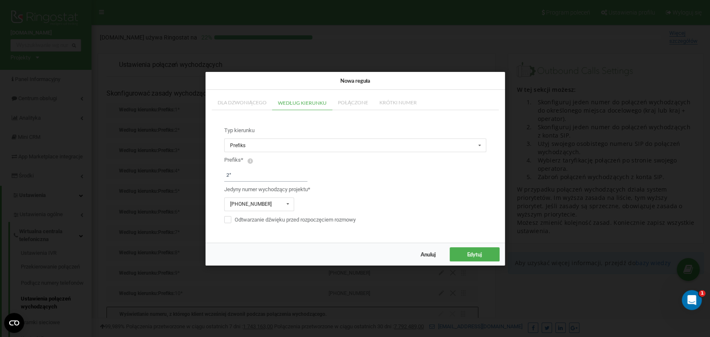
click at [475, 254] on span "Edytuj" at bounding box center [474, 254] width 15 height 7
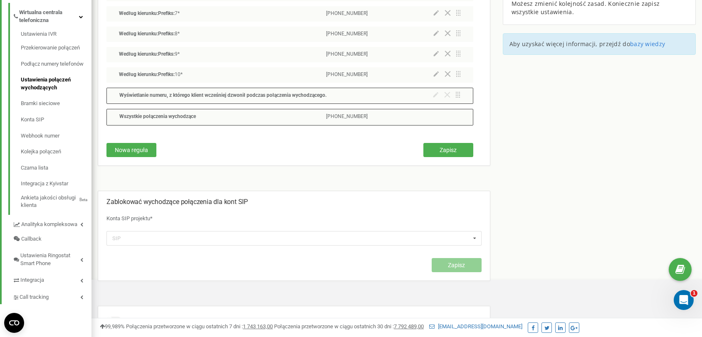
scroll to position [221, 0]
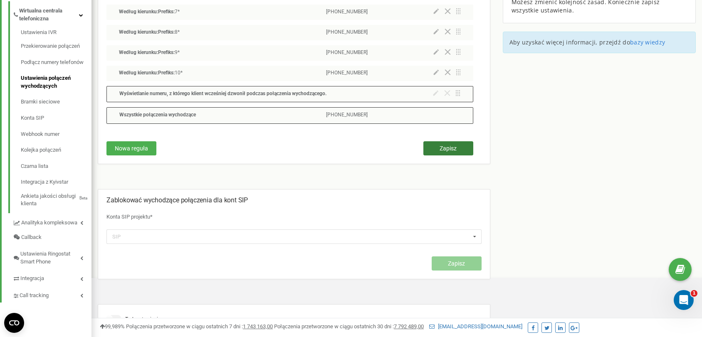
click at [453, 145] on span "Zapisz" at bounding box center [448, 148] width 17 height 7
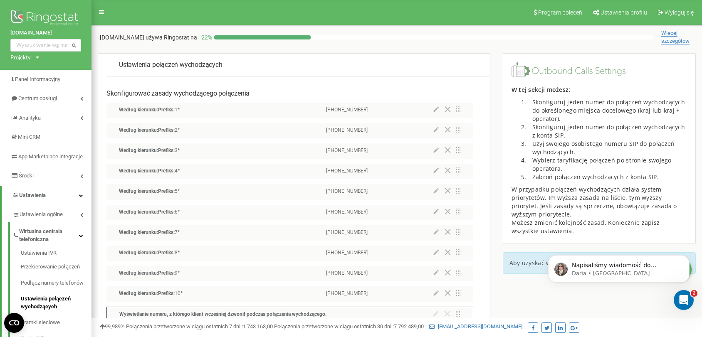
scroll to position [0, 0]
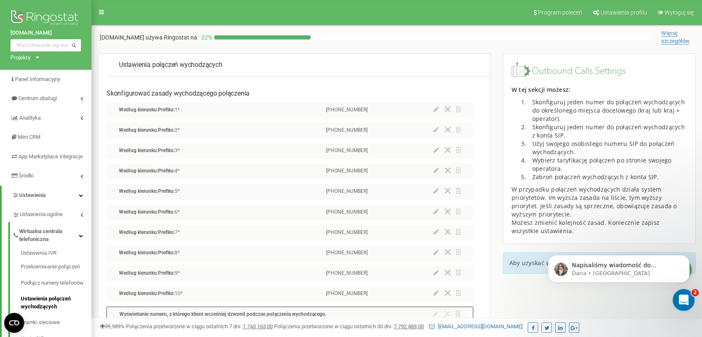
click at [689, 299] on icon "Otwórz komunikator Intercom" at bounding box center [683, 299] width 14 height 14
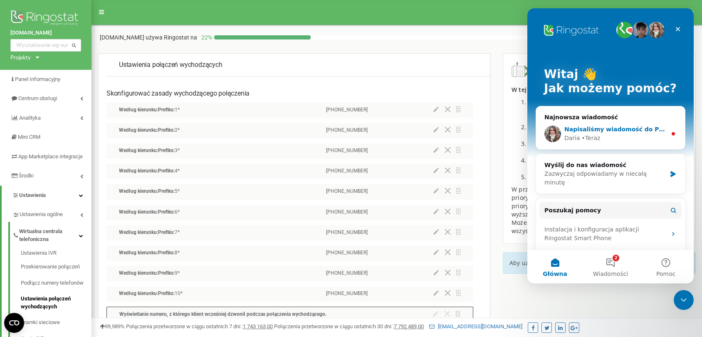
click at [616, 137] on div "Daria • Teraz" at bounding box center [616, 138] width 102 height 9
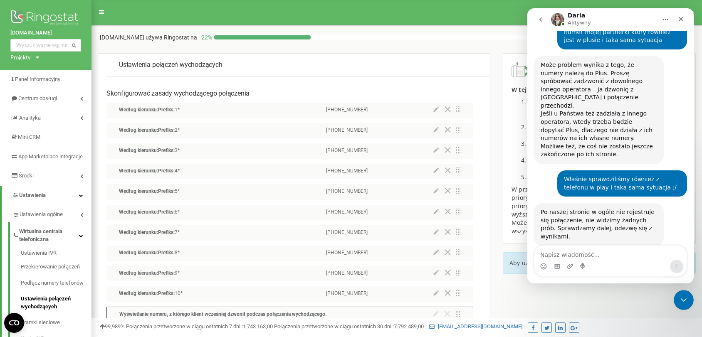
scroll to position [932, 0]
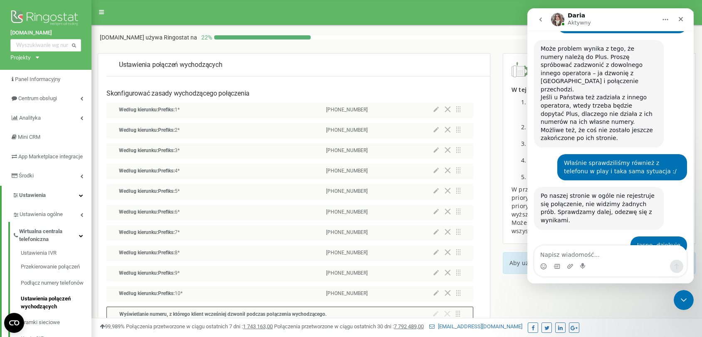
click at [597, 280] on div "Napisaliśmy wiadomość do PeoplePhone, aby sprawdzili sytuację po swojej stronie…" at bounding box center [599, 304] width 116 height 49
click at [595, 280] on div "Napisaliśmy wiadomość do PeoplePhone, aby sprawdzili sytuację po swojej stronie…" at bounding box center [599, 304] width 116 height 49
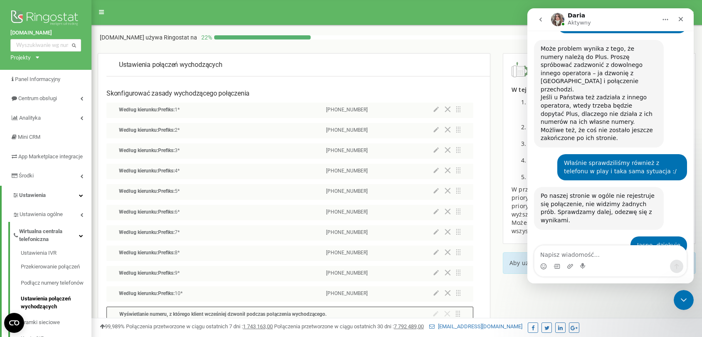
click at [595, 280] on div "Napisaliśmy wiadomość do PeoplePhone, aby sprawdzili sytuację po swojej stronie…" at bounding box center [599, 304] width 116 height 49
click at [587, 249] on textarea "Napisz wiadomość..." at bounding box center [611, 253] width 152 height 14
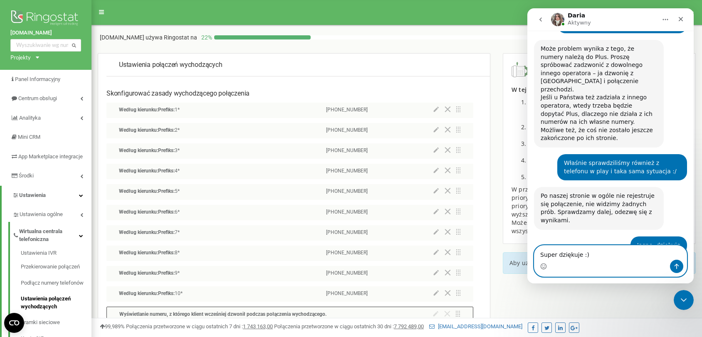
type textarea "Super dziękuje :)"
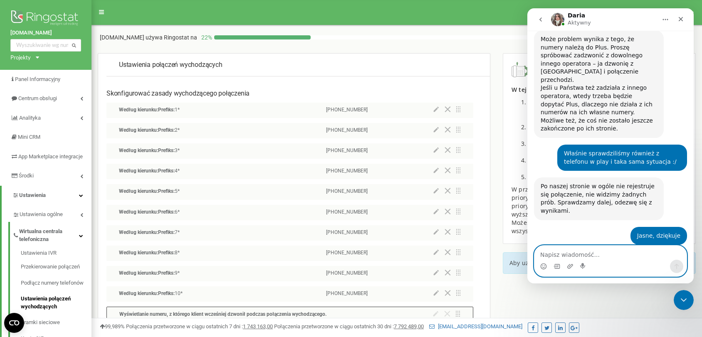
scroll to position [943, 0]
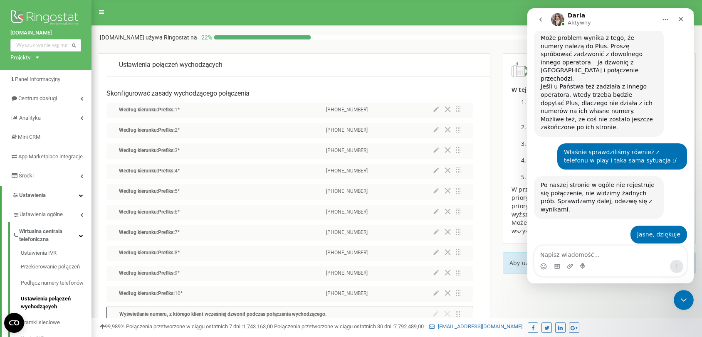
click at [464, 25] on nav "Program poleceń Ustawienia profilu Wyloguj się" at bounding box center [396, 12] width 623 height 25
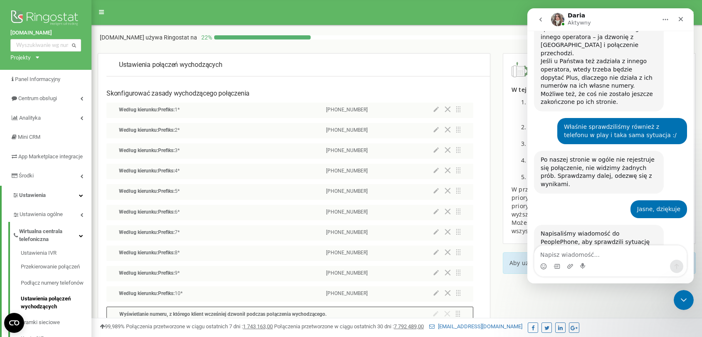
scroll to position [968, 0]
click at [443, 45] on div "Program poleceń Ustawienia profilu Wyloguj się pieprzak.pl używa Ringostat na 2…" at bounding box center [397, 249] width 611 height 499
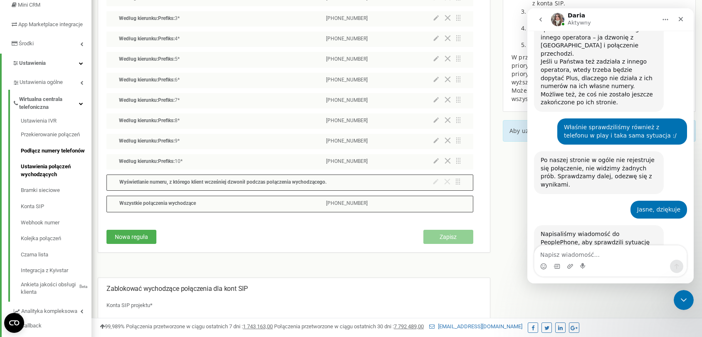
scroll to position [139, 0]
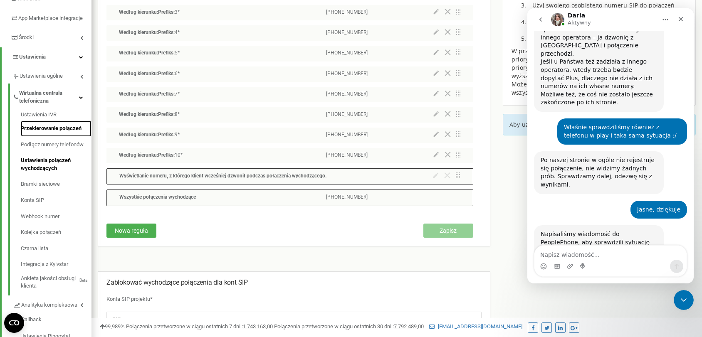
click at [41, 137] on link "Przekierowanie połączeń" at bounding box center [56, 129] width 71 height 16
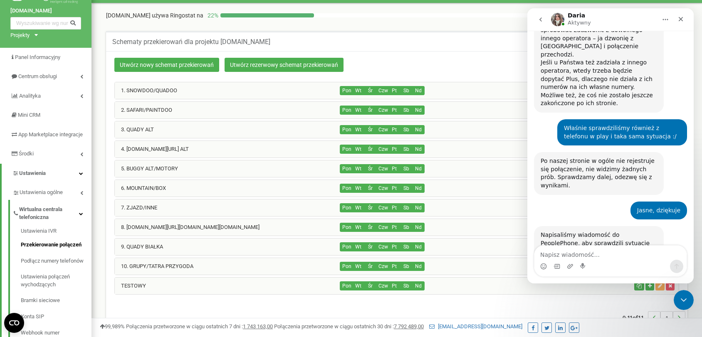
scroll to position [23, 0]
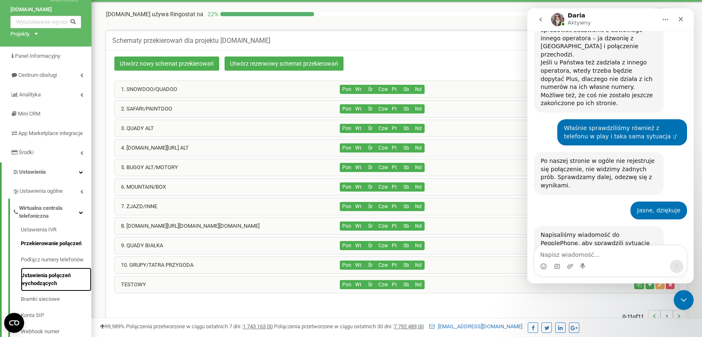
click at [40, 288] on link "Ustawienia połączeń wychodzących" at bounding box center [56, 280] width 71 height 24
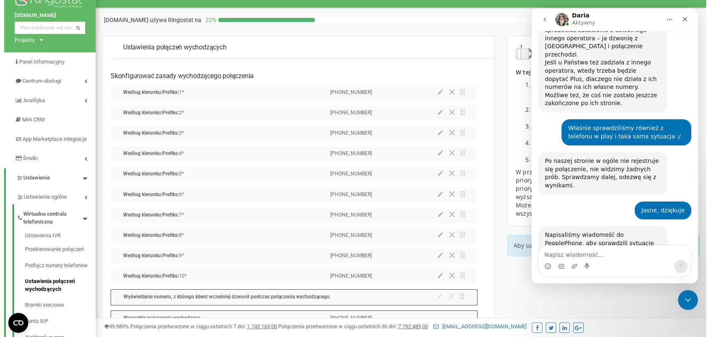
scroll to position [21, 0]
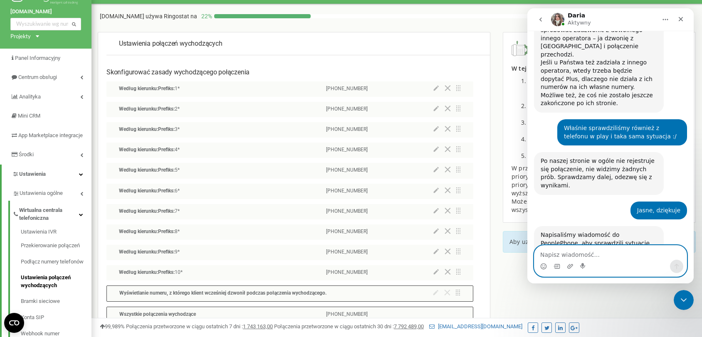
click at [436, 151] on icon at bounding box center [436, 149] width 5 height 6
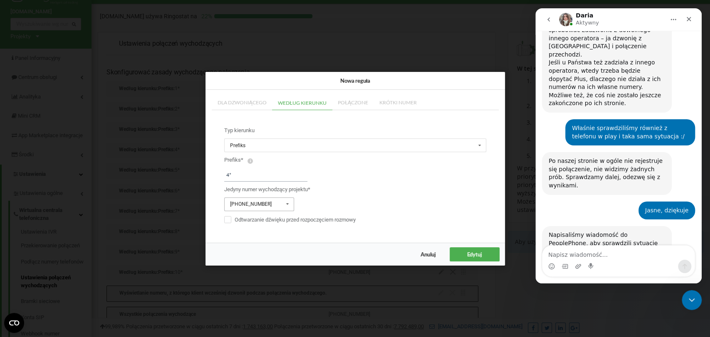
click at [256, 206] on div "[PHONE_NUMBER]" at bounding box center [251, 204] width 42 height 5
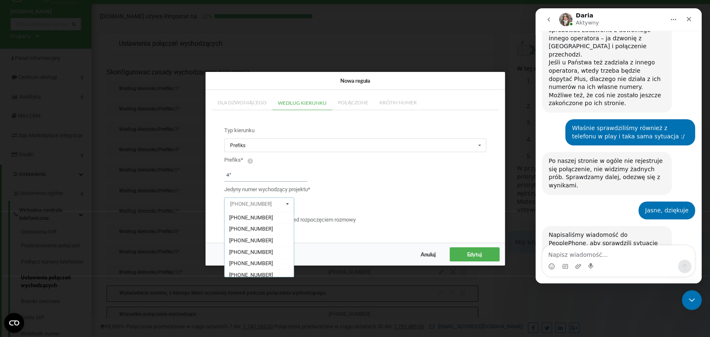
scroll to position [116, 0]
click at [263, 258] on span "+48501590590" at bounding box center [251, 261] width 44 height 6
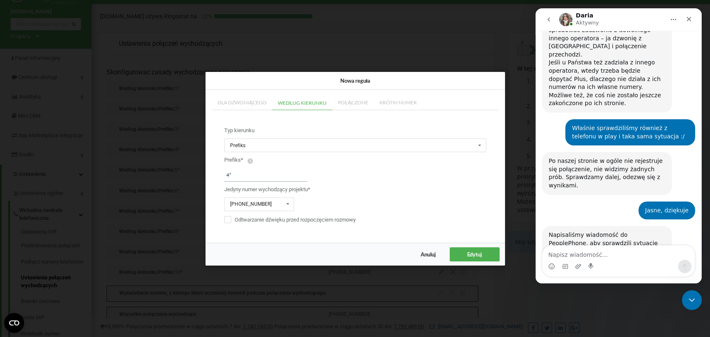
click at [477, 251] on span "Edytuj" at bounding box center [474, 254] width 15 height 7
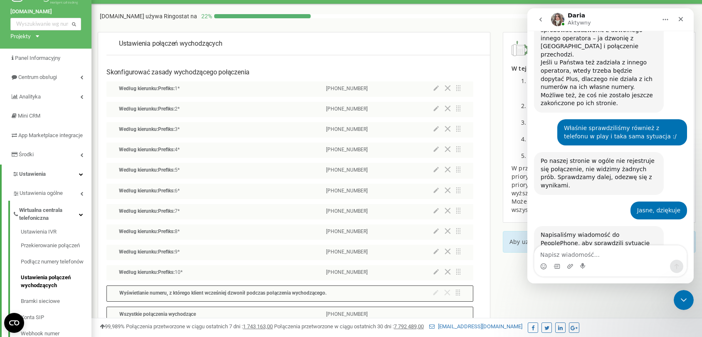
click at [436, 172] on button at bounding box center [436, 170] width 5 height 6
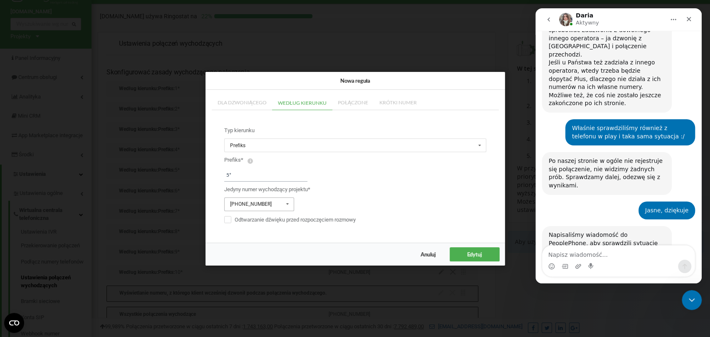
click at [282, 205] on icon at bounding box center [287, 204] width 10 height 13
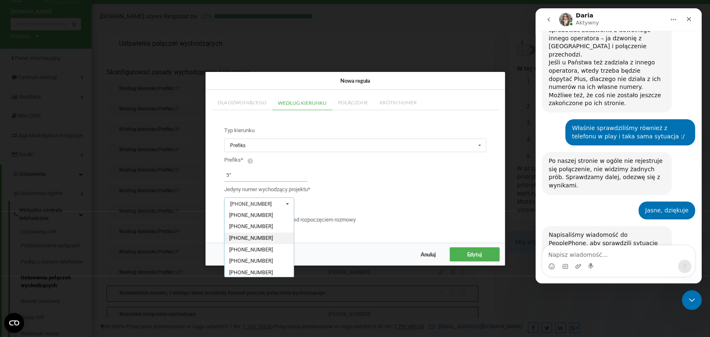
click at [266, 237] on div "+48502602602" at bounding box center [259, 238] width 69 height 12
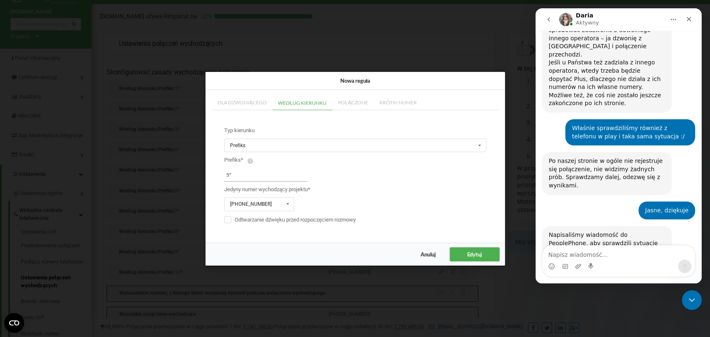
click at [463, 257] on button "Edytuj" at bounding box center [474, 255] width 50 height 14
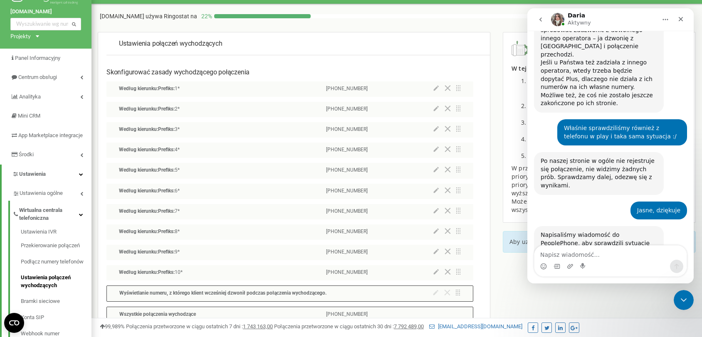
click at [434, 211] on icon at bounding box center [436, 210] width 5 height 5
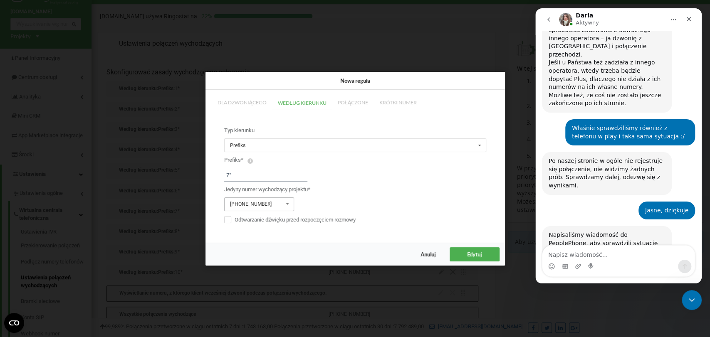
click at [290, 203] on icon at bounding box center [287, 204] width 10 height 13
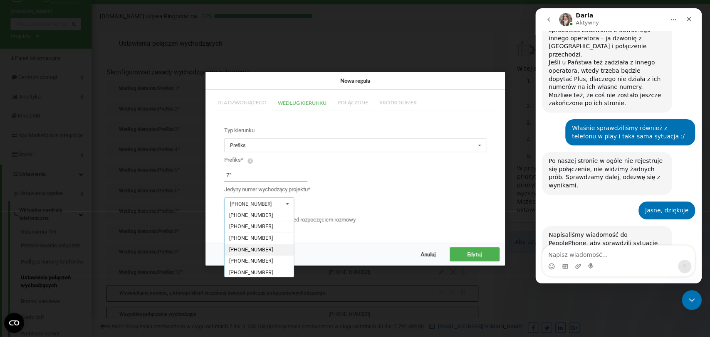
click at [265, 245] on div "+48785200003" at bounding box center [259, 250] width 69 height 12
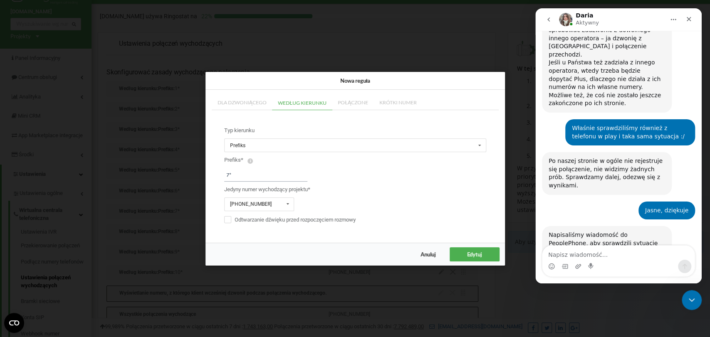
click at [480, 252] on span "Edytuj" at bounding box center [474, 254] width 15 height 7
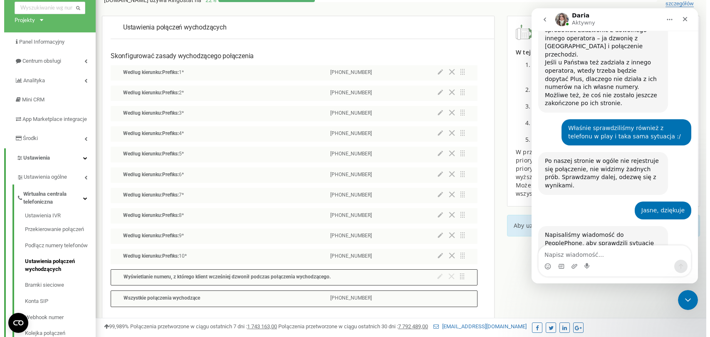
scroll to position [37, 0]
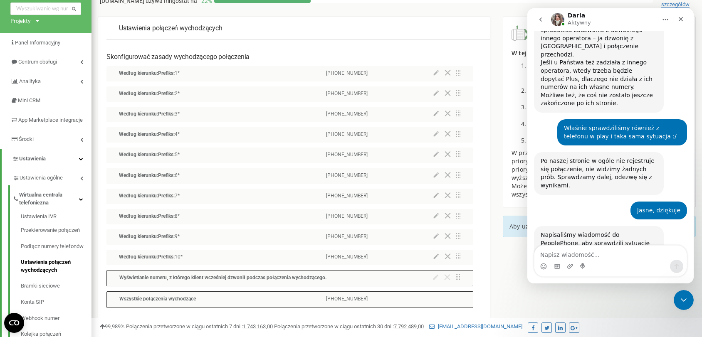
click at [439, 112] on icon at bounding box center [436, 114] width 5 height 6
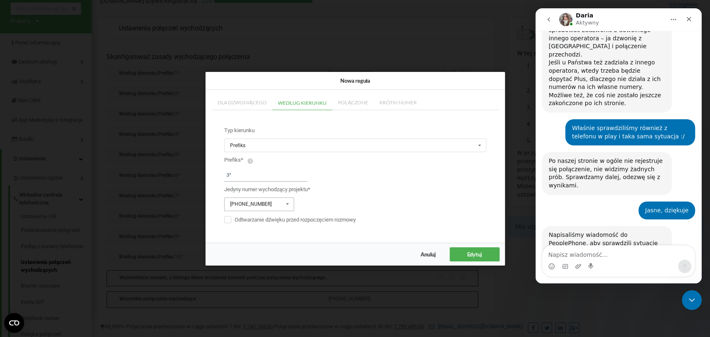
click at [284, 201] on icon at bounding box center [287, 204] width 10 height 13
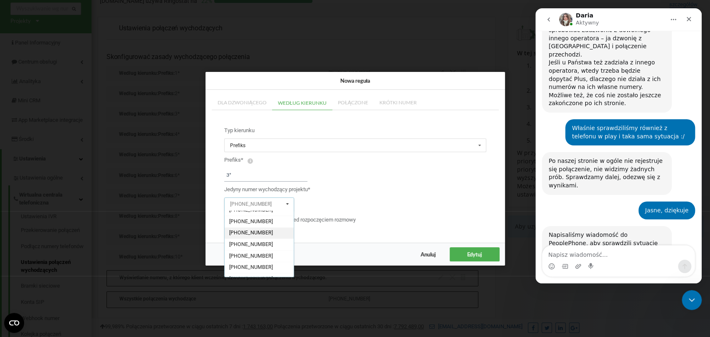
scroll to position [116, 0]
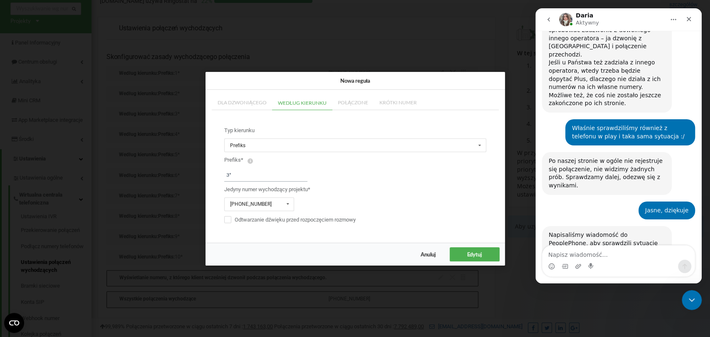
click at [423, 251] on span "Anuluj" at bounding box center [428, 254] width 15 height 7
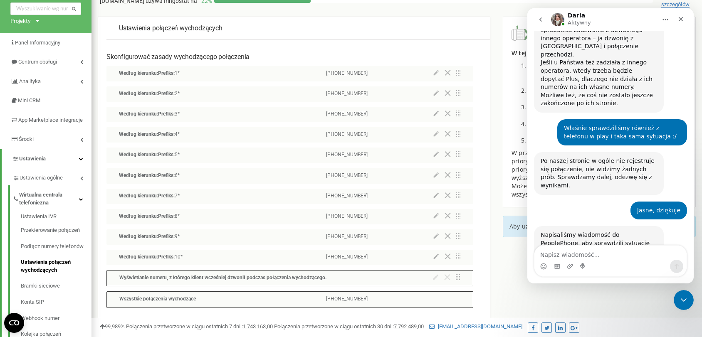
click at [434, 237] on icon at bounding box center [436, 236] width 5 height 6
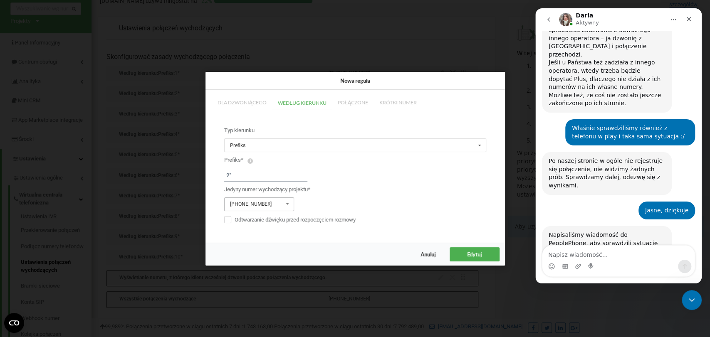
click at [288, 204] on icon at bounding box center [287, 204] width 10 height 13
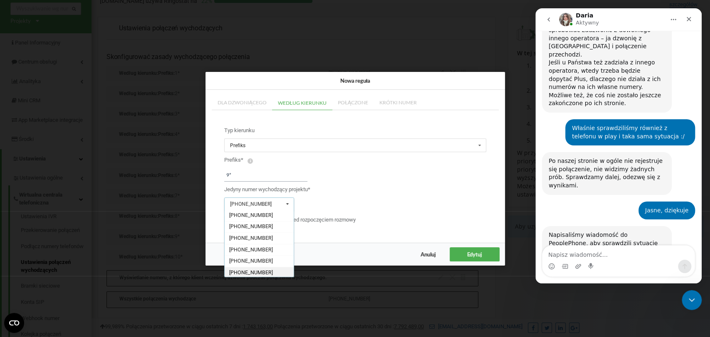
click at [259, 270] on span "+48517200210" at bounding box center [251, 272] width 44 height 6
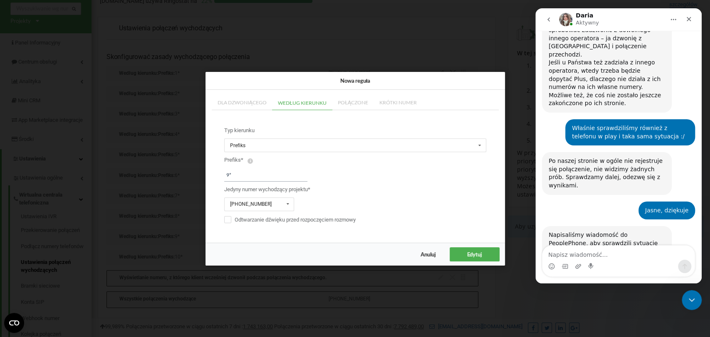
click at [486, 254] on button "Edytuj" at bounding box center [474, 255] width 50 height 14
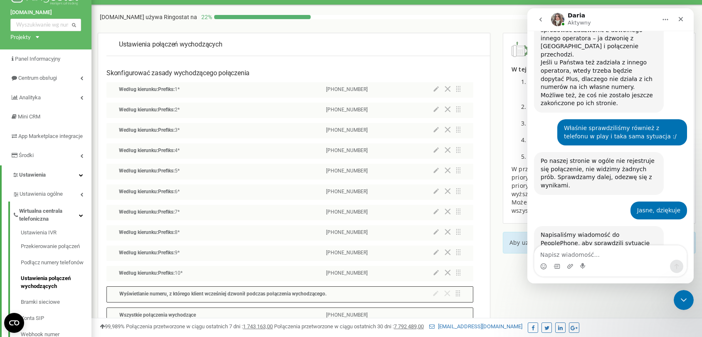
scroll to position [0, 0]
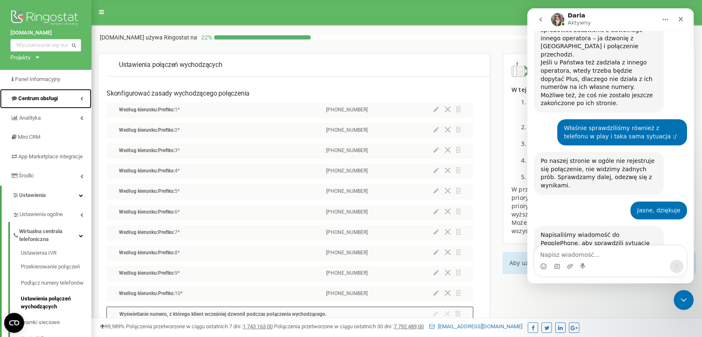
click at [35, 101] on span "Centrum obsługi" at bounding box center [38, 98] width 40 height 6
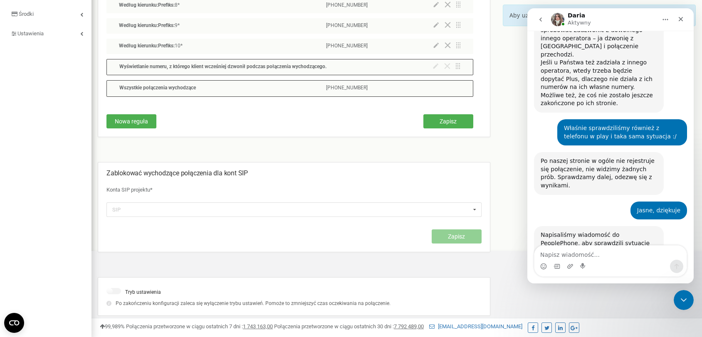
scroll to position [249, 0]
click at [437, 114] on button "Zapisz" at bounding box center [449, 121] width 50 height 14
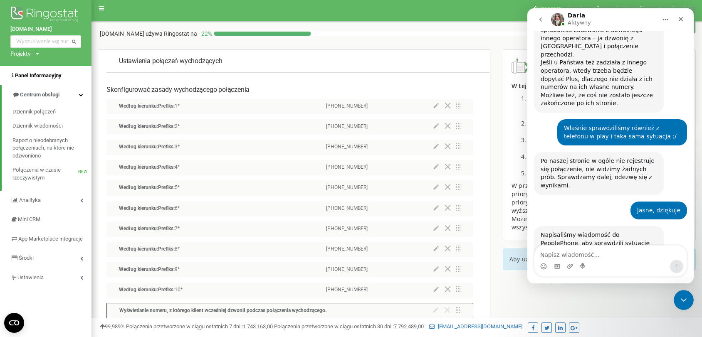
scroll to position [0, 0]
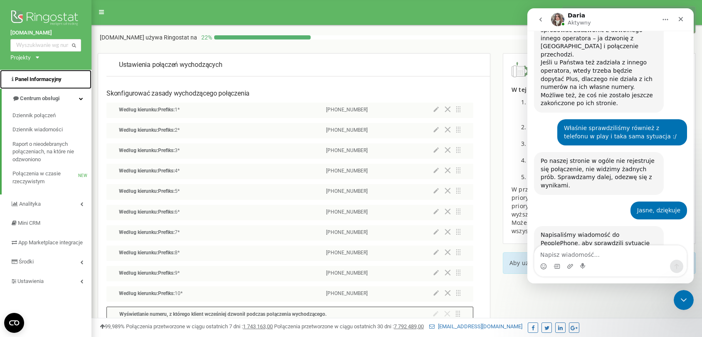
click at [29, 81] on span "Panel Informacyjny" at bounding box center [38, 79] width 47 height 6
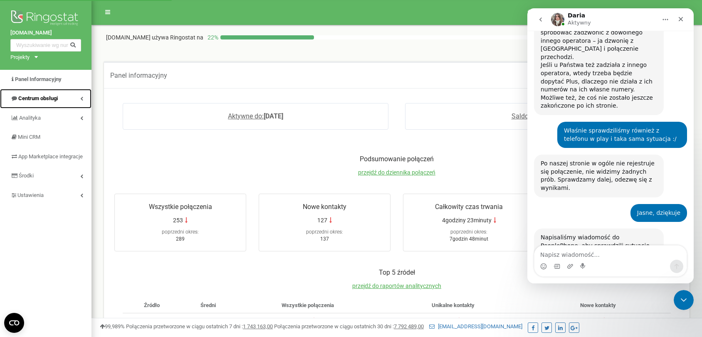
scroll to position [968, 0]
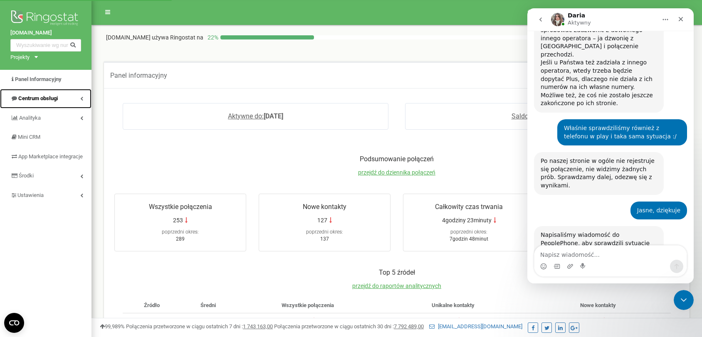
click at [40, 96] on span "Centrum obsługi" at bounding box center [38, 98] width 40 height 6
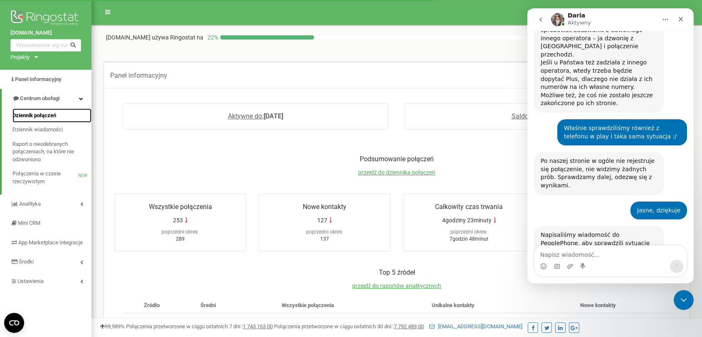
click at [43, 116] on span "Dziennik połączeń" at bounding box center [34, 116] width 44 height 8
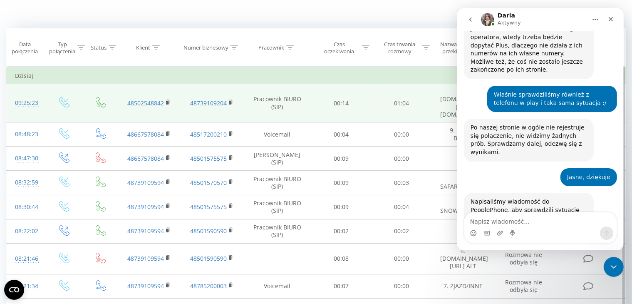
scroll to position [44, 0]
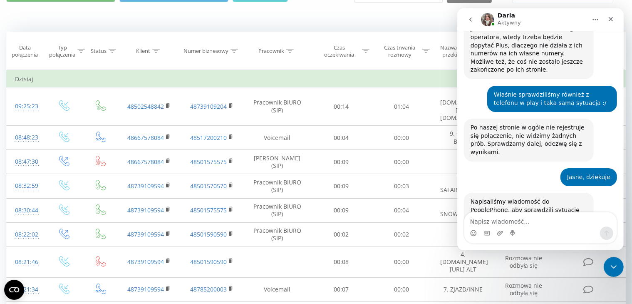
click at [475, 20] on button "go back" at bounding box center [470, 20] width 16 height 16
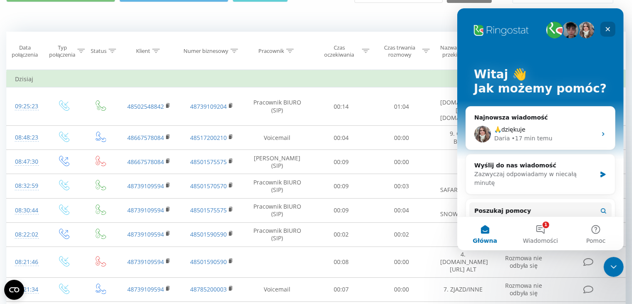
click at [610, 30] on icon "Zamknij" at bounding box center [607, 29] width 7 height 7
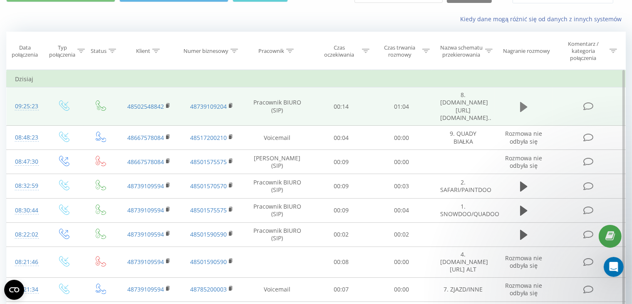
click at [521, 102] on icon at bounding box center [523, 107] width 7 height 10
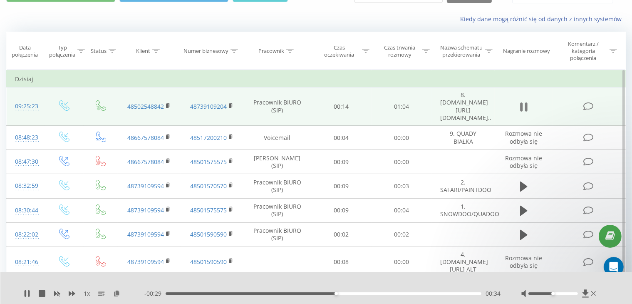
click at [524, 101] on icon at bounding box center [523, 107] width 7 height 12
click at [524, 102] on icon at bounding box center [523, 107] width 7 height 10
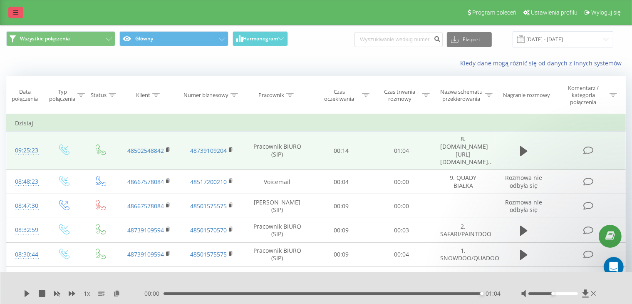
click at [17, 10] on icon at bounding box center [15, 13] width 5 height 6
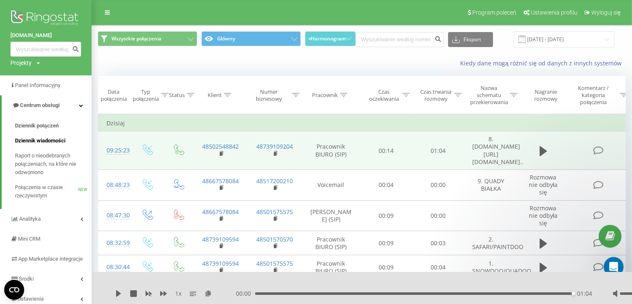
click at [49, 136] on link "Dziennik wiadomości" at bounding box center [53, 140] width 77 height 15
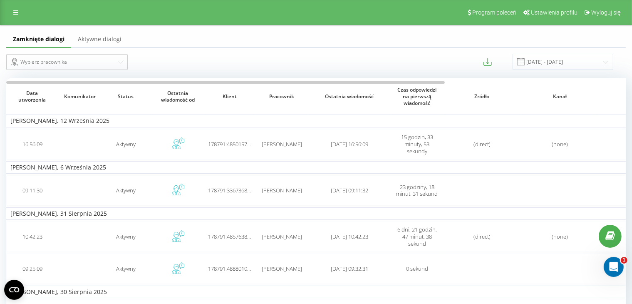
click at [58, 12] on div "Program poleceń Ustawienia profilu Wyloguj się" at bounding box center [316, 12] width 632 height 25
click at [96, 42] on link "Aktywne dialogi" at bounding box center [99, 39] width 57 height 17
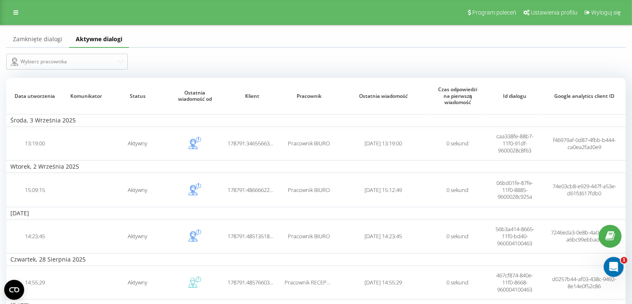
click at [47, 30] on div "Zamknięte dialogi Aktywne dialogi Wybierz pracownika Data utworzenia Komunikato…" at bounding box center [316, 301] width 632 height 553
click at [45, 38] on link "Zamknięte dialogi" at bounding box center [37, 39] width 63 height 17
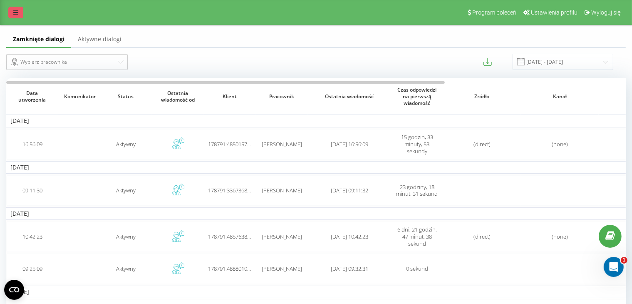
click at [12, 11] on link at bounding box center [15, 13] width 15 height 12
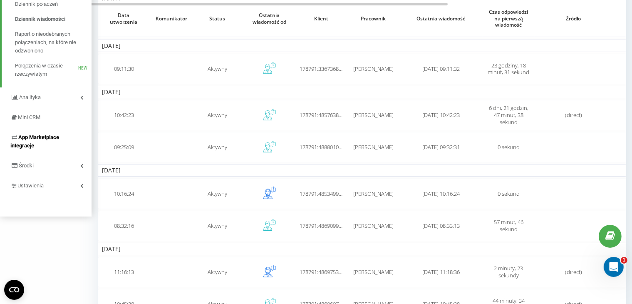
scroll to position [164, 0]
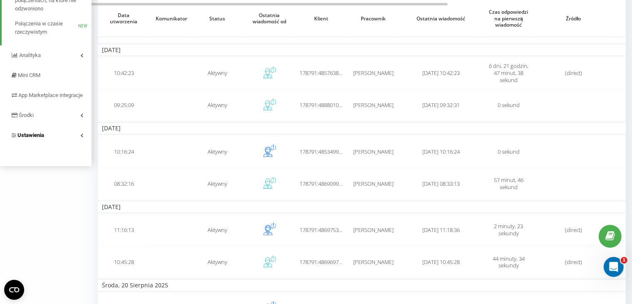
click at [57, 136] on link "Ustawienia" at bounding box center [46, 135] width 92 height 20
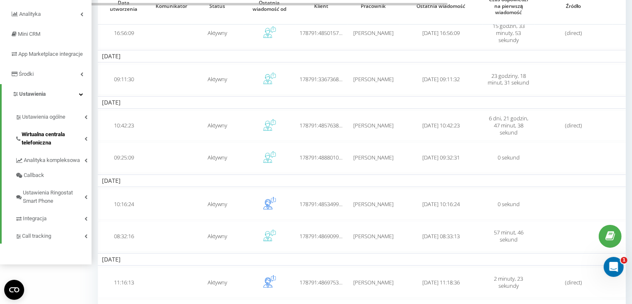
scroll to position [112, 0]
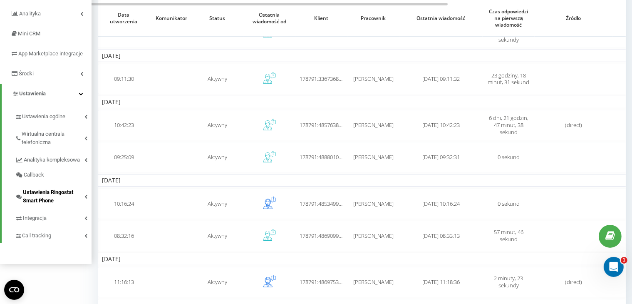
click at [52, 202] on span "Ustawienia Ringostat Smart Phone" at bounding box center [54, 196] width 62 height 17
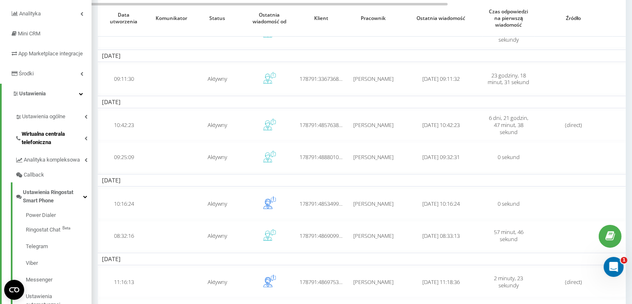
click at [58, 141] on span "Wirtualna centrala telefoniczna" at bounding box center [53, 138] width 63 height 17
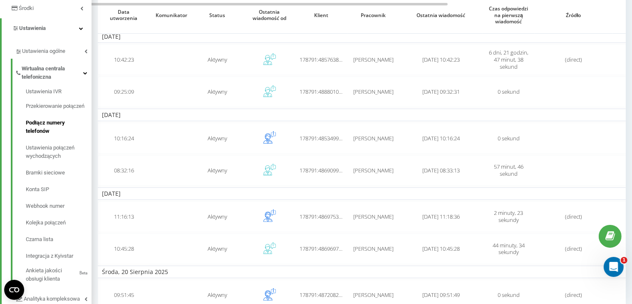
scroll to position [178, 0]
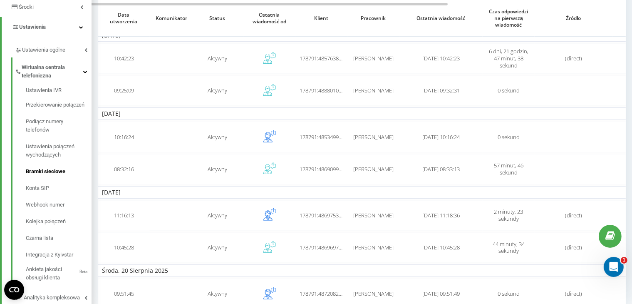
click at [47, 176] on span "Bramki sieciowe" at bounding box center [46, 171] width 40 height 8
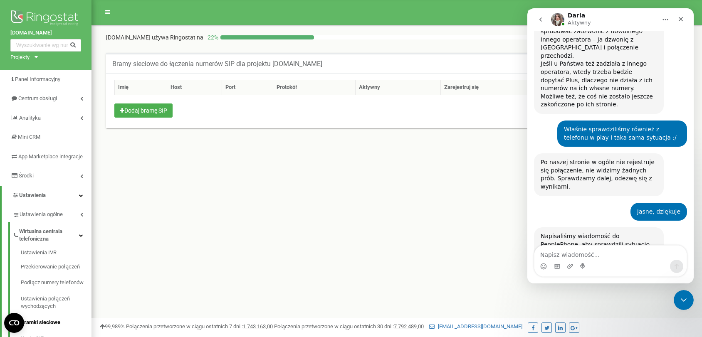
scroll to position [968, 0]
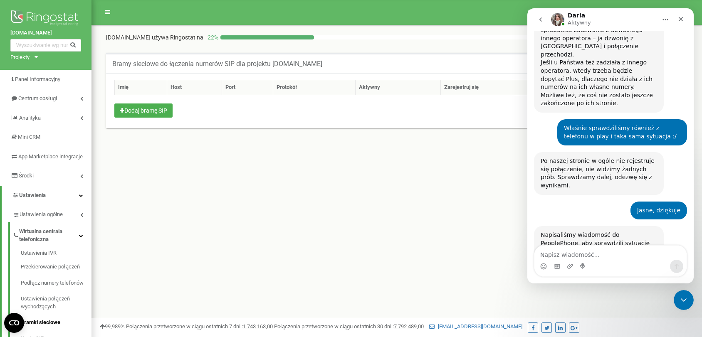
click at [538, 19] on icon "go back" at bounding box center [541, 19] width 7 height 7
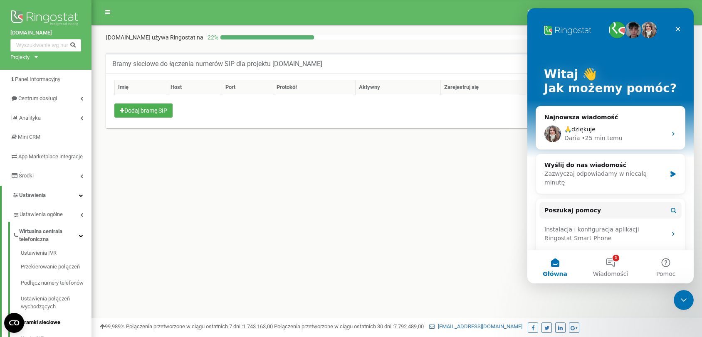
scroll to position [0, 0]
click at [176, 173] on div "Program poleceń Ustawienia profilu Wyloguj się [DOMAIN_NAME] używa Ringostat na…" at bounding box center [397, 249] width 611 height 499
click at [615, 262] on button "1 Wiadomości" at bounding box center [610, 266] width 55 height 33
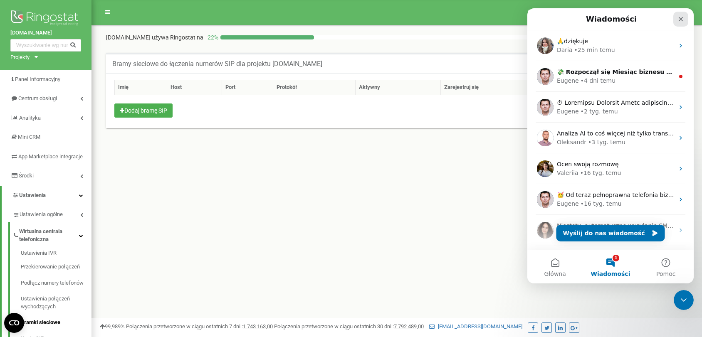
click at [680, 21] on icon "Zamknij" at bounding box center [681, 19] width 7 height 7
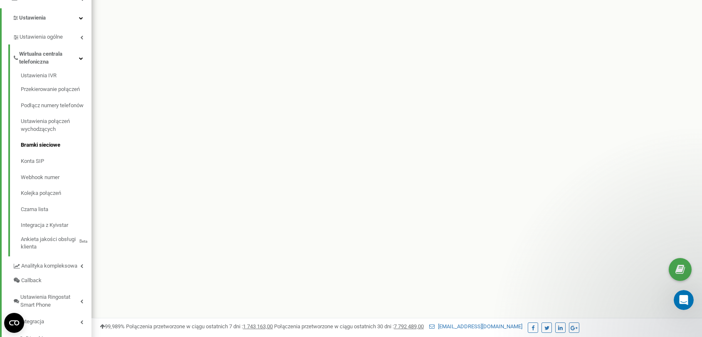
scroll to position [175, 0]
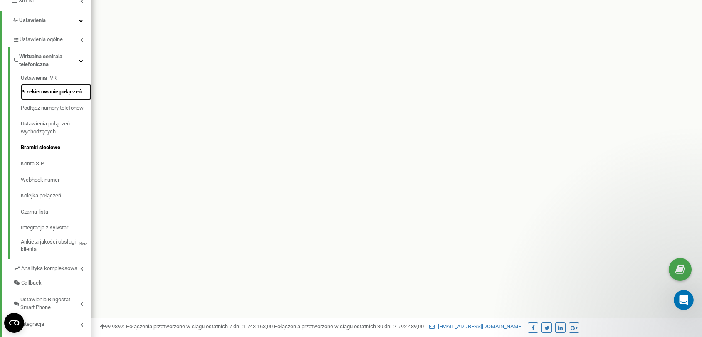
click at [60, 100] on link "Przekierowanie połączeń" at bounding box center [56, 92] width 71 height 16
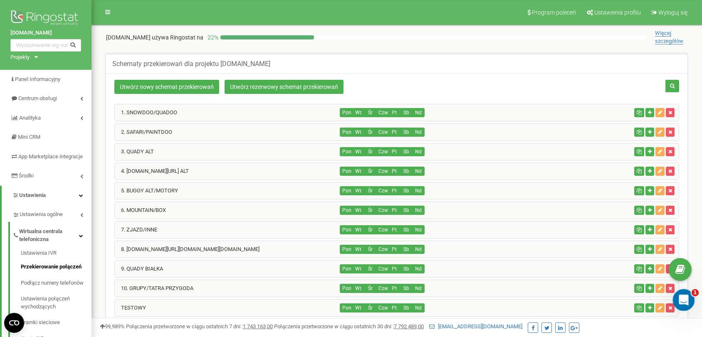
click at [682, 307] on div "Otwórz komunikator Intercom" at bounding box center [682, 298] width 27 height 27
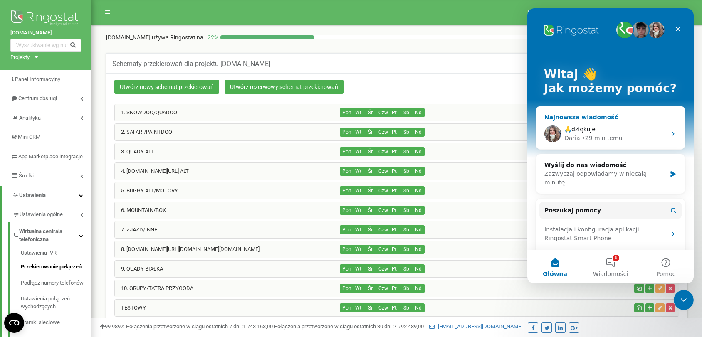
click at [652, 140] on div "Daria • 29 min temu" at bounding box center [616, 138] width 102 height 9
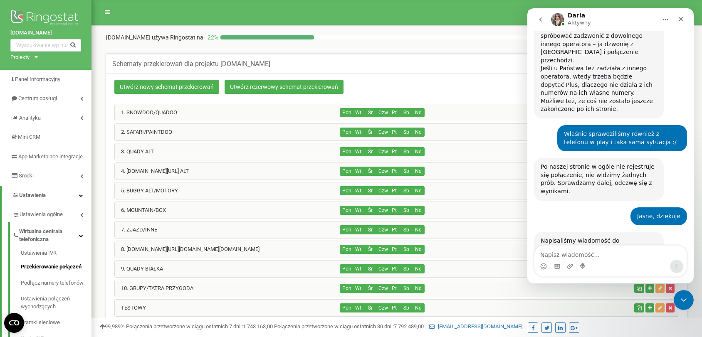
scroll to position [968, 0]
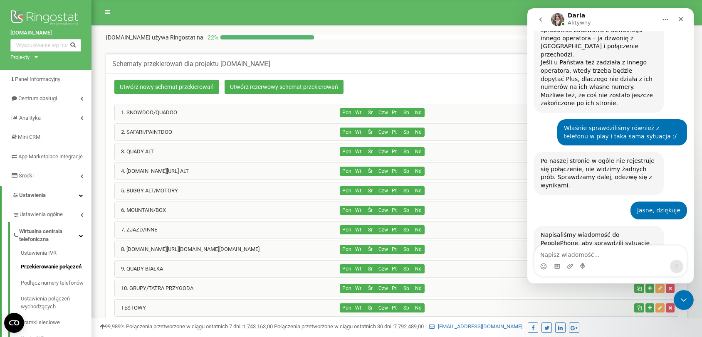
click at [543, 22] on icon "go back" at bounding box center [541, 19] width 7 height 7
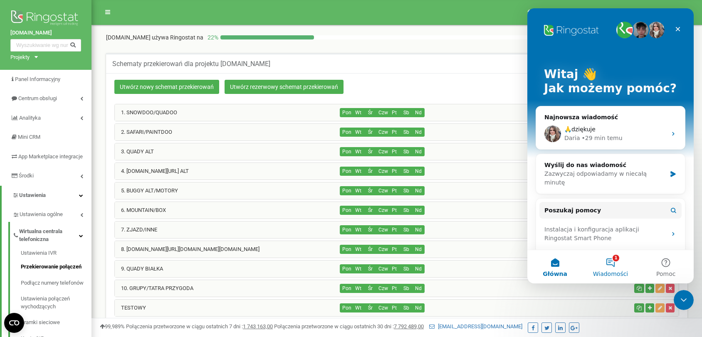
click at [617, 264] on button "1 Wiadomości" at bounding box center [610, 266] width 55 height 33
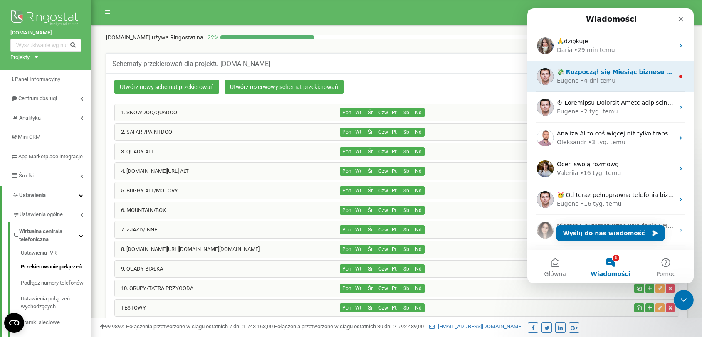
click at [622, 87] on div "💸 Rozpoczął się Miesiąc biznesu z Ringostat! Startuj nowy sezon biznesowy z pro…" at bounding box center [611, 76] width 166 height 31
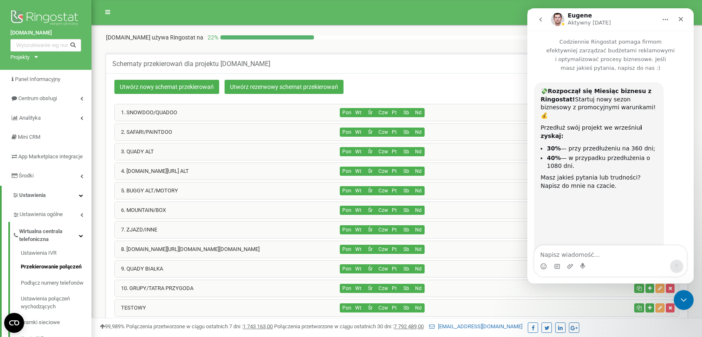
scroll to position [57, 0]
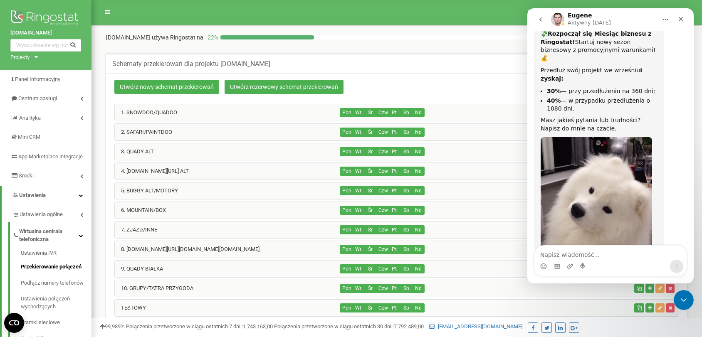
click at [539, 20] on icon "go back" at bounding box center [541, 19] width 7 height 7
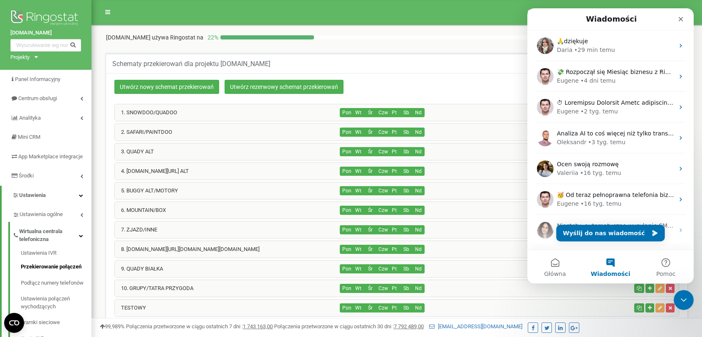
scroll to position [0, 0]
click at [425, 85] on div "Utwórz nowy schemat przekierowań Utwórz rezerwowy schemat przekierowań" at bounding box center [300, 88] width 385 height 16
click at [42, 272] on link "Przekierowanie połączeń" at bounding box center [56, 267] width 71 height 16
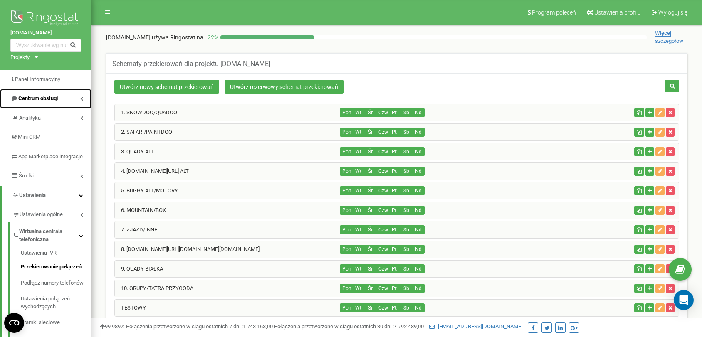
click at [54, 101] on span "Centrum obsługi" at bounding box center [38, 98] width 40 height 6
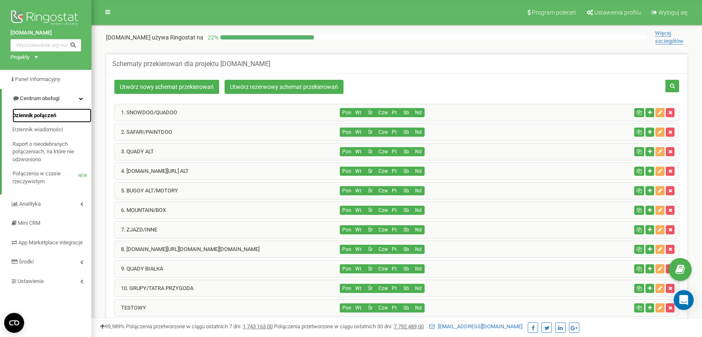
click at [47, 116] on span "Dziennik połączeń" at bounding box center [34, 116] width 44 height 8
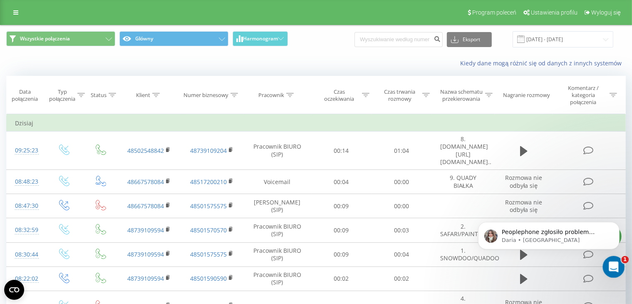
click at [619, 269] on div "Otwórz komunikator Intercom" at bounding box center [612, 265] width 27 height 27
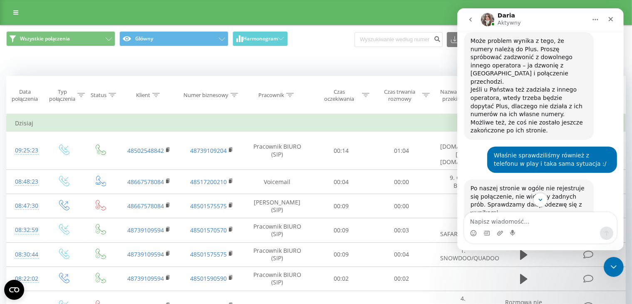
scroll to position [1059, 0]
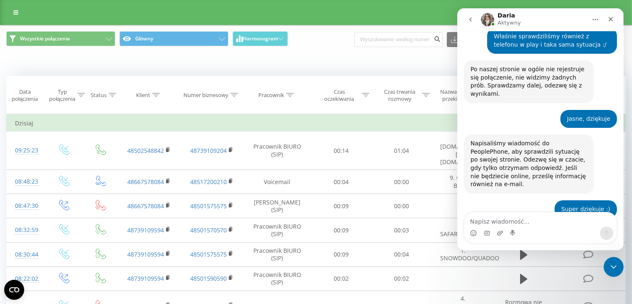
click at [521, 287] on div "Jak tylko otrzymam informacje o poprawie routingu, poinformujemy Państwa." at bounding box center [528, 299] width 116 height 25
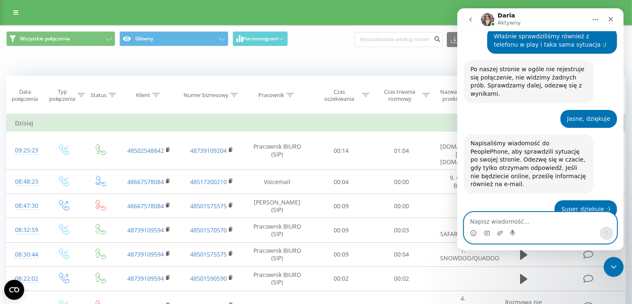
click at [498, 217] on textarea "Napisz wiadomość..." at bounding box center [540, 219] width 152 height 14
type textarea "Dziękuje za informacje"
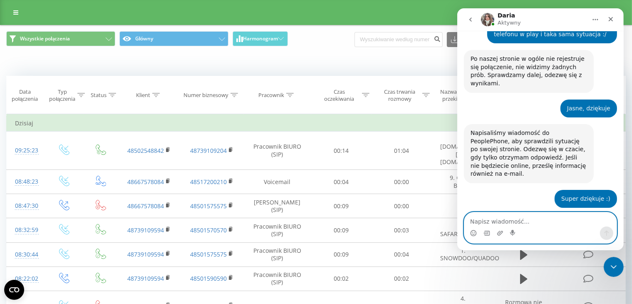
scroll to position [1070, 0]
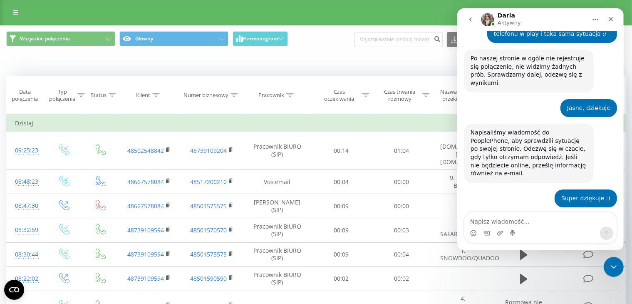
click at [316, 52] on div "Wszystkie połączenia Główny Harmonogram Eksport .csv .xls .xlsx 20.08.2025 - 20…" at bounding box center [315, 39] width 631 height 28
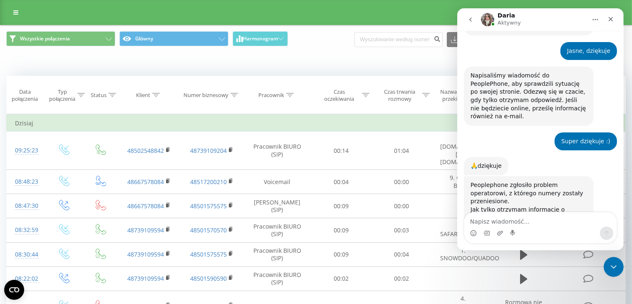
scroll to position [1132, 0]
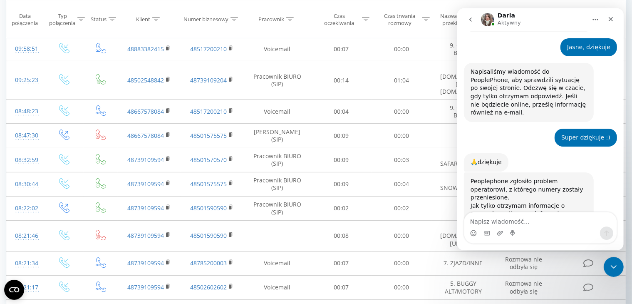
scroll to position [94, 0]
click at [615, 20] on div "Zamknij" at bounding box center [610, 19] width 15 height 15
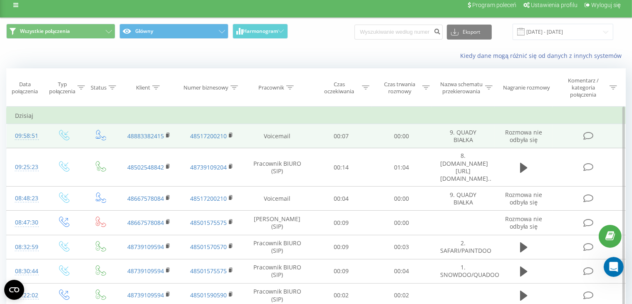
scroll to position [0, 0]
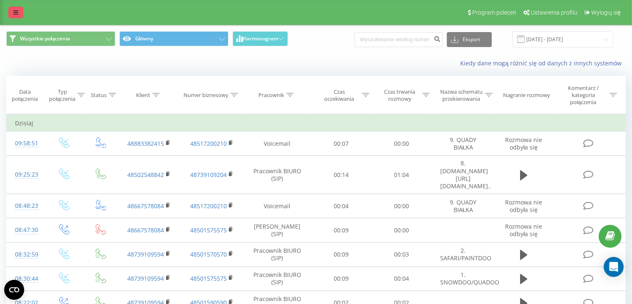
click at [13, 14] on icon at bounding box center [15, 13] width 5 height 6
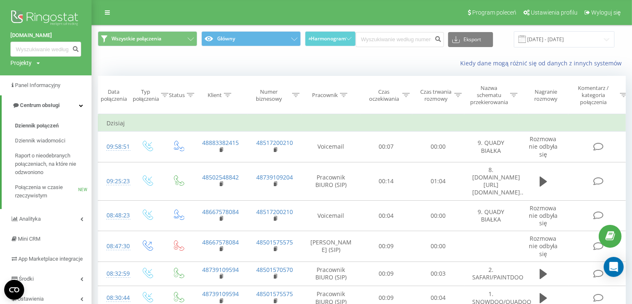
click at [157, 59] on div "Kiedy dane mogą różnić się od danych z innych systemów" at bounding box center [362, 63] width 540 height 20
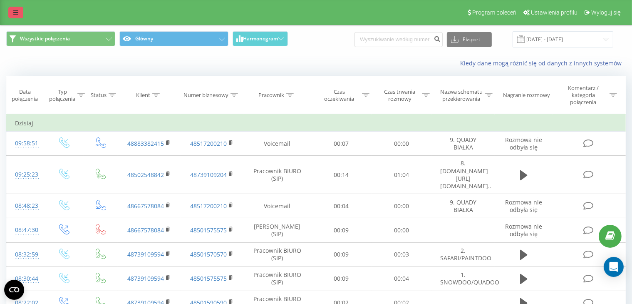
click at [15, 11] on icon at bounding box center [15, 13] width 5 height 6
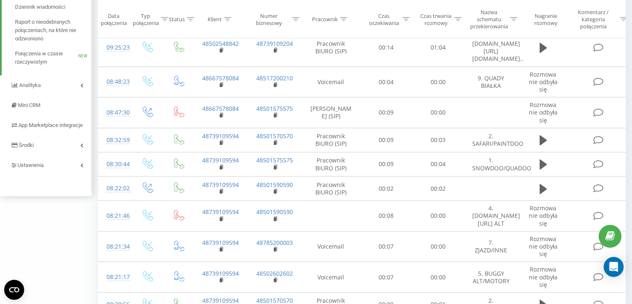
scroll to position [140, 0]
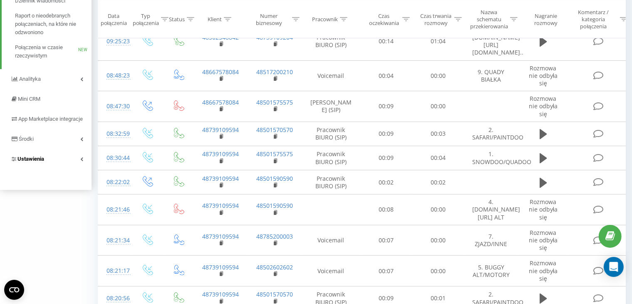
click at [48, 169] on link "Ustawienia" at bounding box center [46, 159] width 92 height 20
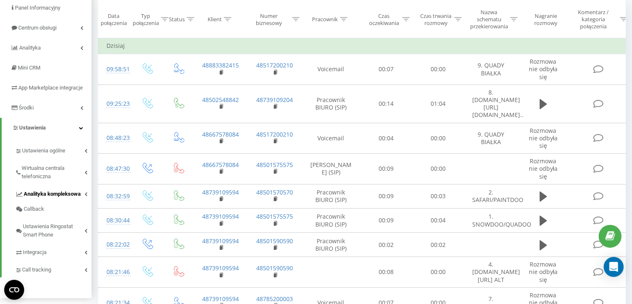
scroll to position [83, 0]
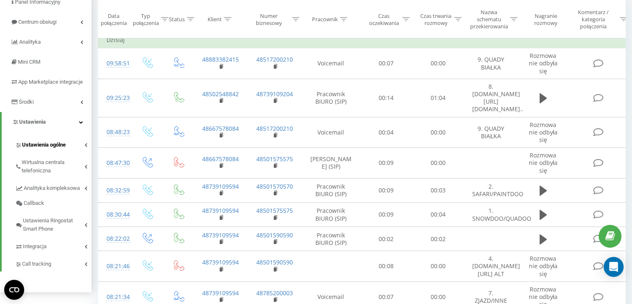
click at [62, 149] on span "Ustawienia ogólne" at bounding box center [44, 145] width 44 height 8
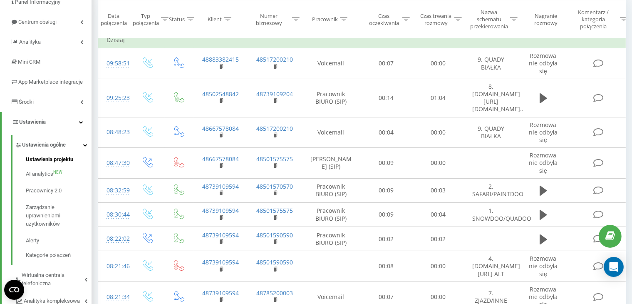
click at [57, 164] on span "Ustawienia projektu" at bounding box center [49, 159] width 47 height 8
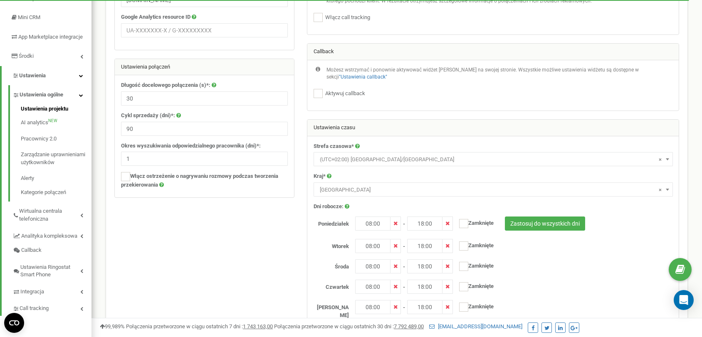
scroll to position [124, 0]
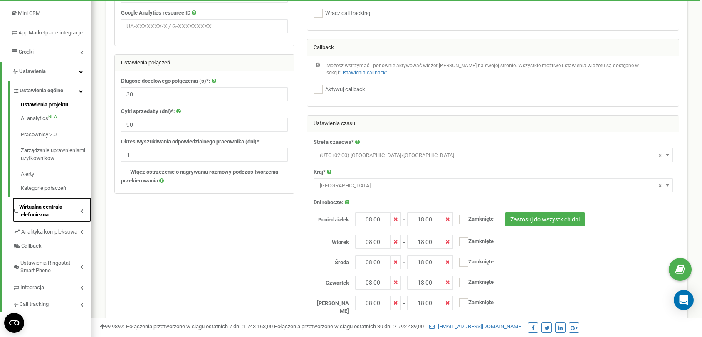
click at [40, 213] on span "Wirtualna centrala telefoniczna" at bounding box center [49, 210] width 61 height 15
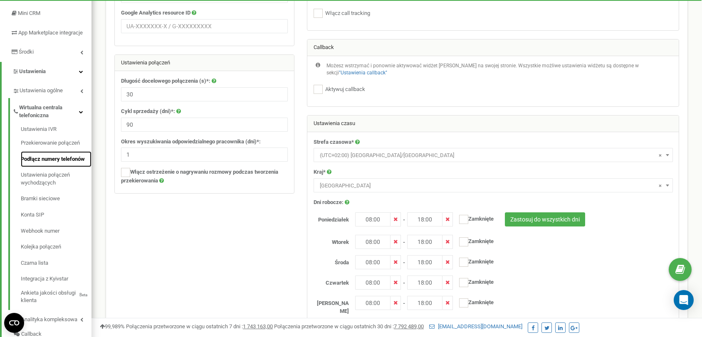
click at [48, 168] on link "Podłącz numery telefonów" at bounding box center [56, 159] width 71 height 16
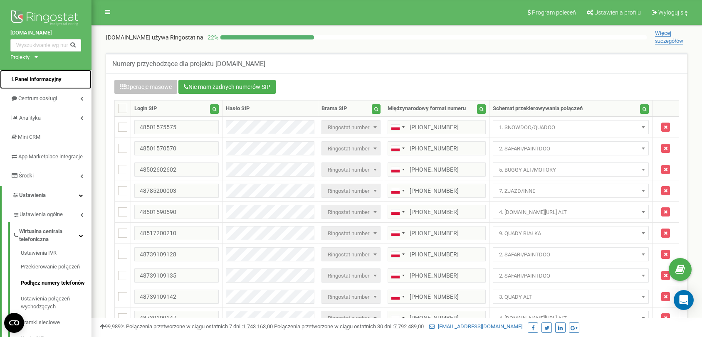
click at [70, 78] on link "Panel Informacyjny" at bounding box center [46, 80] width 92 height 20
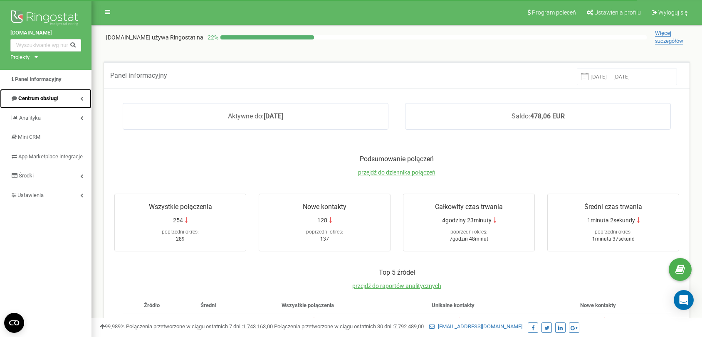
click at [33, 97] on span "Centrum obsługi" at bounding box center [38, 98] width 40 height 6
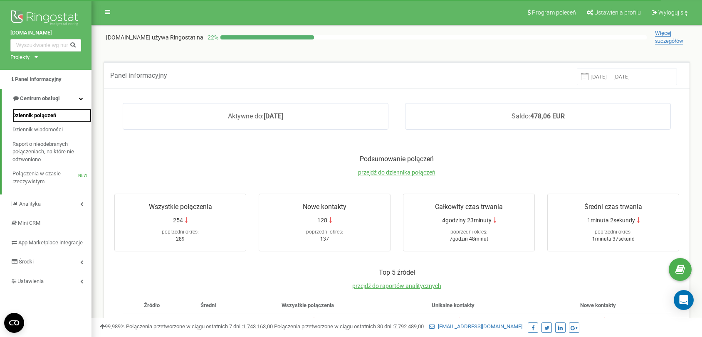
click at [33, 113] on span "Dziennik połączeń" at bounding box center [34, 116] width 44 height 8
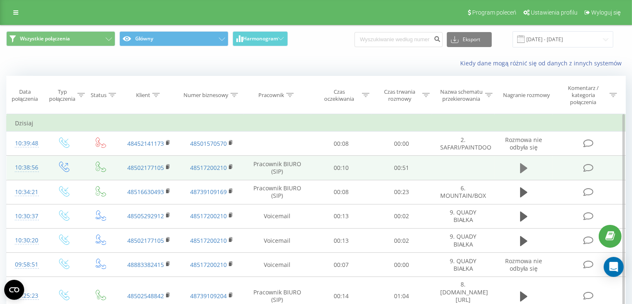
click at [522, 170] on icon at bounding box center [523, 168] width 7 height 10
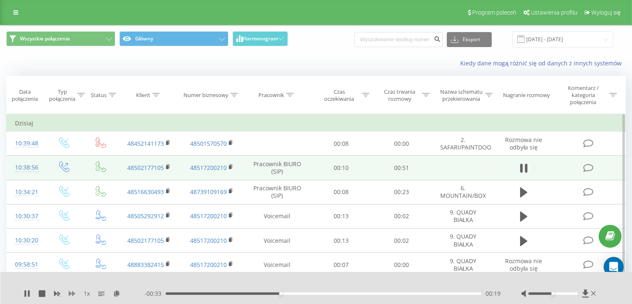
click at [73, 293] on icon at bounding box center [72, 293] width 7 height 5
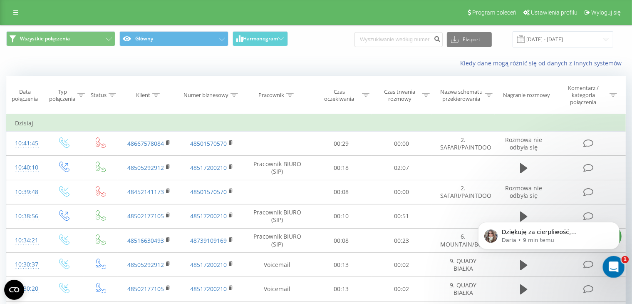
click at [605, 260] on div "Otwórz komunikator Intercom" at bounding box center [612, 265] width 27 height 27
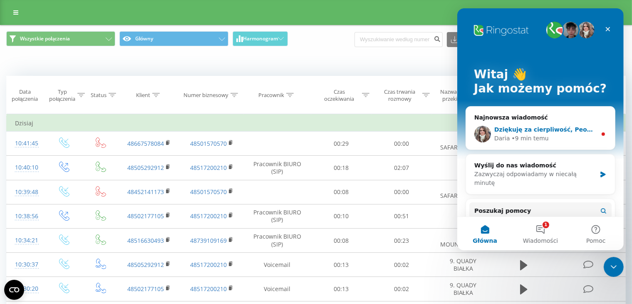
click at [563, 138] on div "Daria • 9 min temu" at bounding box center [545, 138] width 102 height 9
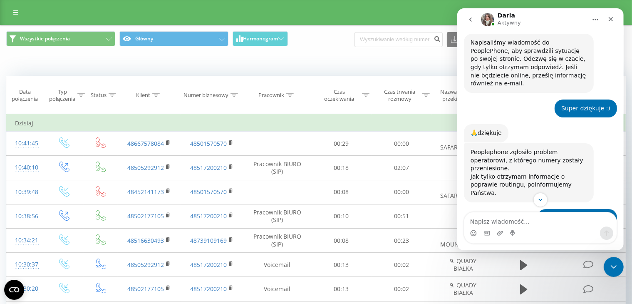
scroll to position [1180, 0]
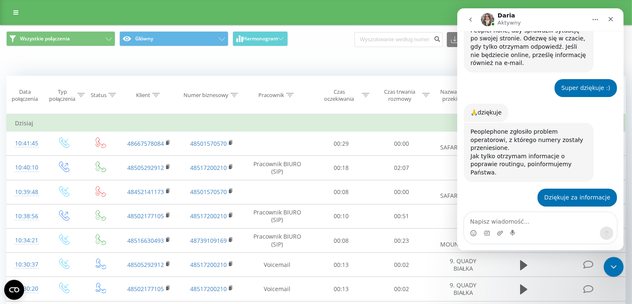
click at [523, 220] on textarea "Napisz wiadomość..." at bounding box center [540, 219] width 152 height 14
type textarea "Tak wszystko teraz działa :) Dziękuje :)"
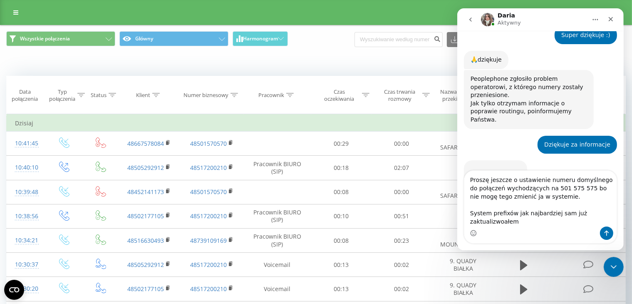
scroll to position [1242, 0]
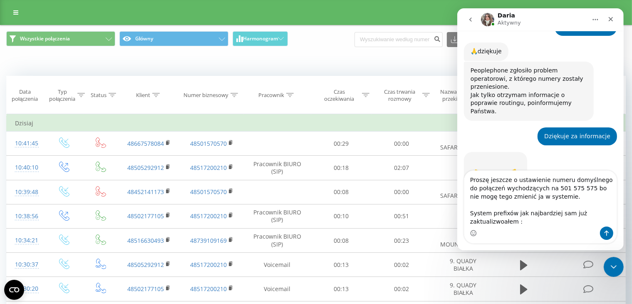
type textarea "Proszę jeszcze o ustawienie numeru domyślnego do połączeń wychodzących na 501 5…"
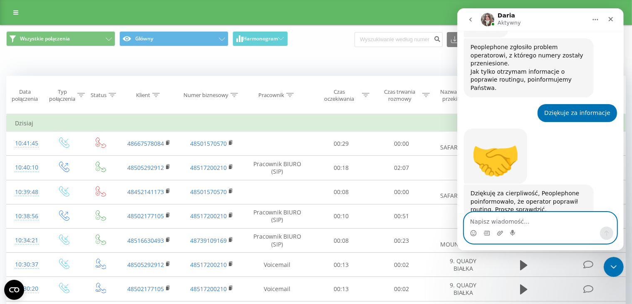
scroll to position [1233, 0]
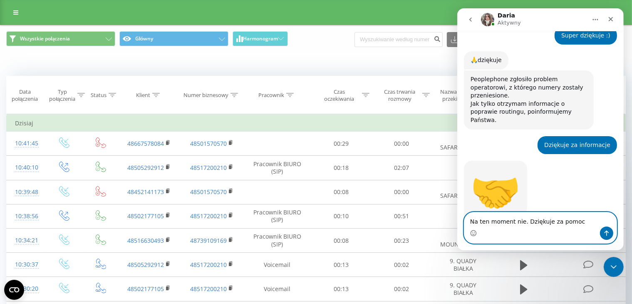
type textarea "Na ten moment nie. Dziękuje za pomoc"
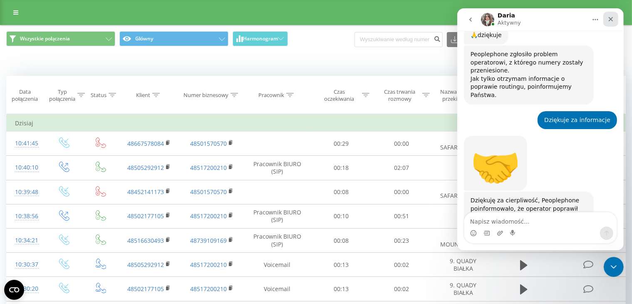
click at [617, 20] on div "Zamknij" at bounding box center [610, 19] width 15 height 15
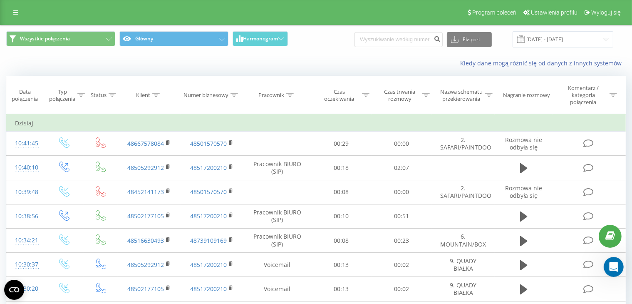
scroll to position [1257, 0]
